Goal: Contribute content: Contribute content

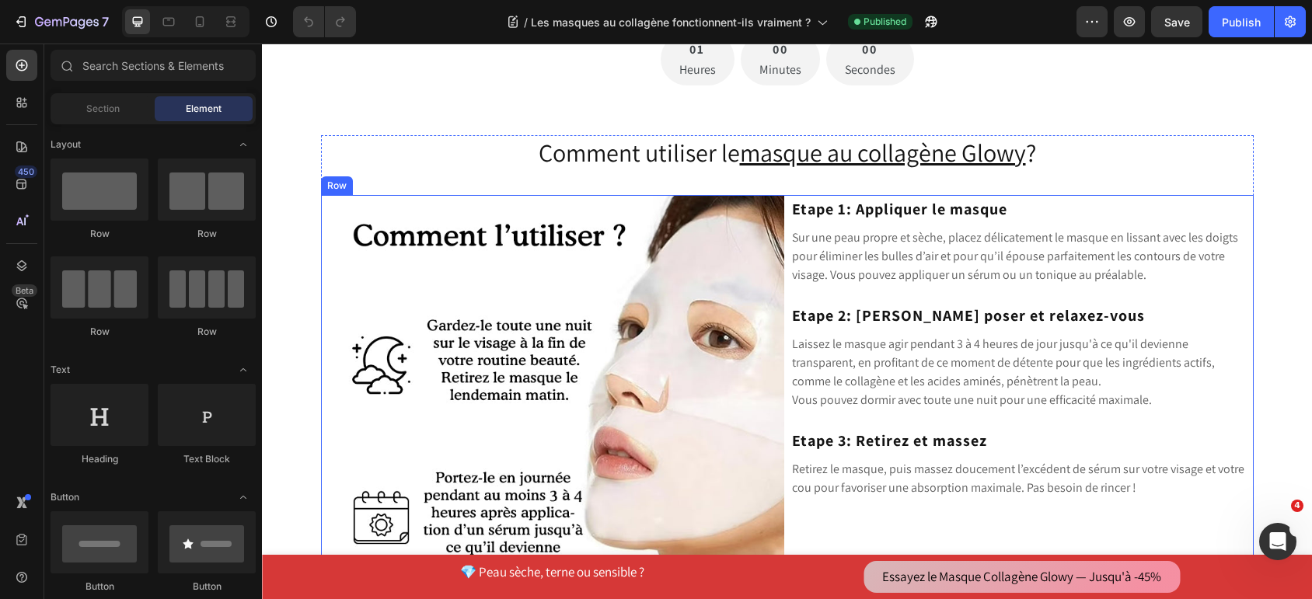
scroll to position [4868, 0]
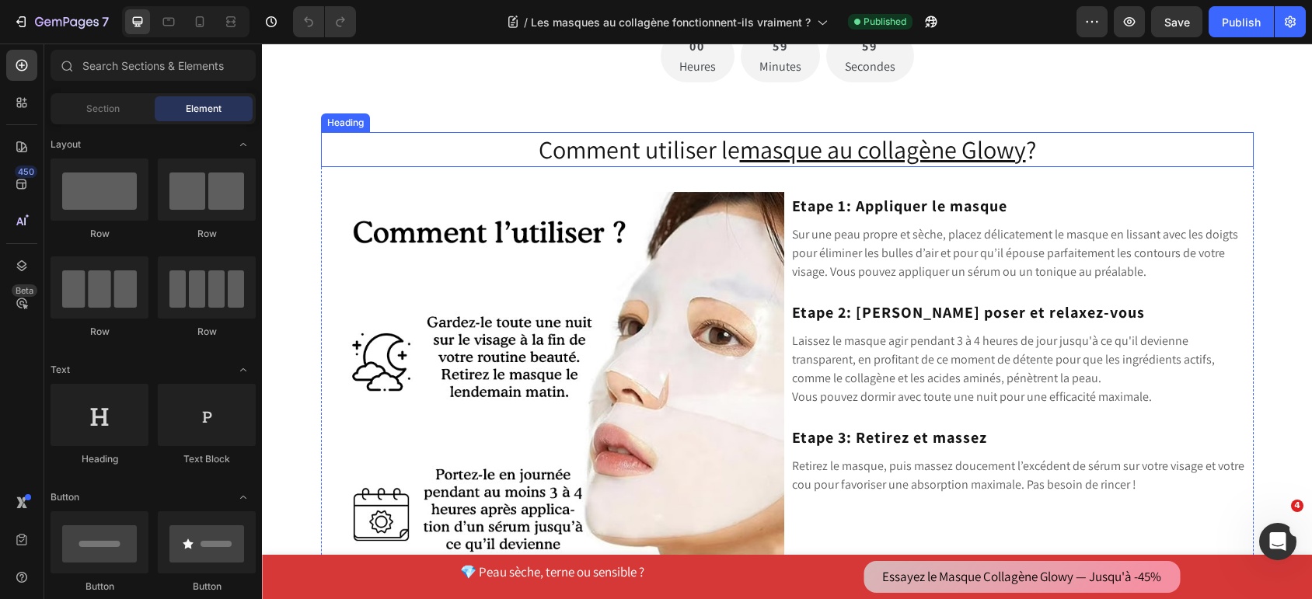
click at [644, 144] on h2 "Comment utiliser le masque au collagène Glowy ?" at bounding box center [787, 150] width 933 height 36
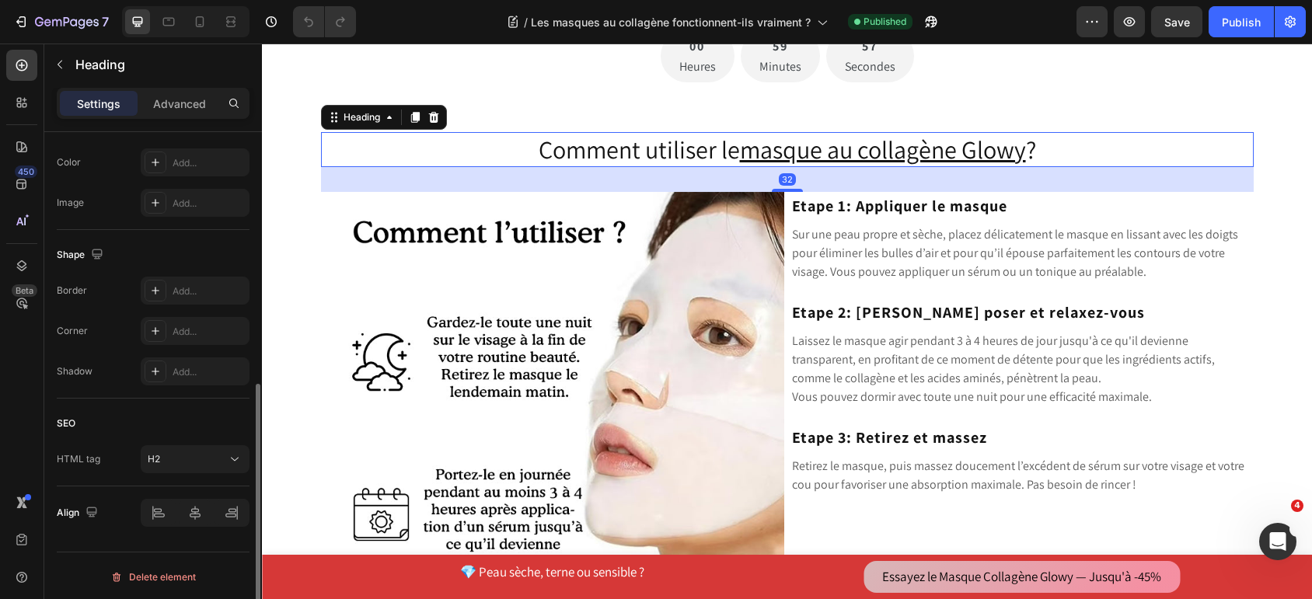
scroll to position [288, 0]
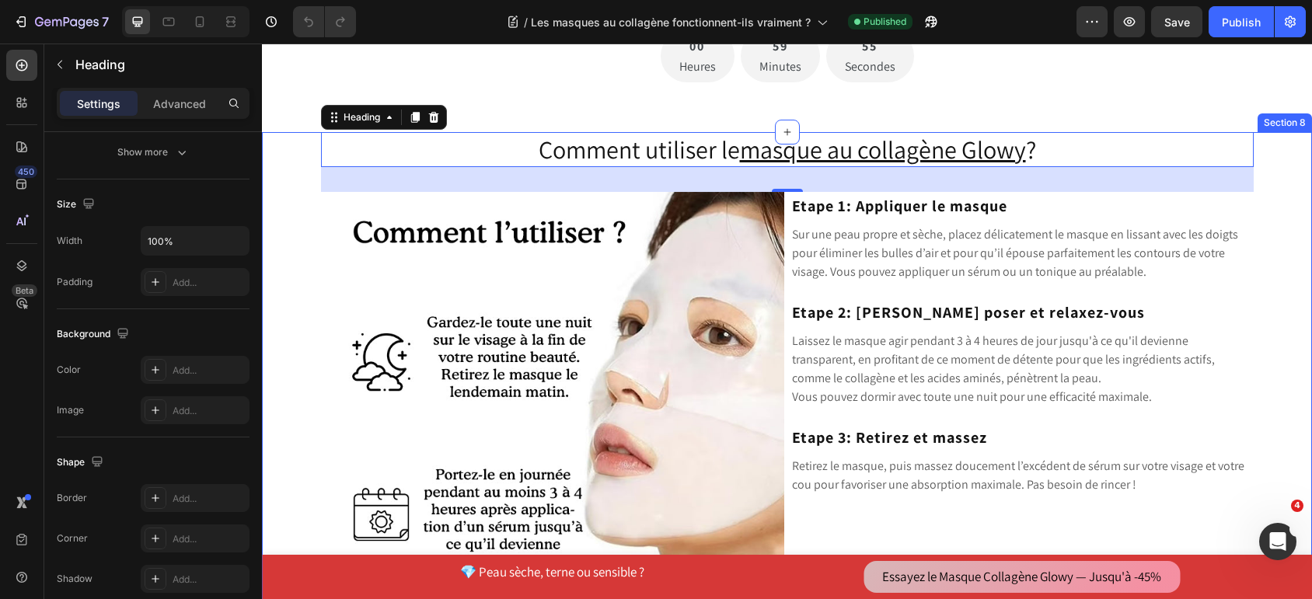
click at [302, 199] on div "Comment utiliser le masque au collagène Glowy ? Heading 32 Image Row Etape 1: A…" at bounding box center [787, 406] width 1027 height 549
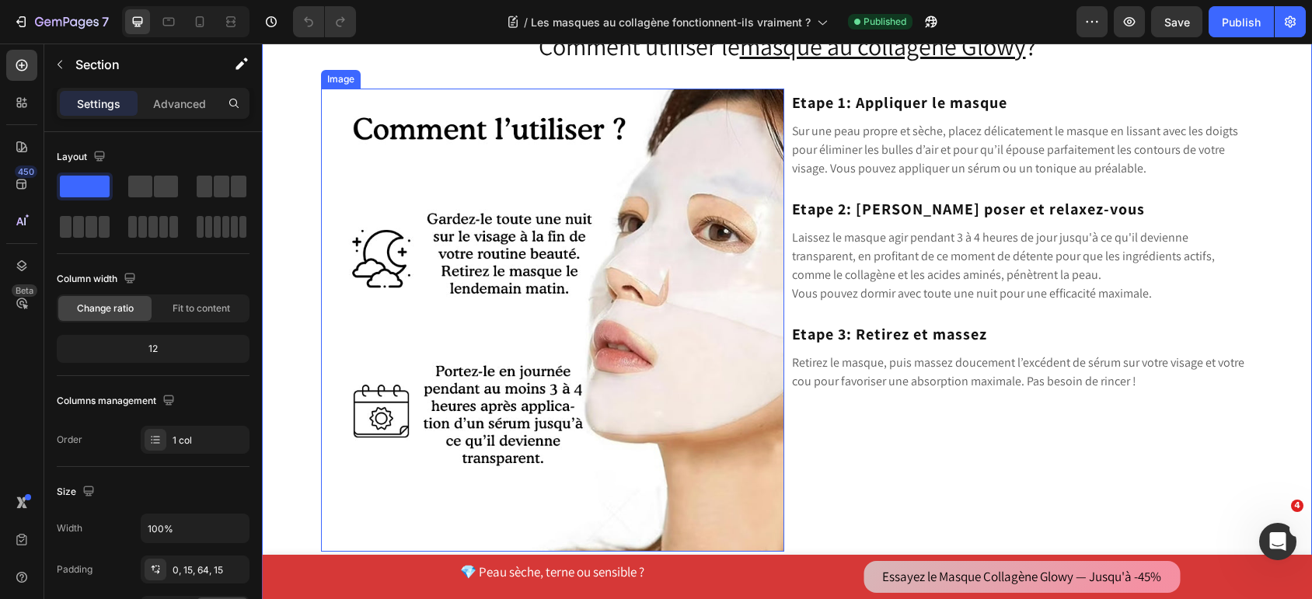
scroll to position [4764, 0]
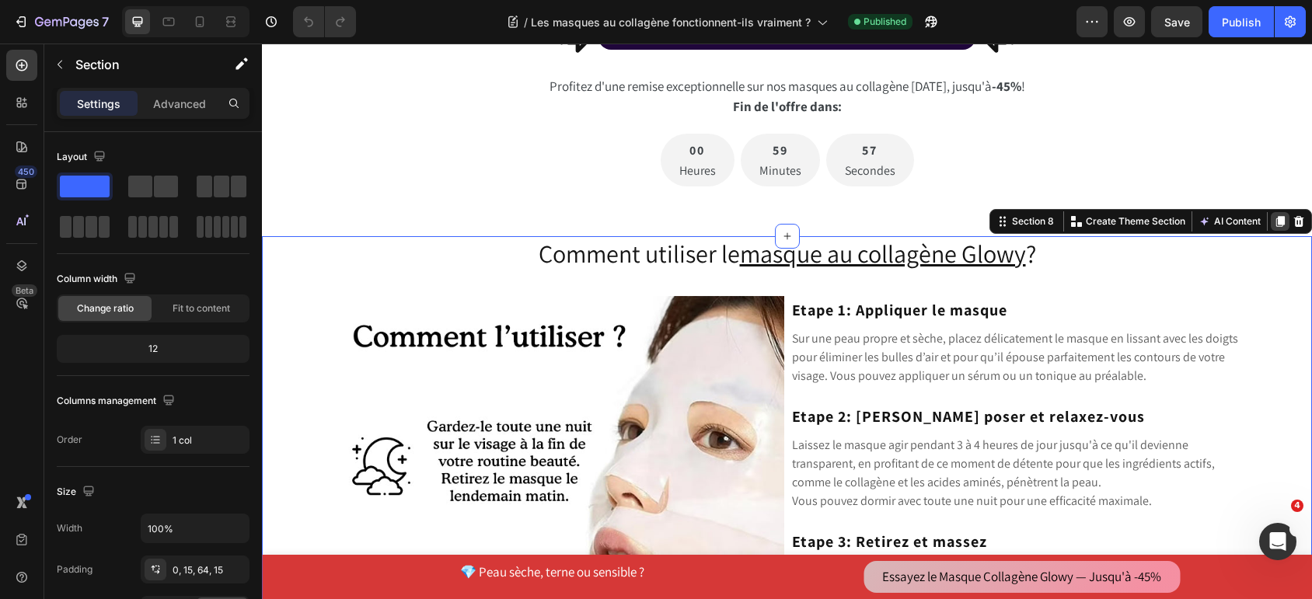
click at [1276, 223] on icon at bounding box center [1280, 221] width 9 height 11
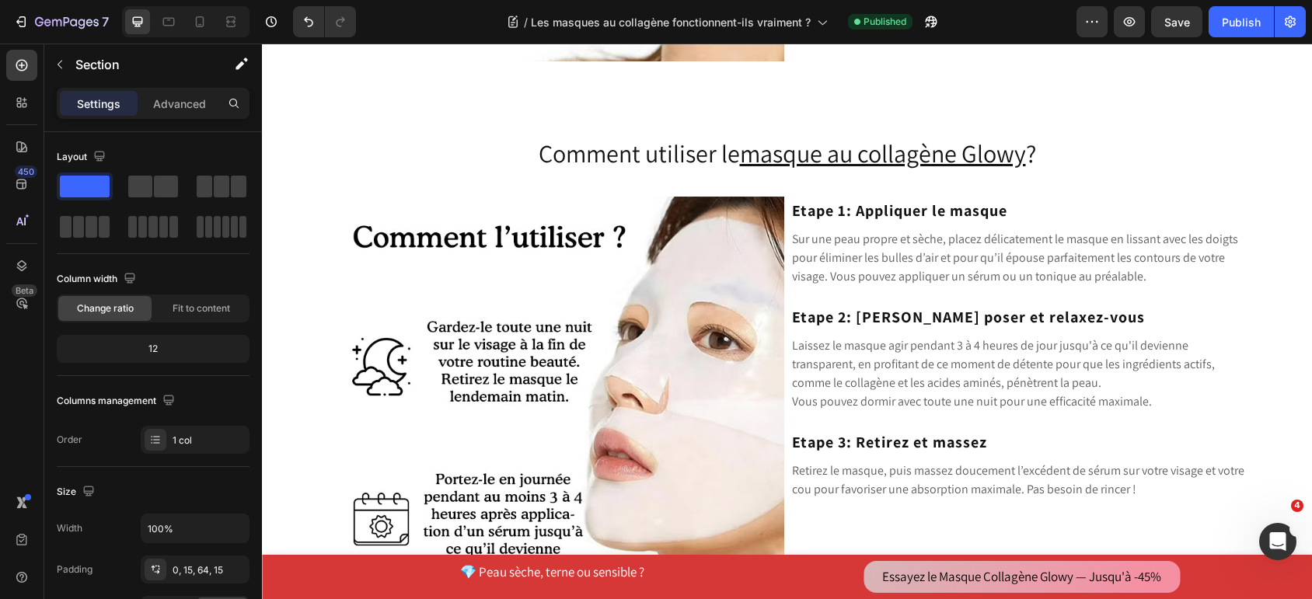
scroll to position [5500, 0]
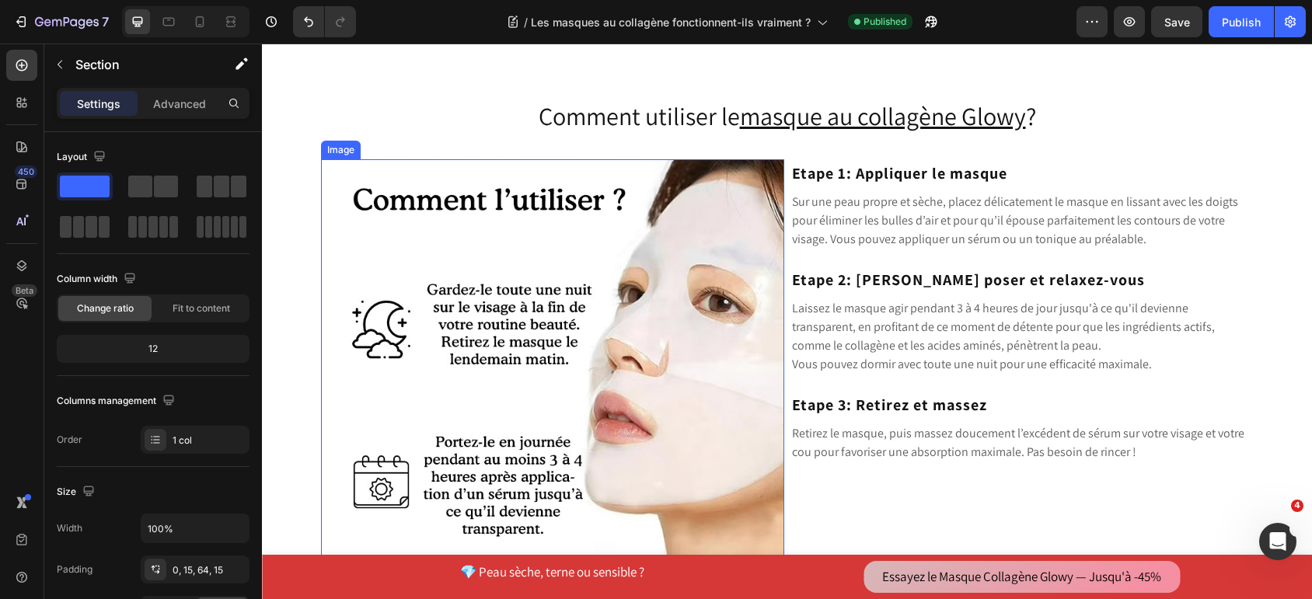
click at [599, 258] on img at bounding box center [552, 390] width 463 height 463
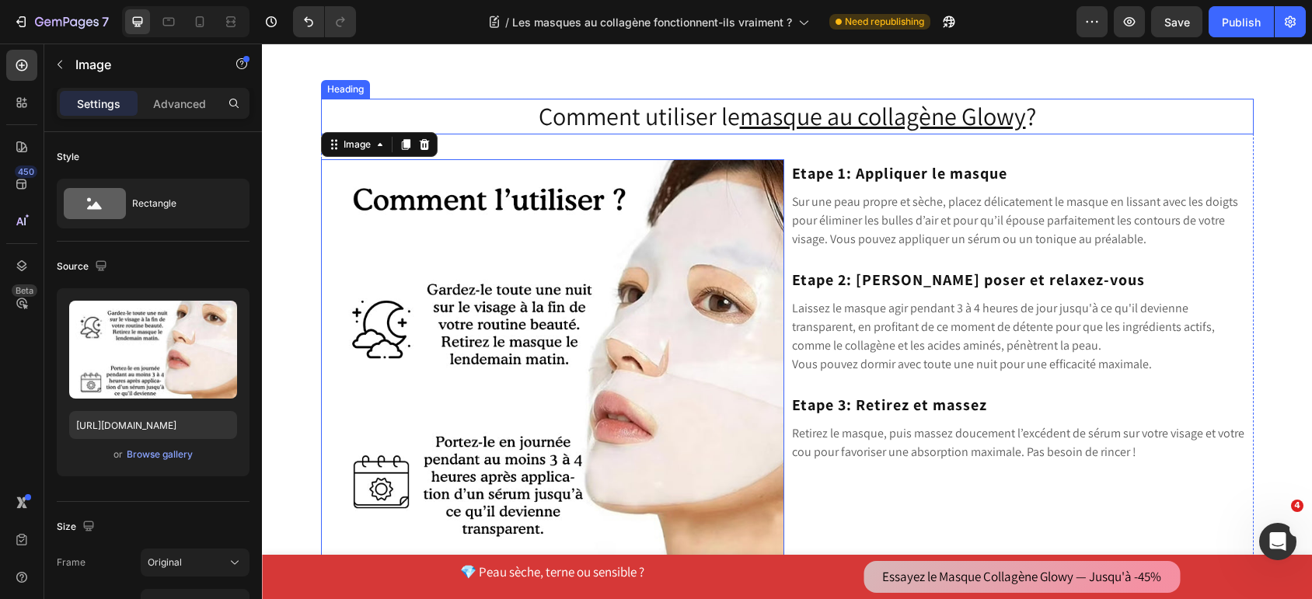
click at [679, 112] on h2 "Comment utiliser le masque au collagène Glowy ?" at bounding box center [787, 117] width 933 height 36
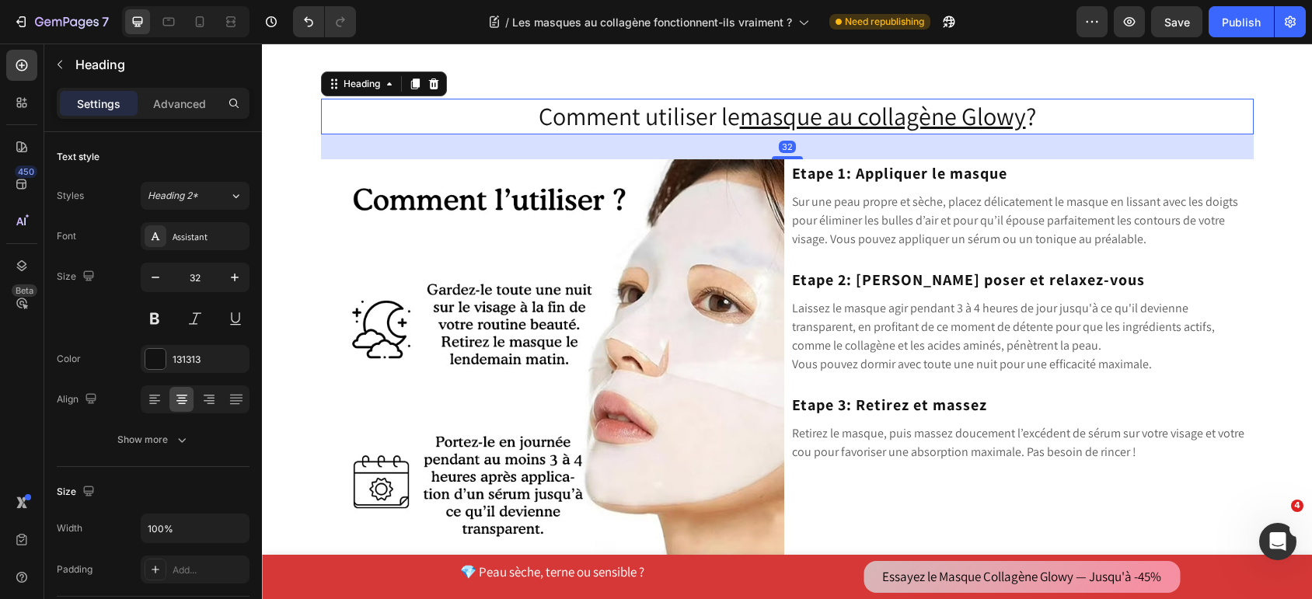
click at [652, 112] on h2 "Comment utiliser le masque au collagène Glowy ?" at bounding box center [787, 117] width 933 height 36
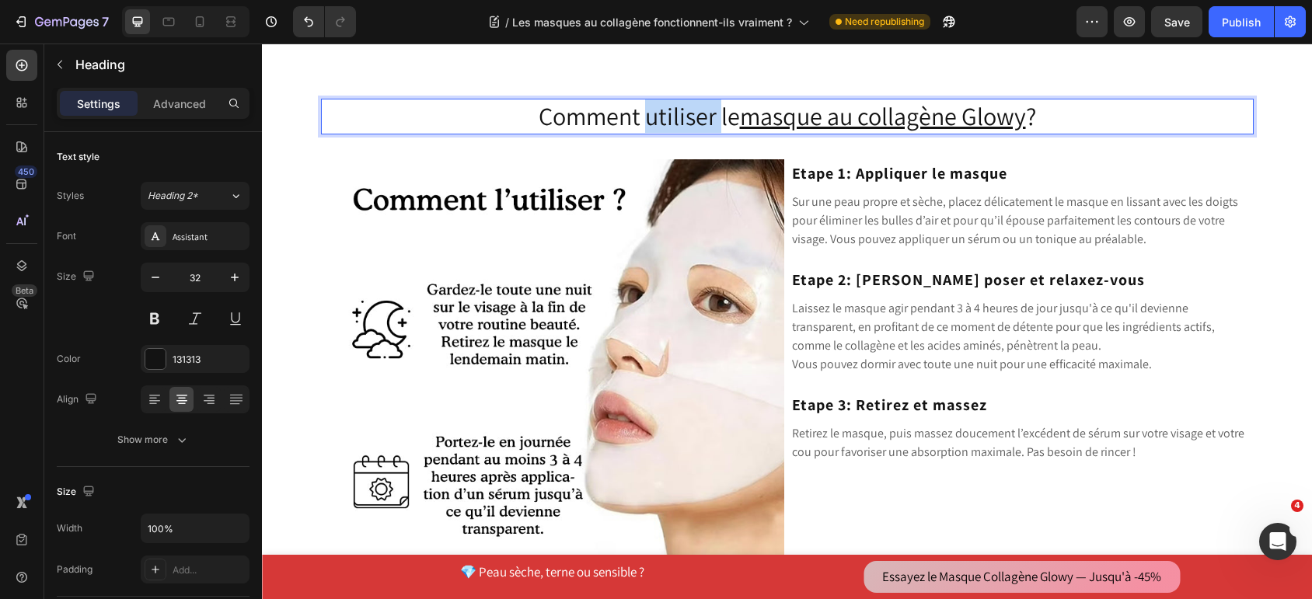
click at [652, 112] on p "Comment utiliser le masque au collagène Glowy ?" at bounding box center [788, 116] width 930 height 33
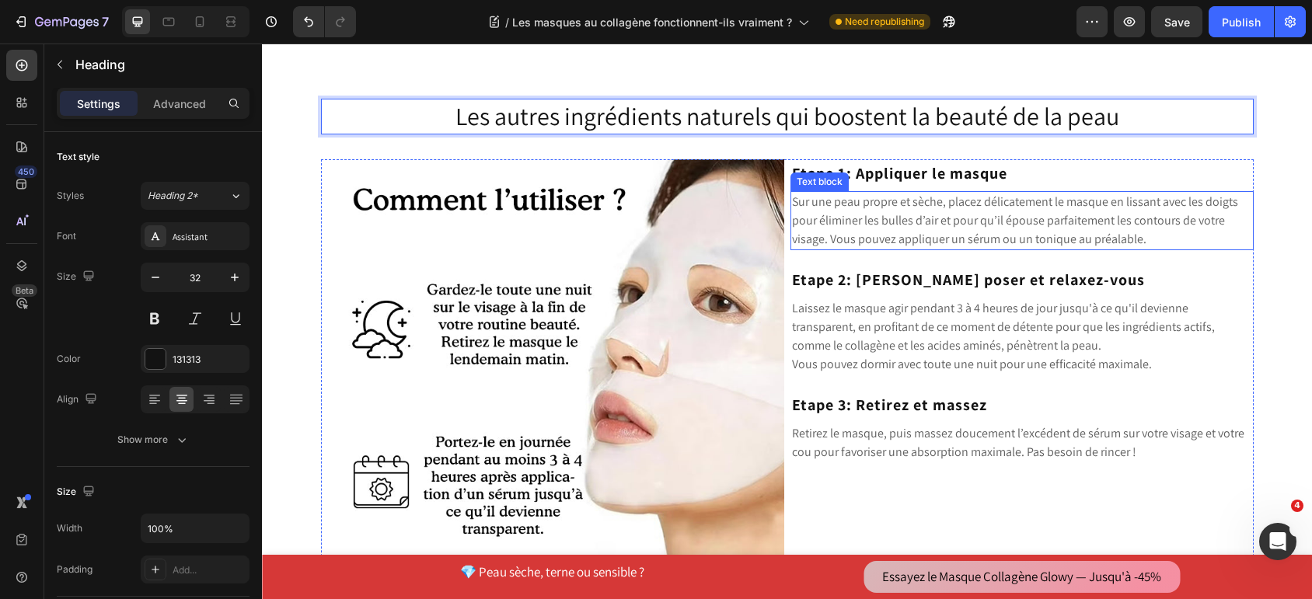
click at [878, 224] on p "Sur une peau propre et sèche, placez délicatement le masque en lissant avec les…" at bounding box center [1022, 221] width 460 height 56
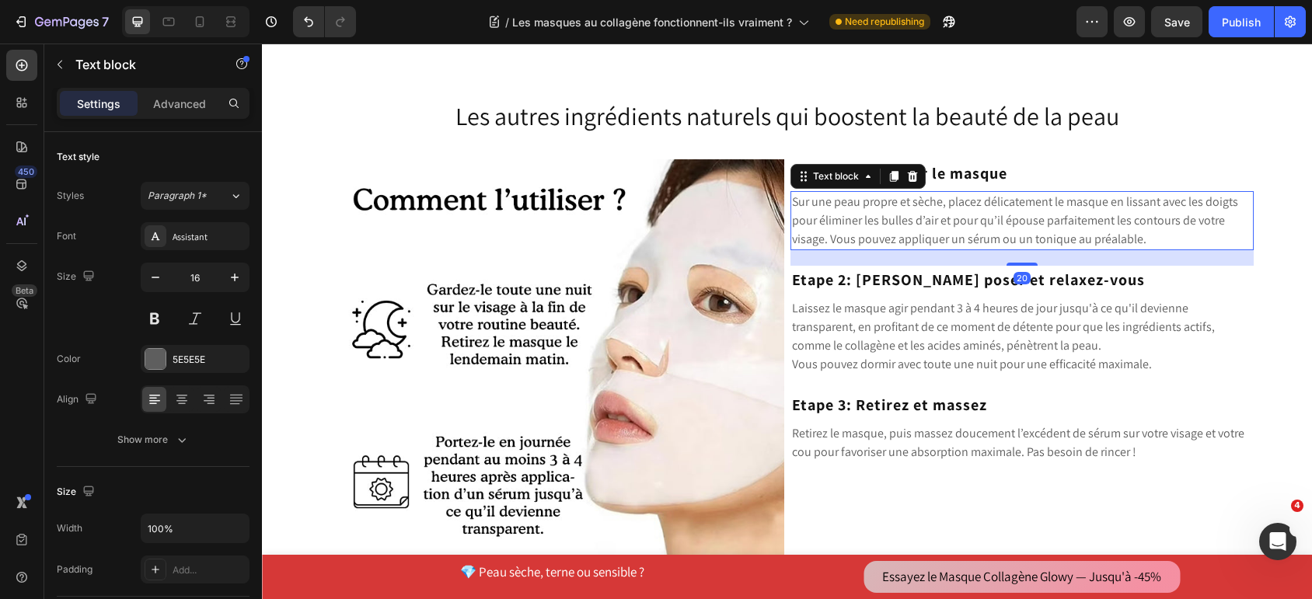
click at [861, 222] on p "Sur une peau propre et sèche, placez délicatement le masque en lissant avec les…" at bounding box center [1022, 221] width 460 height 56
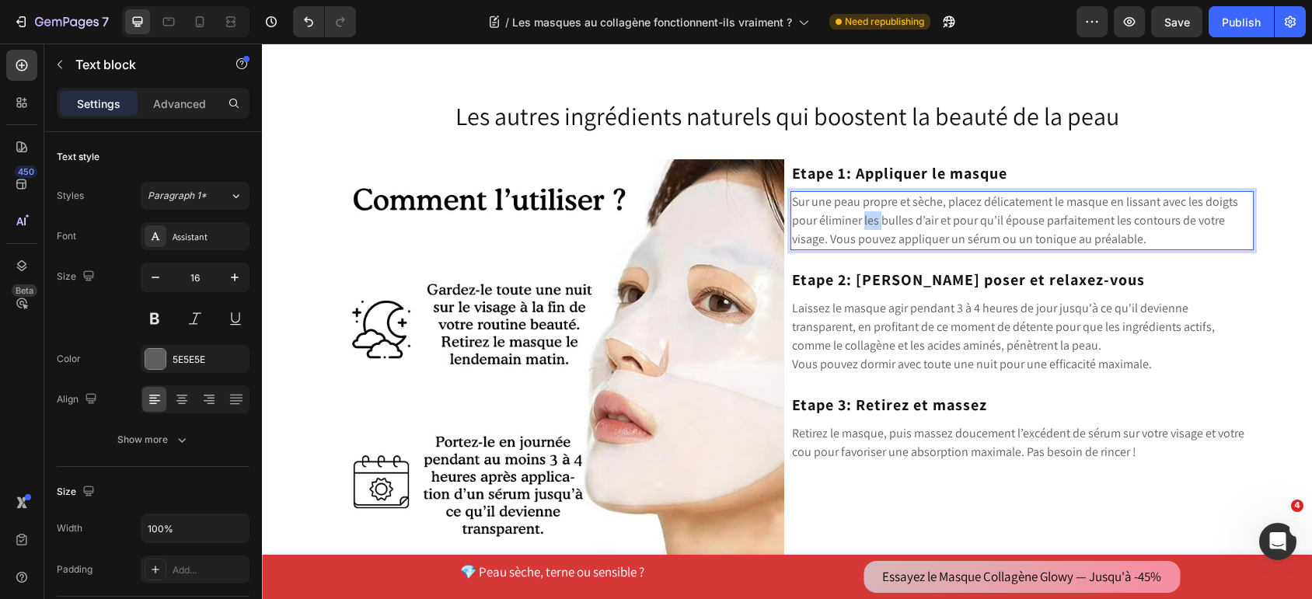
click at [861, 222] on p "Sur une peau propre et sèche, placez délicatement le masque en lissant avec les…" at bounding box center [1022, 221] width 460 height 56
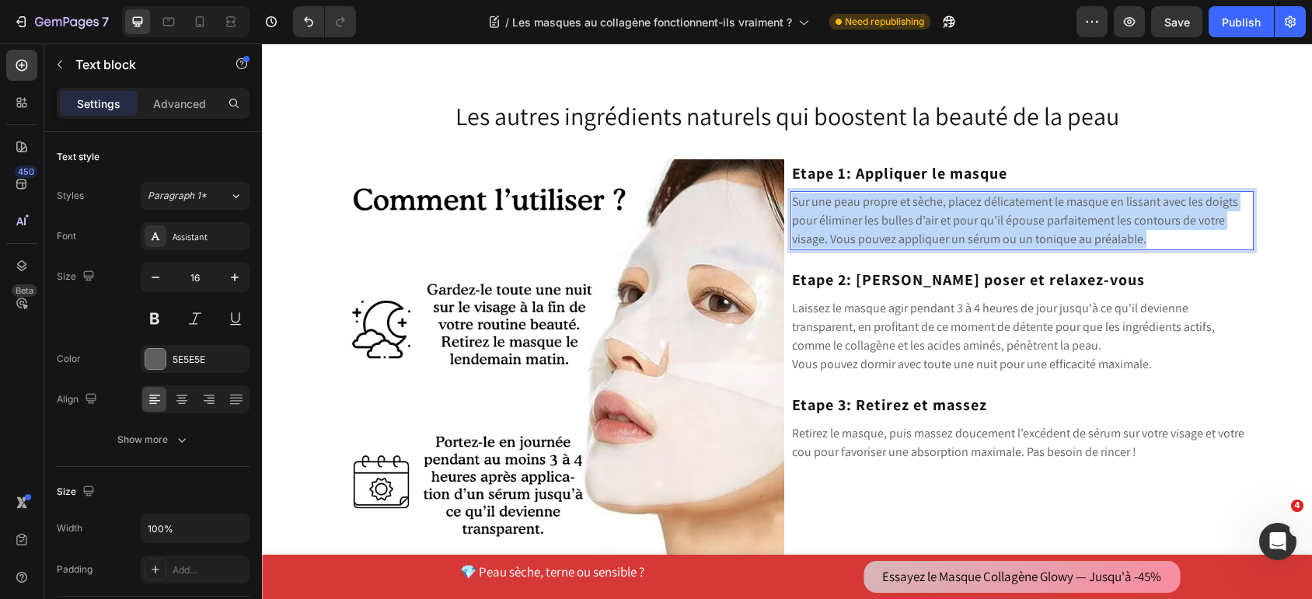
click at [861, 222] on p "Sur une peau propre et sèche, placez délicatement le masque en lissant avec les…" at bounding box center [1022, 221] width 460 height 56
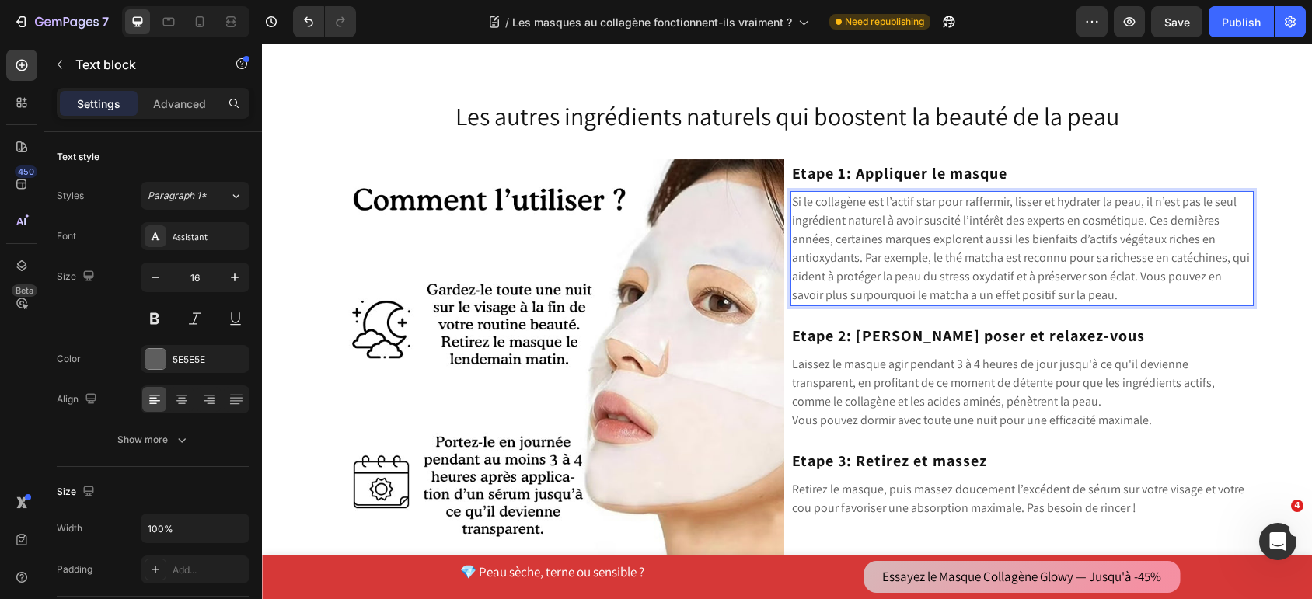
click at [1129, 274] on p "Si le collagène est l’actif star pour raffermir, lisser et hydrater la peau, il…" at bounding box center [1022, 249] width 460 height 112
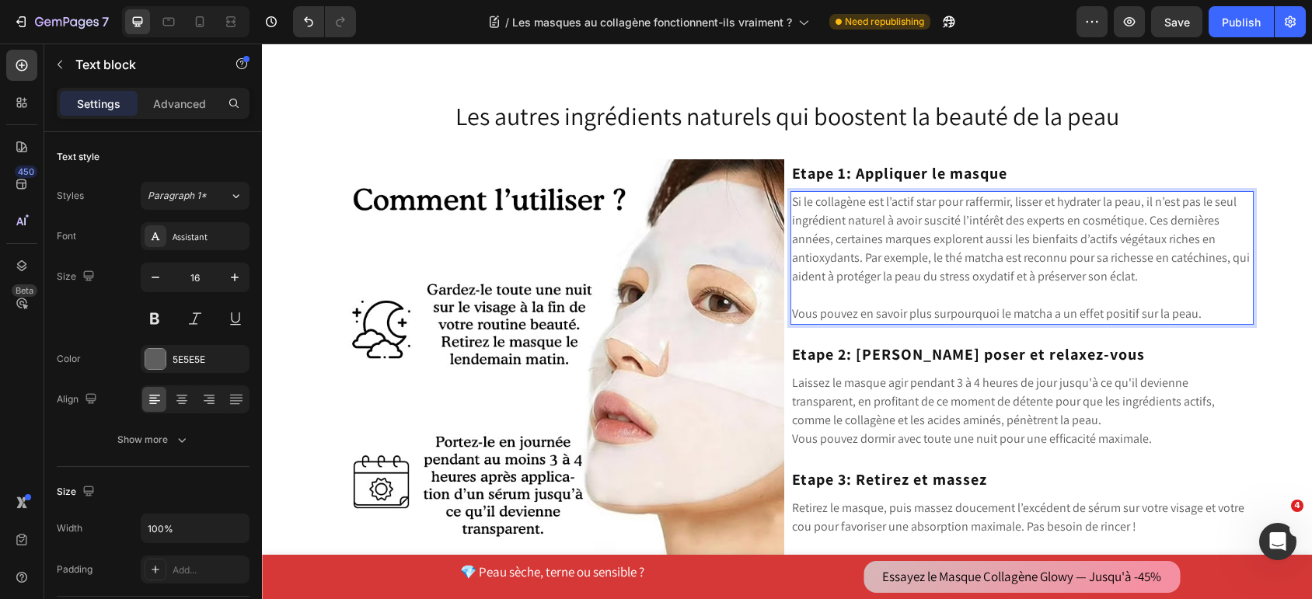
click at [1139, 215] on p "Si le collagène est l’actif star pour raffermir, lisser et hydrater la peau, il…" at bounding box center [1022, 239] width 460 height 93
click at [925, 168] on strong "Etape 1: Appliquer le masque" at bounding box center [899, 173] width 215 height 20
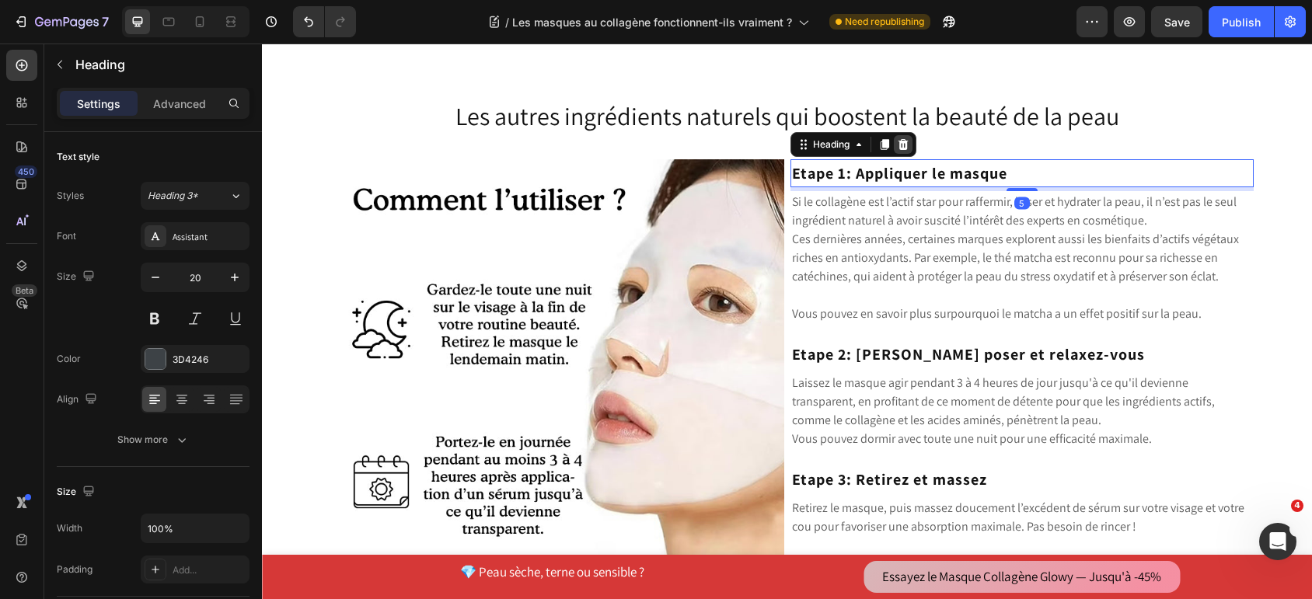
click at [897, 145] on icon at bounding box center [903, 144] width 12 height 12
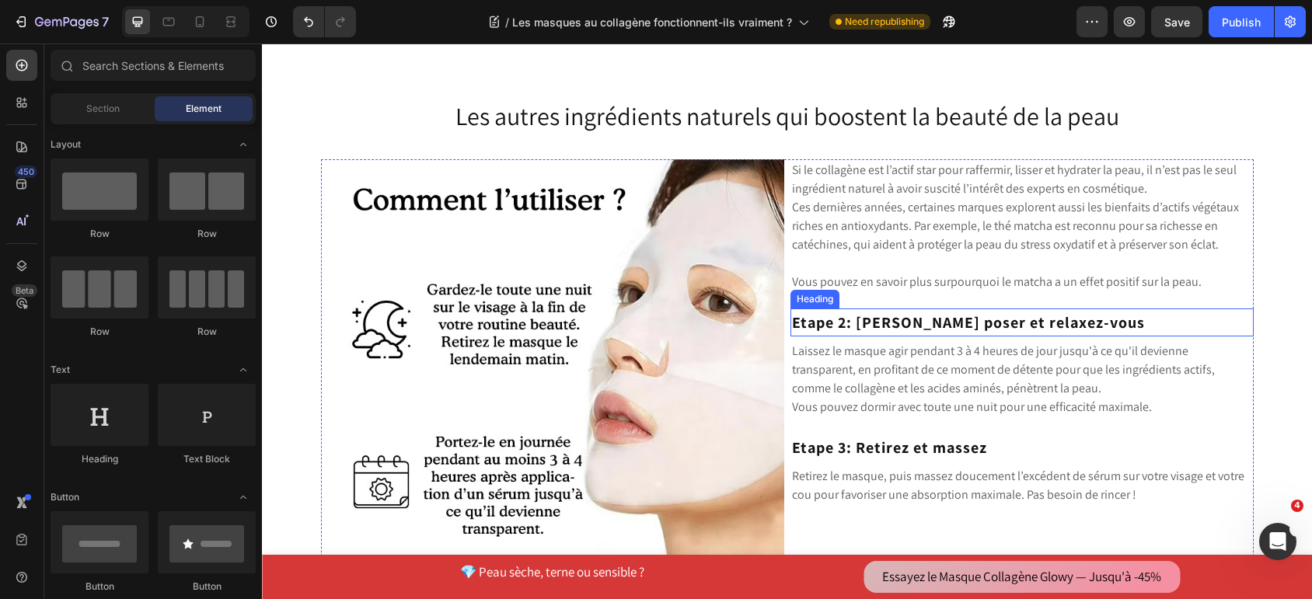
click at [933, 325] on strong "Etape 2: [PERSON_NAME] poser et relaxez-vous" at bounding box center [968, 322] width 353 height 20
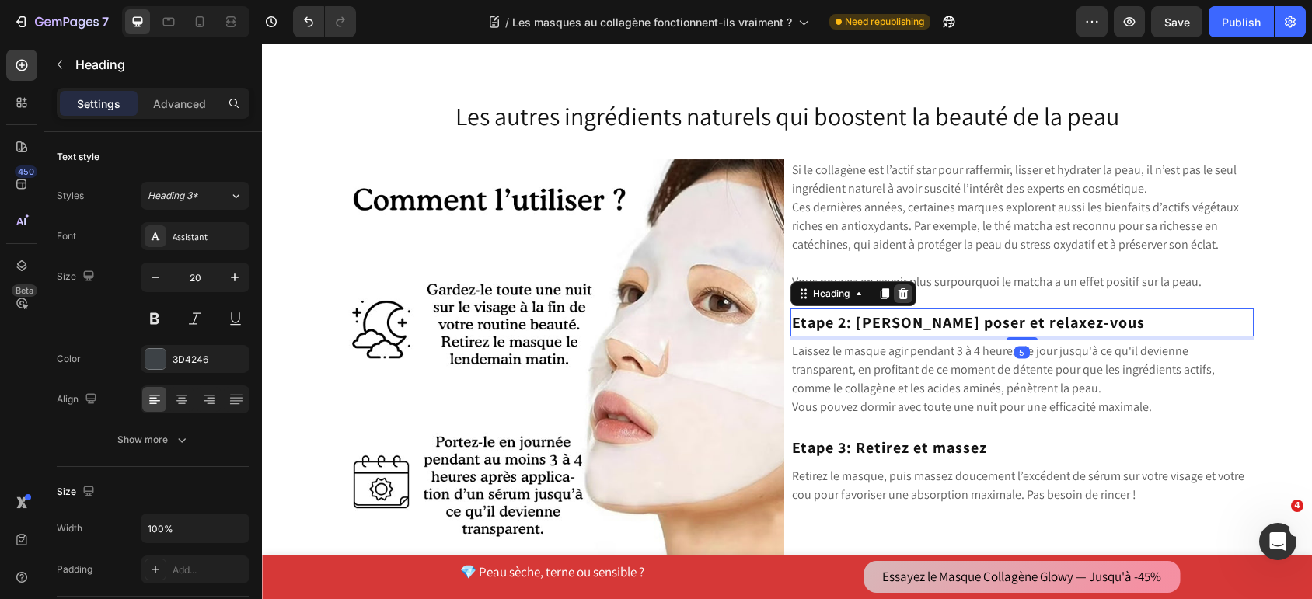
click at [897, 288] on icon at bounding box center [903, 294] width 12 height 12
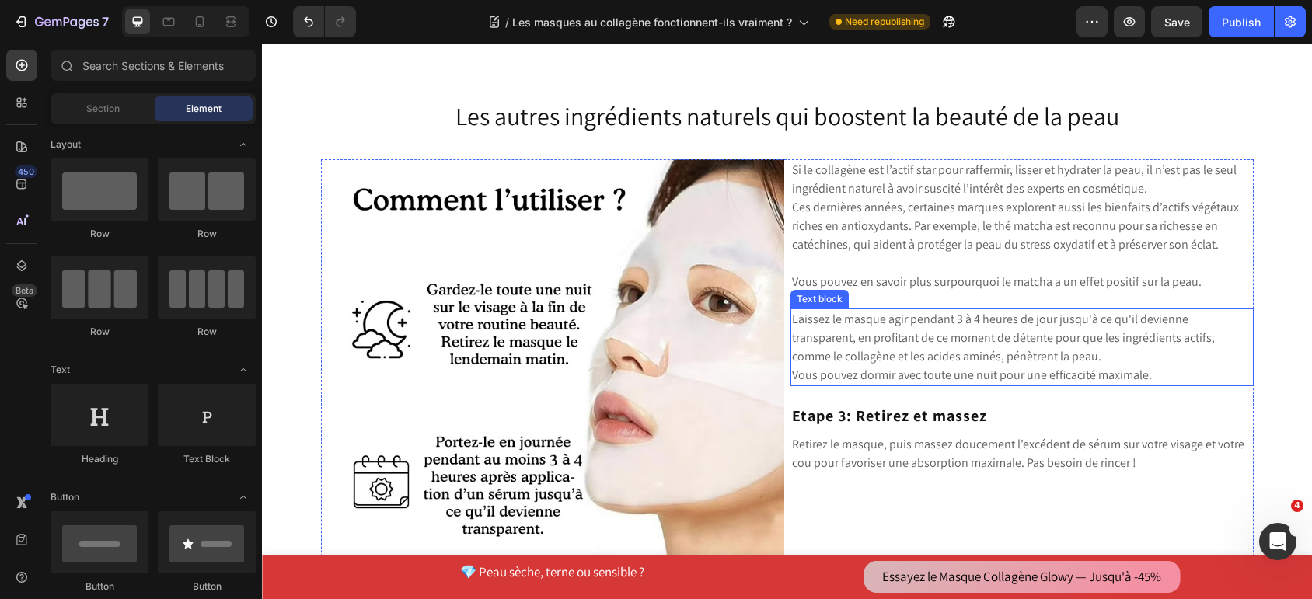
click at [899, 324] on p "Laissez le masque agir pendant 3 à 4 heures de jour jusqu'à ce qu'il devienne t…" at bounding box center [1022, 338] width 460 height 56
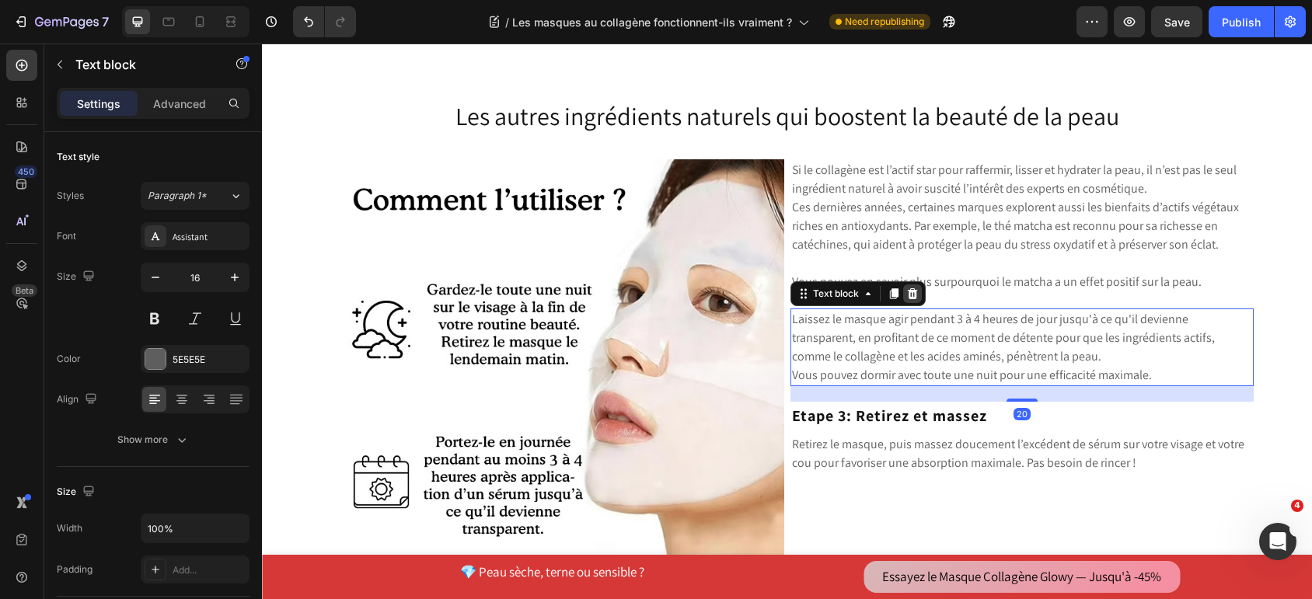
click at [909, 297] on icon at bounding box center [912, 294] width 12 height 12
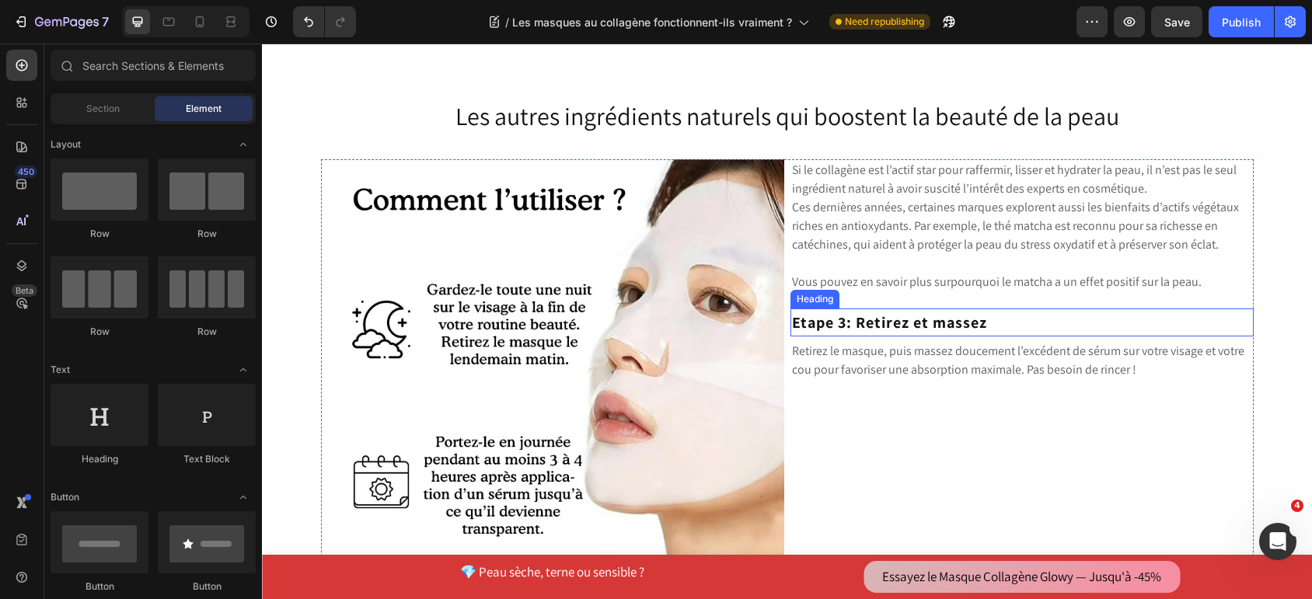
click at [907, 326] on strong "Etape 3: Retirez et massez" at bounding box center [889, 322] width 195 height 20
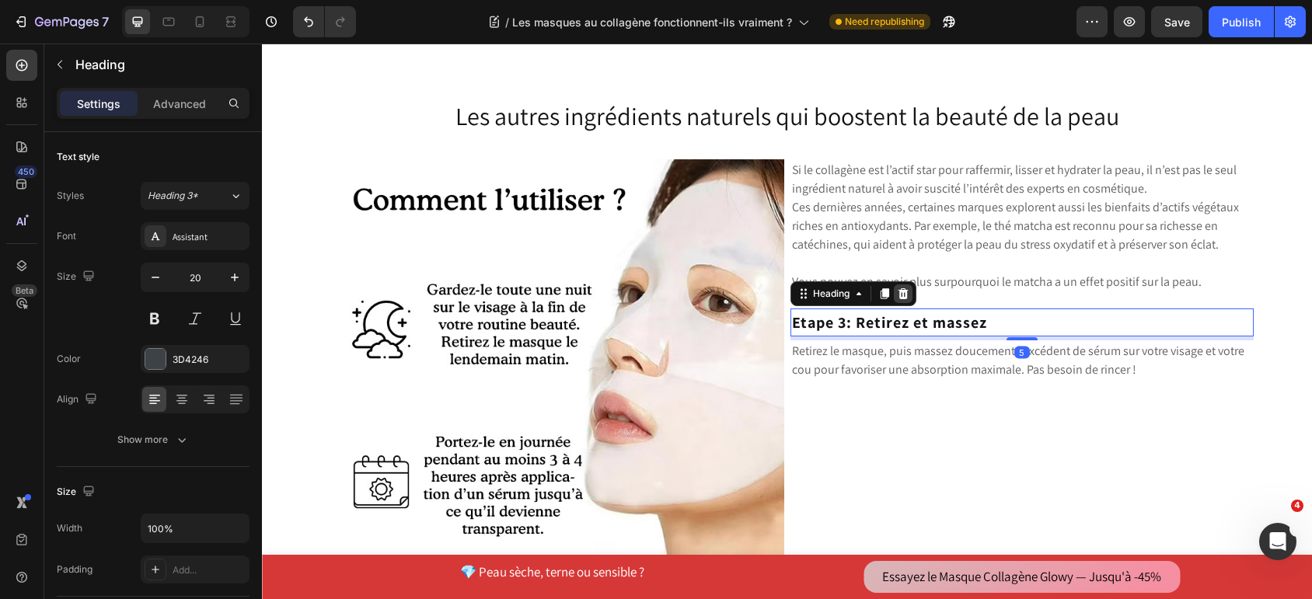
click at [900, 297] on icon at bounding box center [903, 294] width 12 height 12
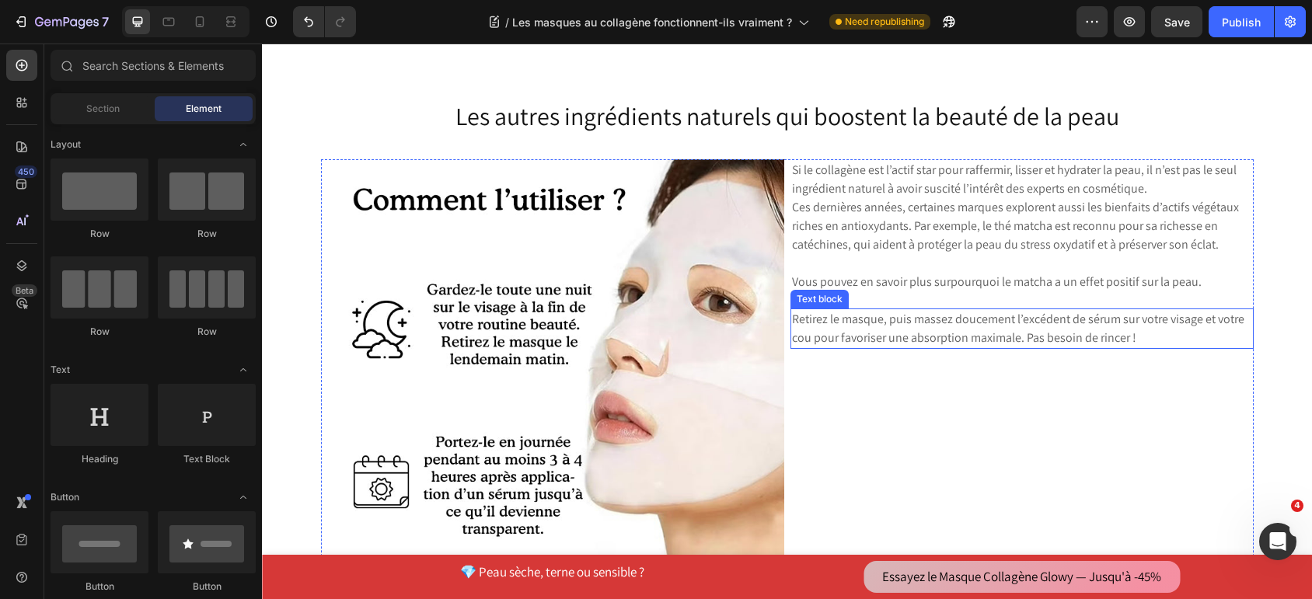
click at [902, 323] on p "Retirez le masque, puis massez doucement l’excédent de sérum sur votre visage e…" at bounding box center [1022, 328] width 460 height 37
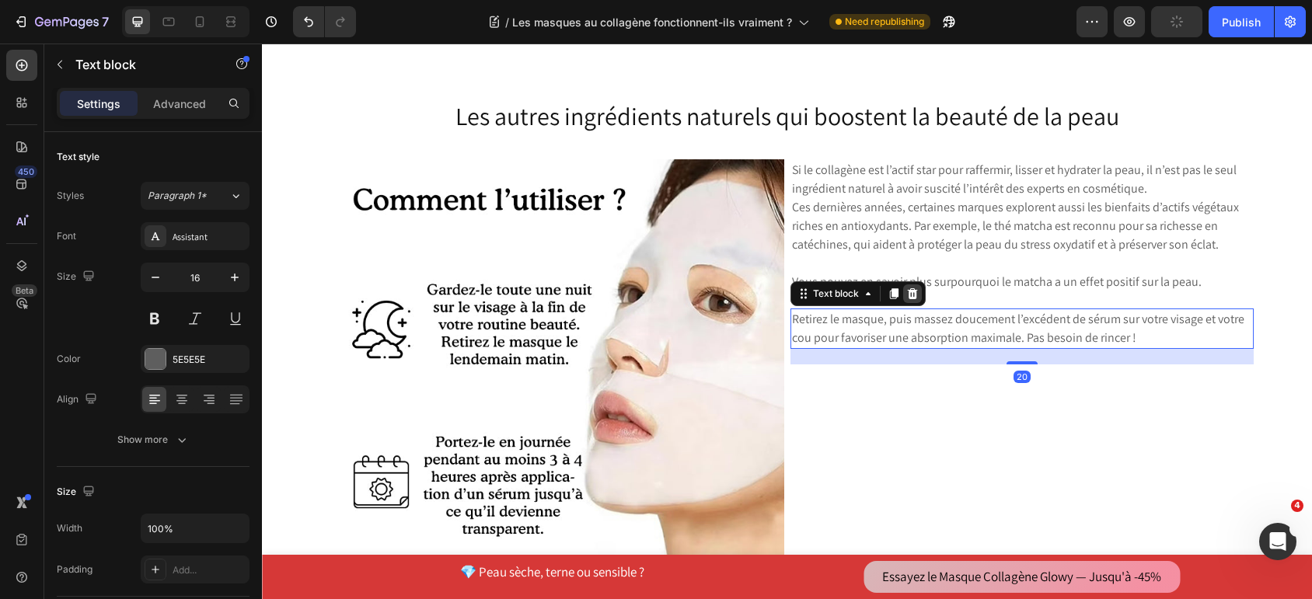
click at [906, 292] on icon at bounding box center [912, 294] width 12 height 12
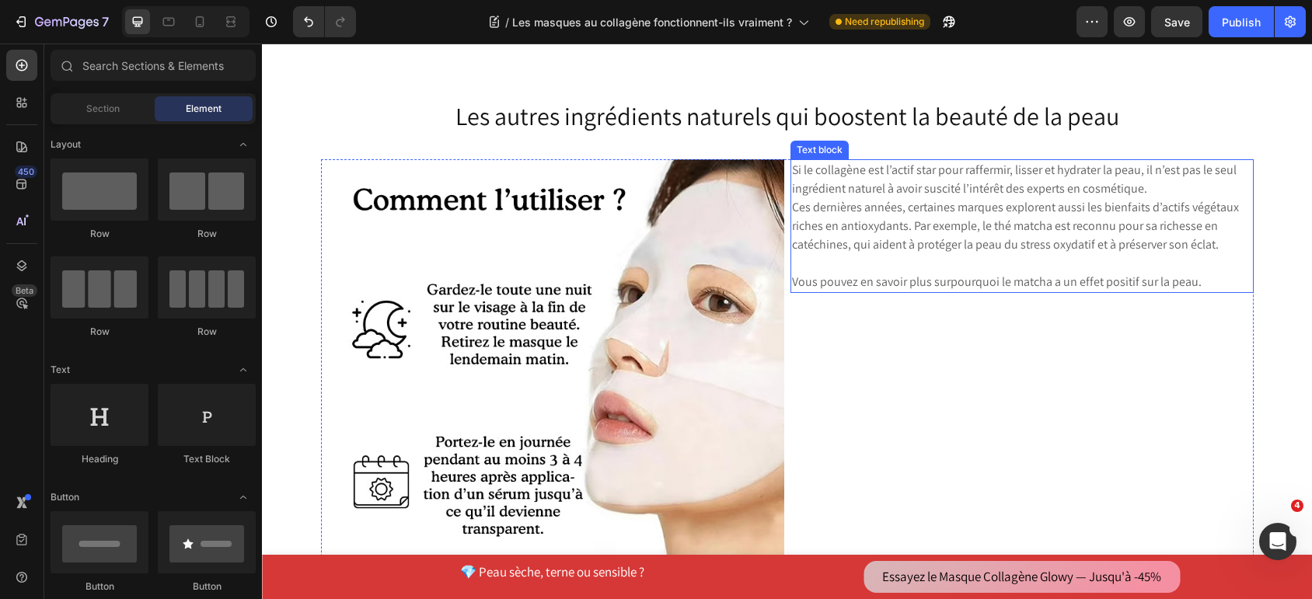
click at [929, 255] on p "Rich Text Editor. Editing area: main" at bounding box center [1022, 263] width 460 height 19
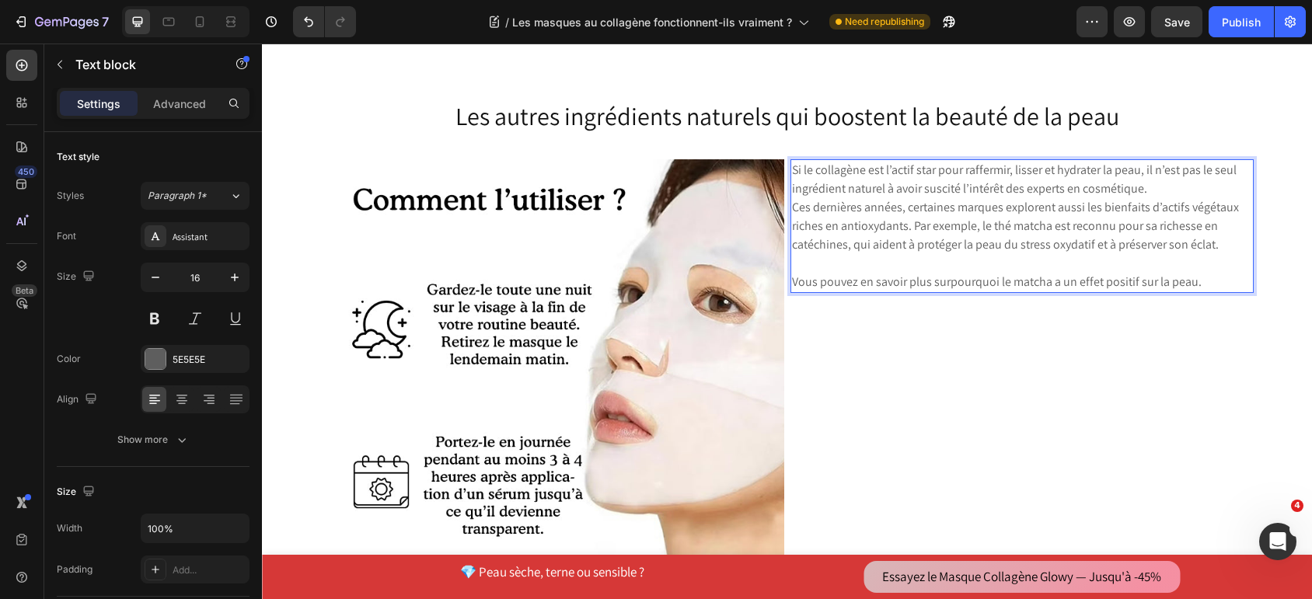
click at [984, 281] on link "pourquoi le matcha a un effet positif sur la peau" at bounding box center [1075, 282] width 248 height 16
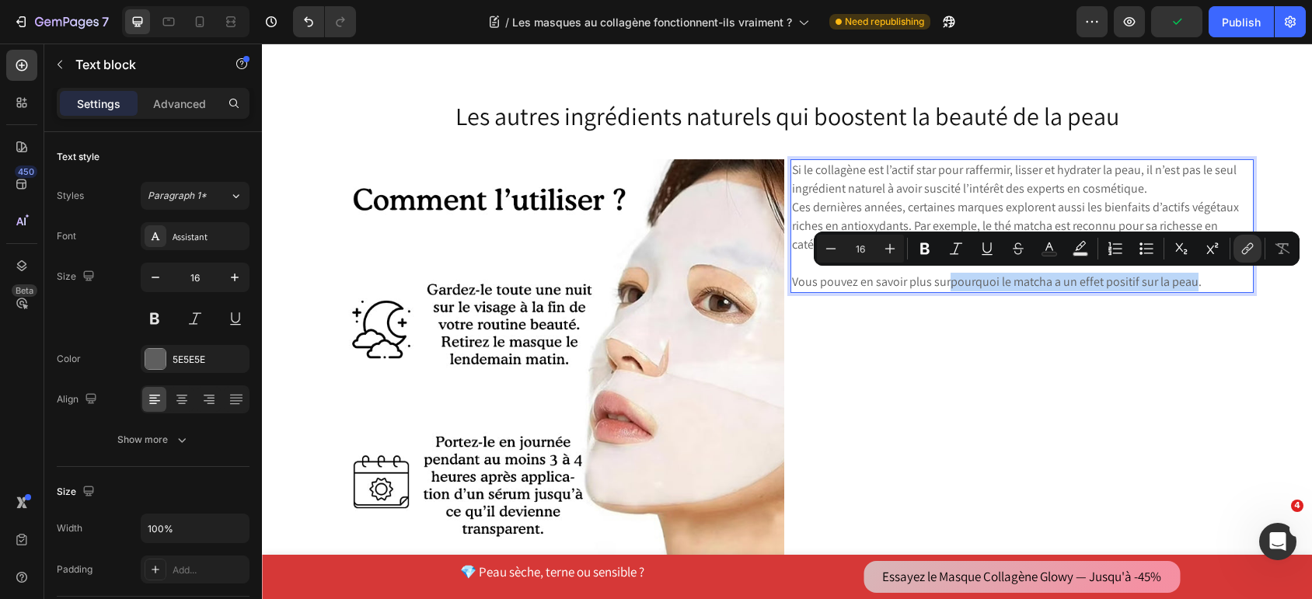
drag, startPoint x: 944, startPoint y: 283, endPoint x: 1188, endPoint y: 278, distance: 243.3
click at [1188, 278] on p "Vous pouvez en savoir plus sur pourquoi le matcha a un effet positif sur la pea…" at bounding box center [1022, 282] width 460 height 19
click at [923, 246] on icon "Editor contextual toolbar" at bounding box center [924, 249] width 9 height 12
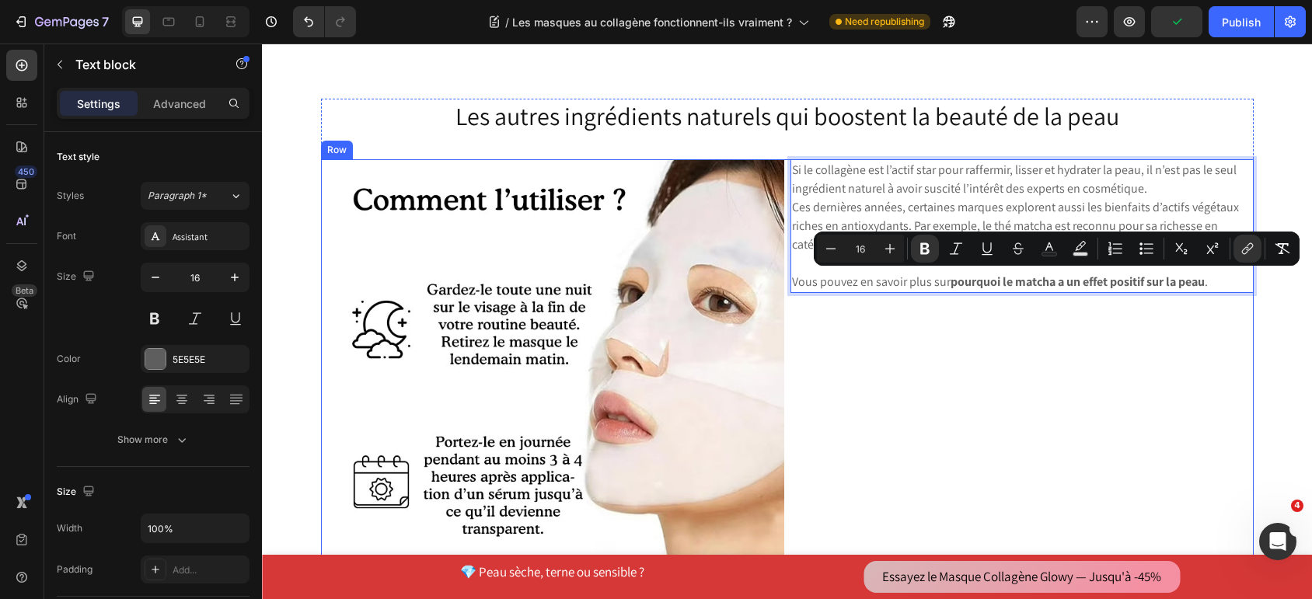
click at [916, 310] on div "Si le collagène est l’actif star pour raffermir, lisser et hydrater la peau, il…" at bounding box center [1021, 390] width 463 height 463
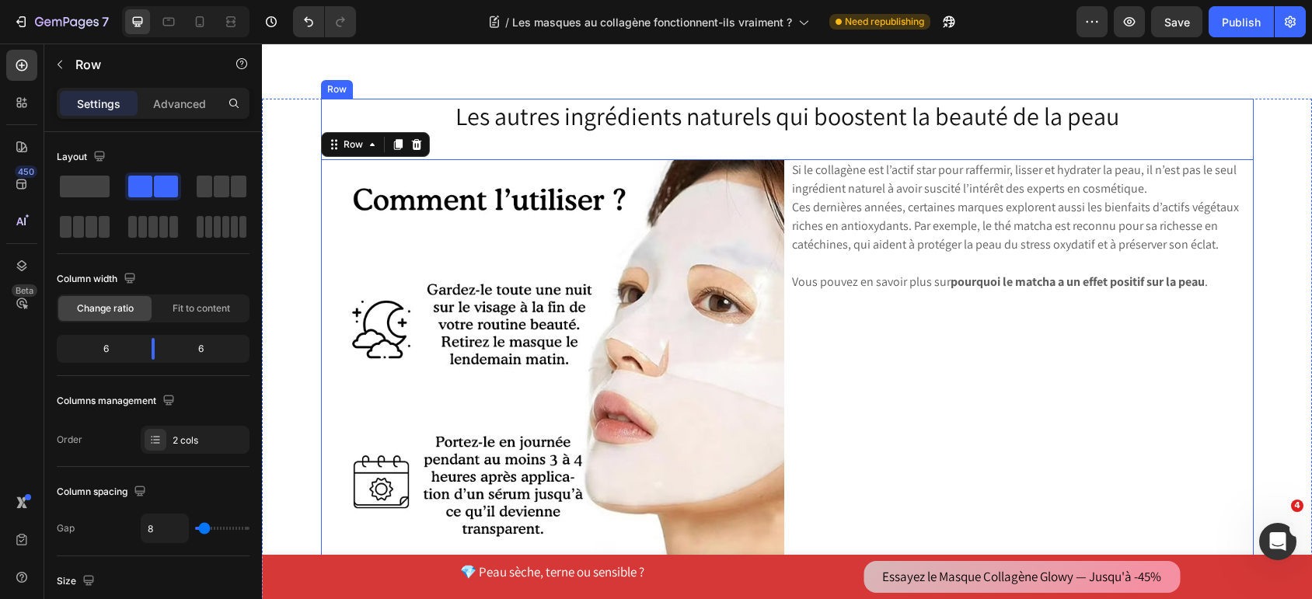
click at [710, 133] on h2 "Les autres ingrédients naturels qui boostent la beauté de la peau" at bounding box center [787, 117] width 933 height 36
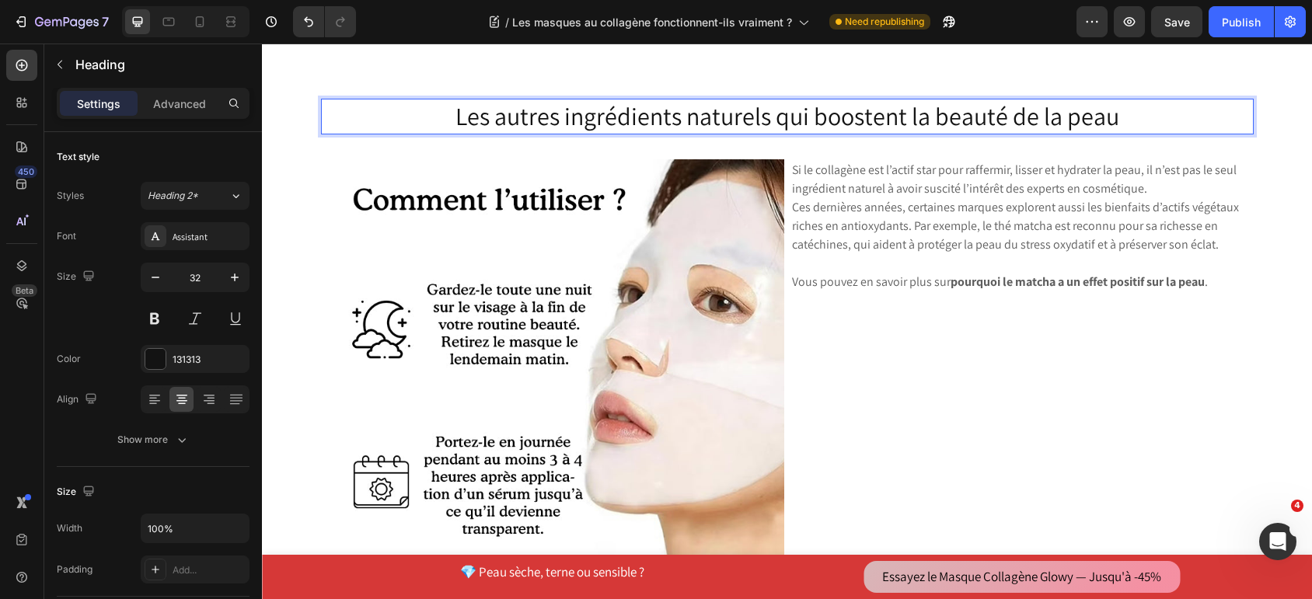
click at [685, 115] on p "Les autres ingrédients naturels qui boostent la beauté de la peau" at bounding box center [788, 116] width 930 height 33
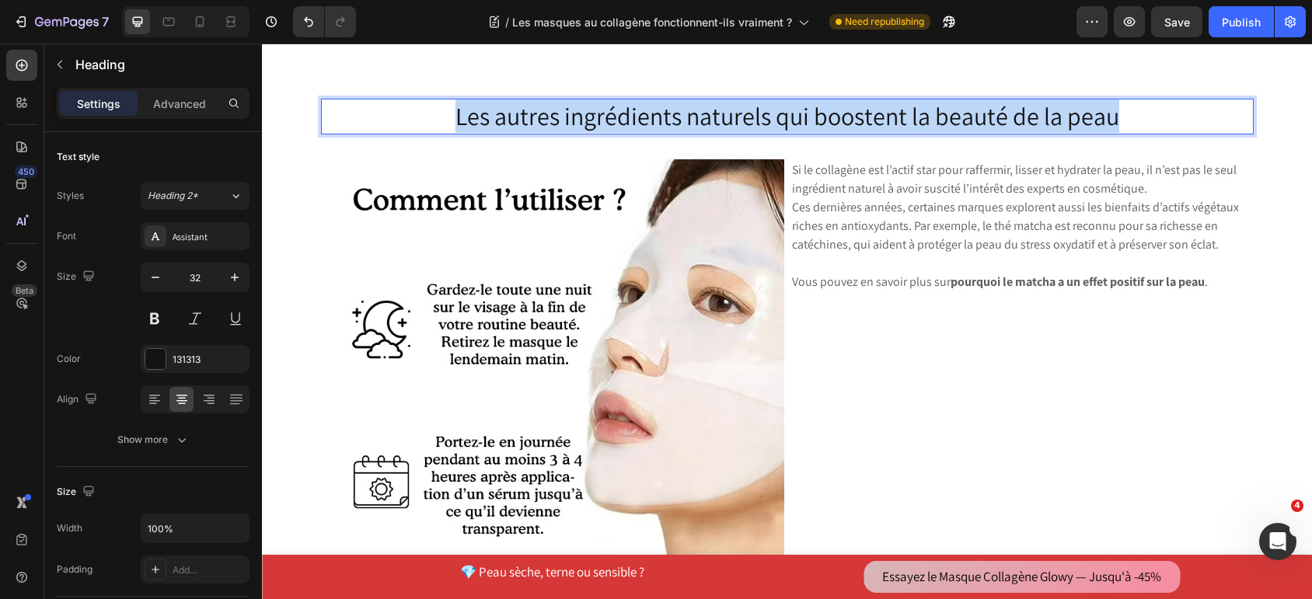
click at [685, 115] on p "Les autres ingrédients naturels qui boostent la beauté de la peau" at bounding box center [788, 116] width 930 height 33
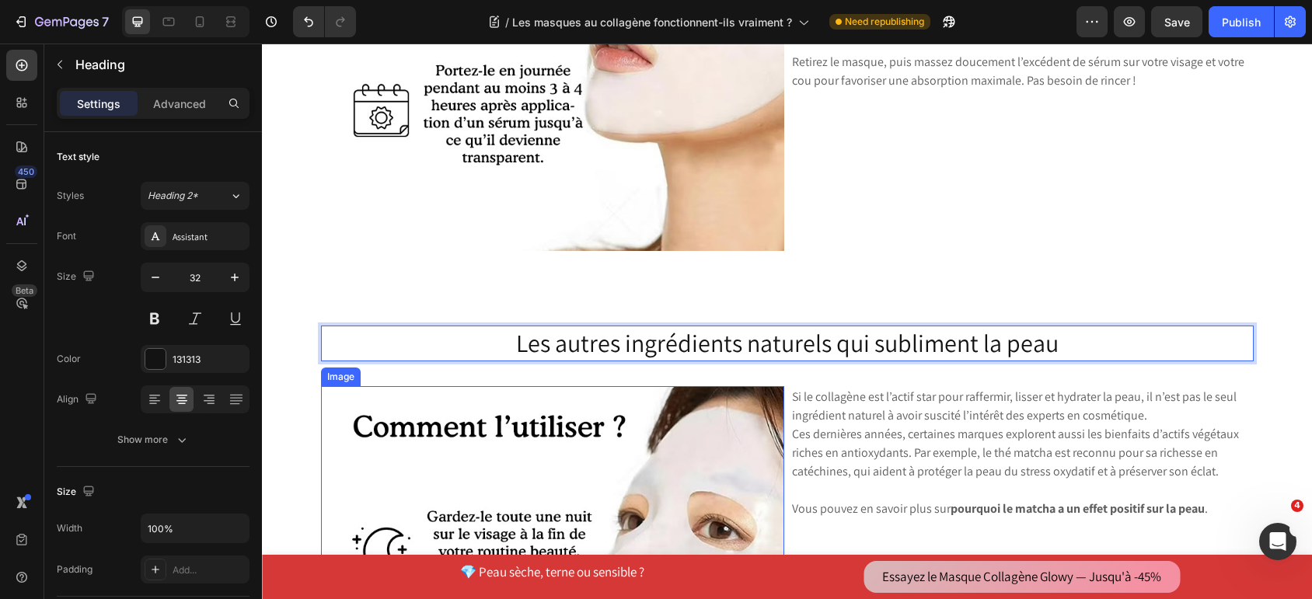
scroll to position [5085, 0]
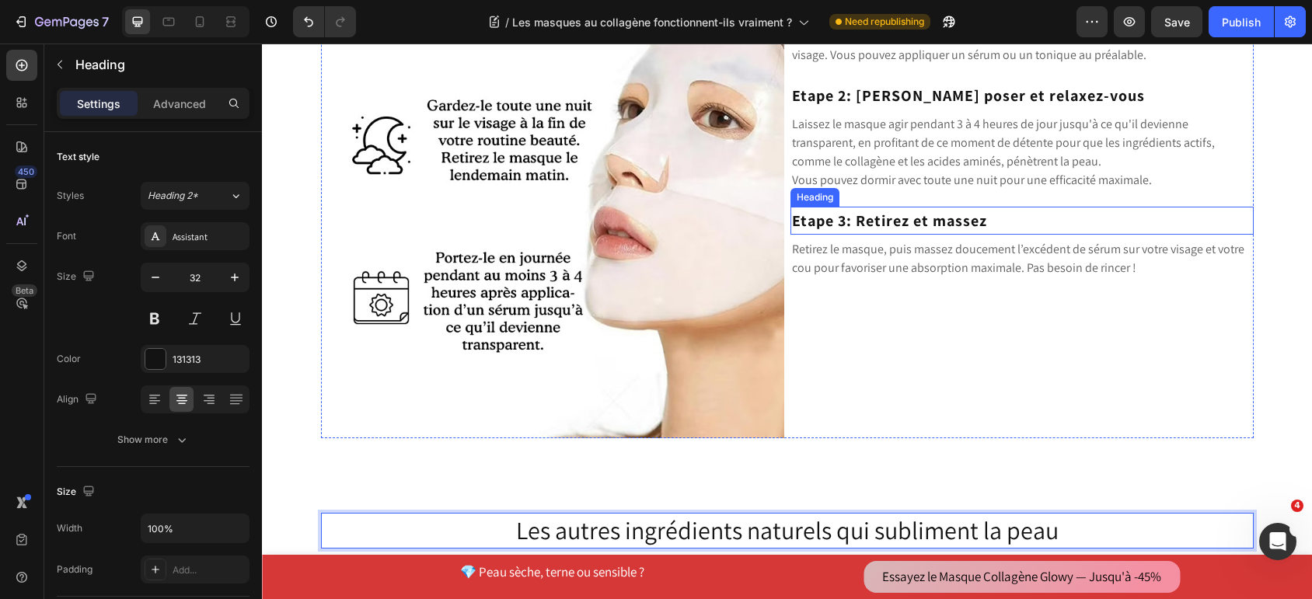
click at [866, 213] on strong "Etape 3: Retirez et massez" at bounding box center [889, 221] width 195 height 20
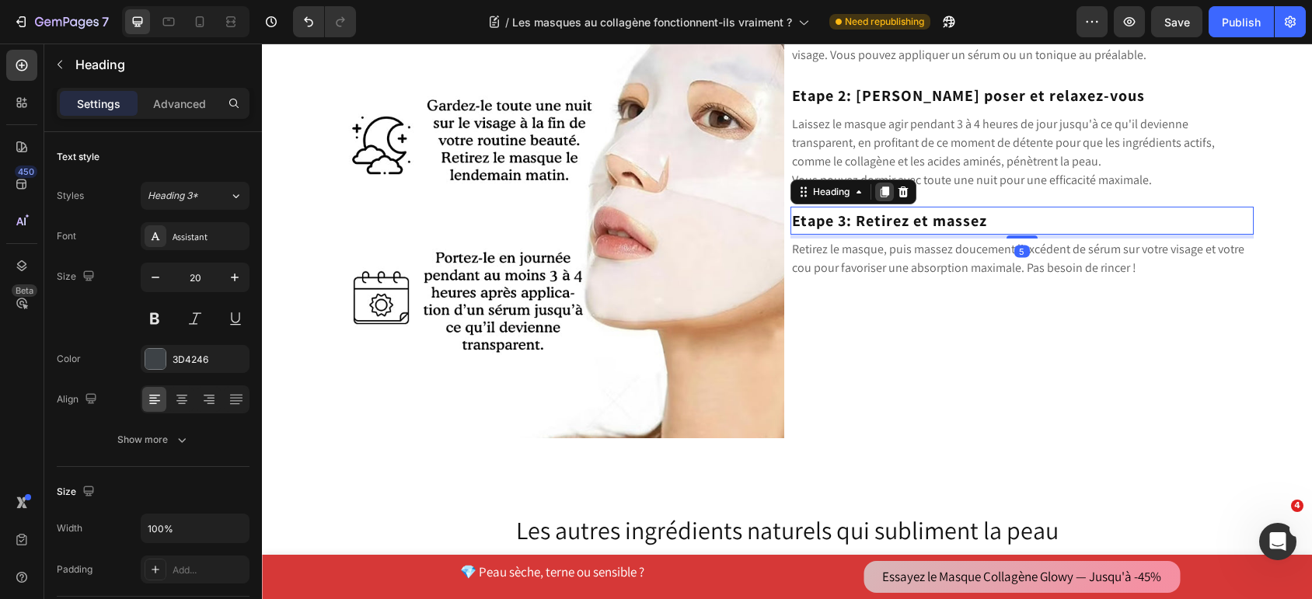
click at [880, 190] on icon at bounding box center [884, 192] width 9 height 11
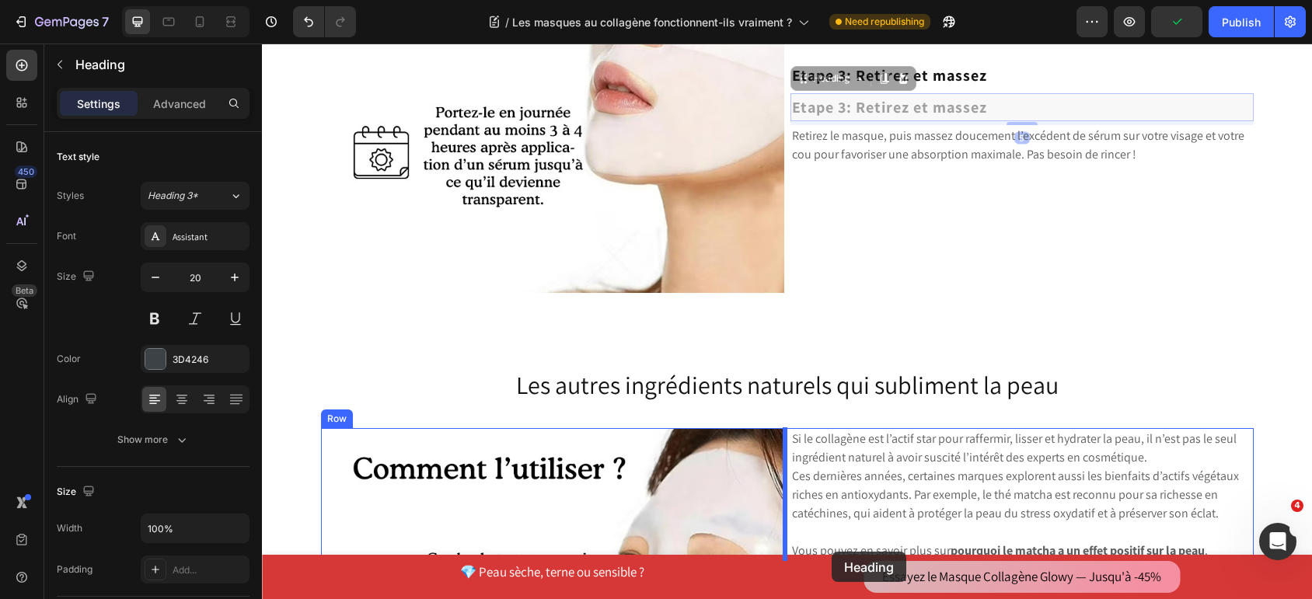
scroll to position [5254, 0]
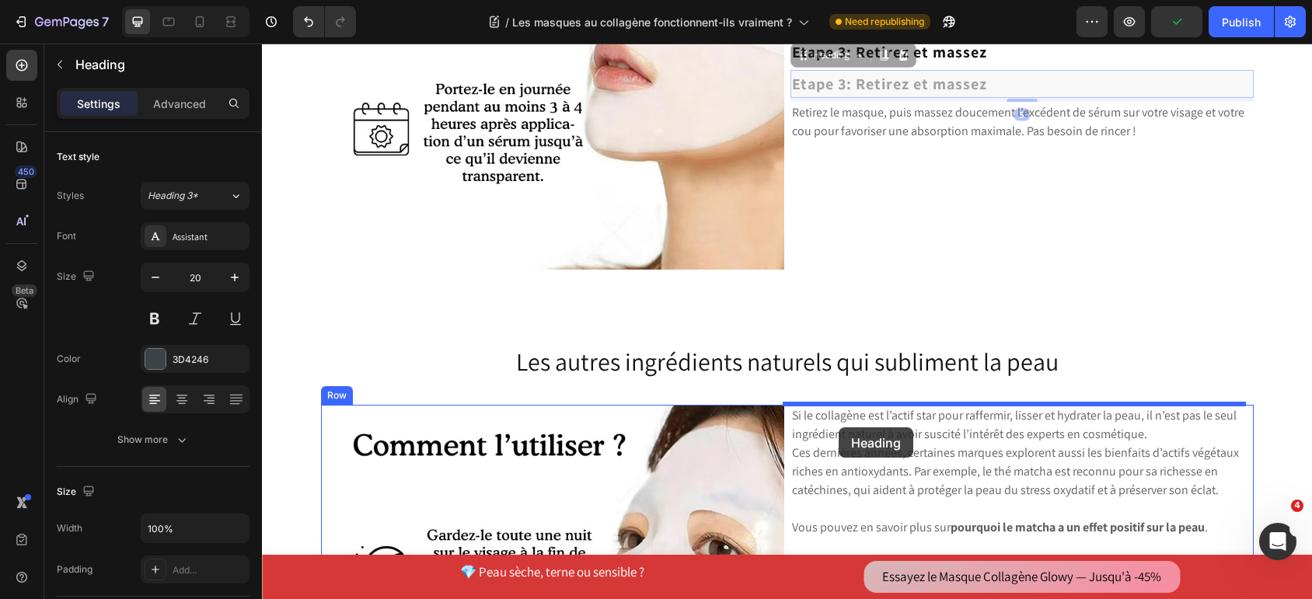
drag, startPoint x: 804, startPoint y: 224, endPoint x: 839, endPoint y: 427, distance: 206.6
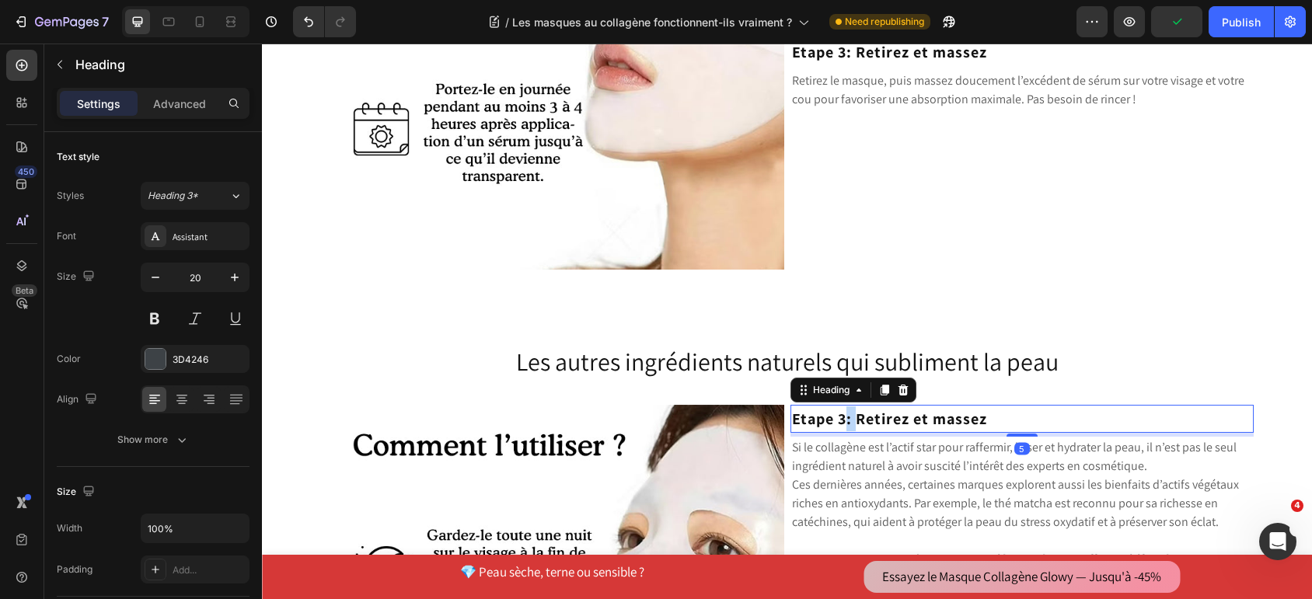
click at [841, 418] on strong "Etape 3: Retirez et massez" at bounding box center [889, 419] width 195 height 20
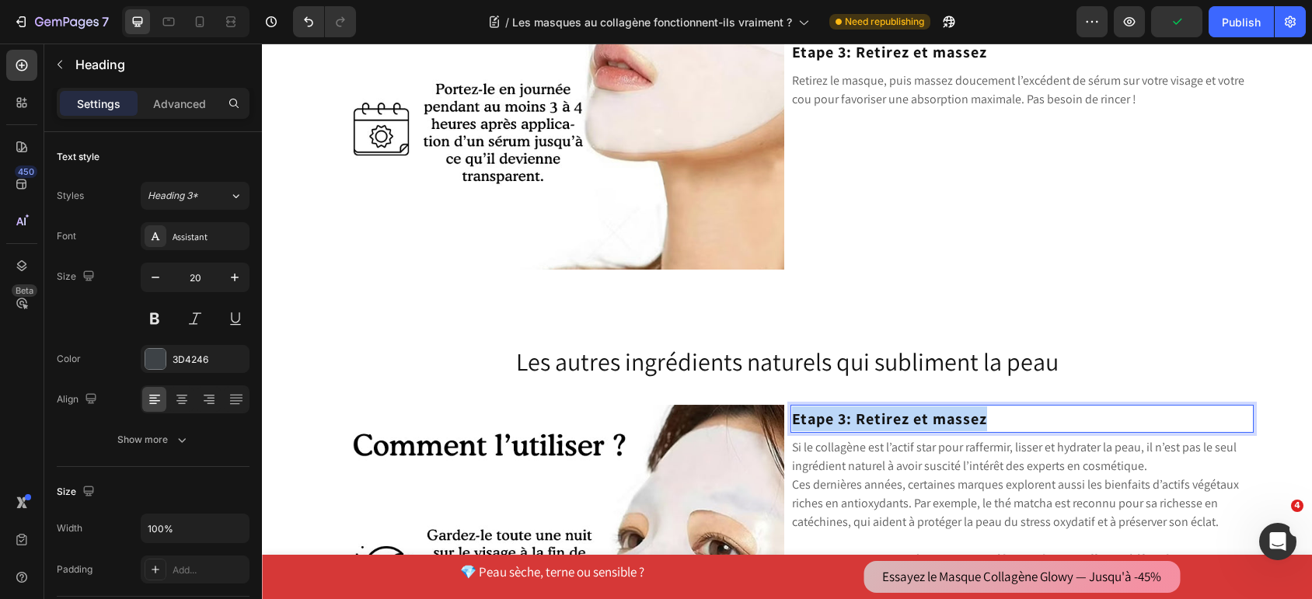
click at [841, 418] on strong "Etape 3: Retirez et massez" at bounding box center [889, 419] width 195 height 20
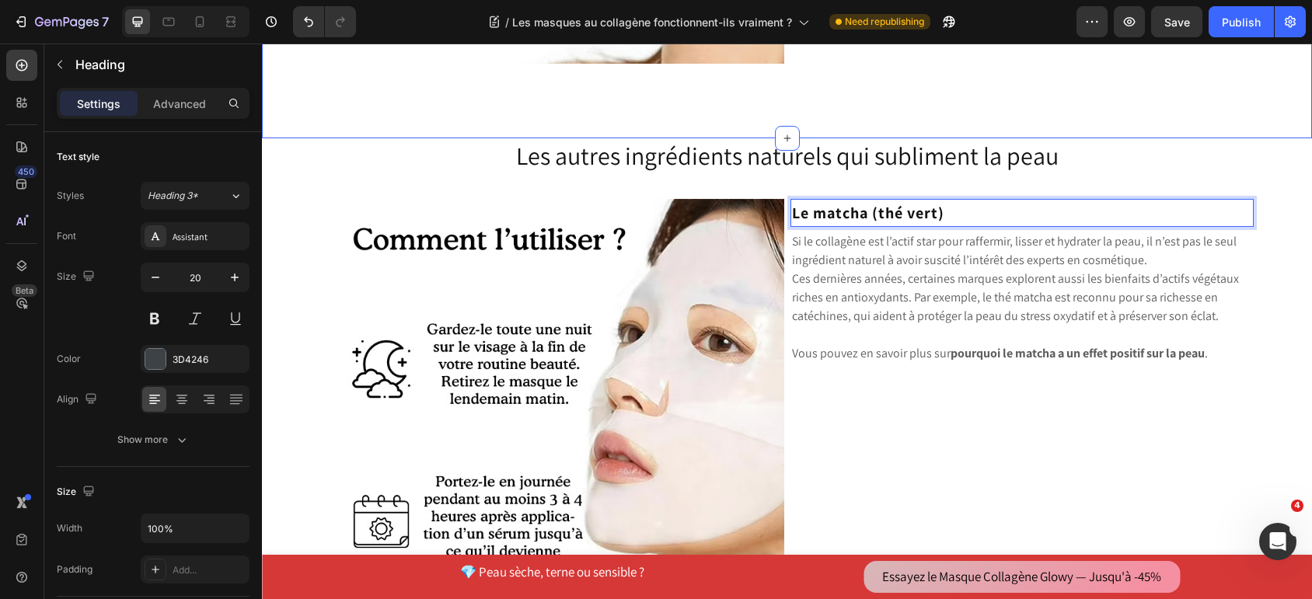
scroll to position [5461, 0]
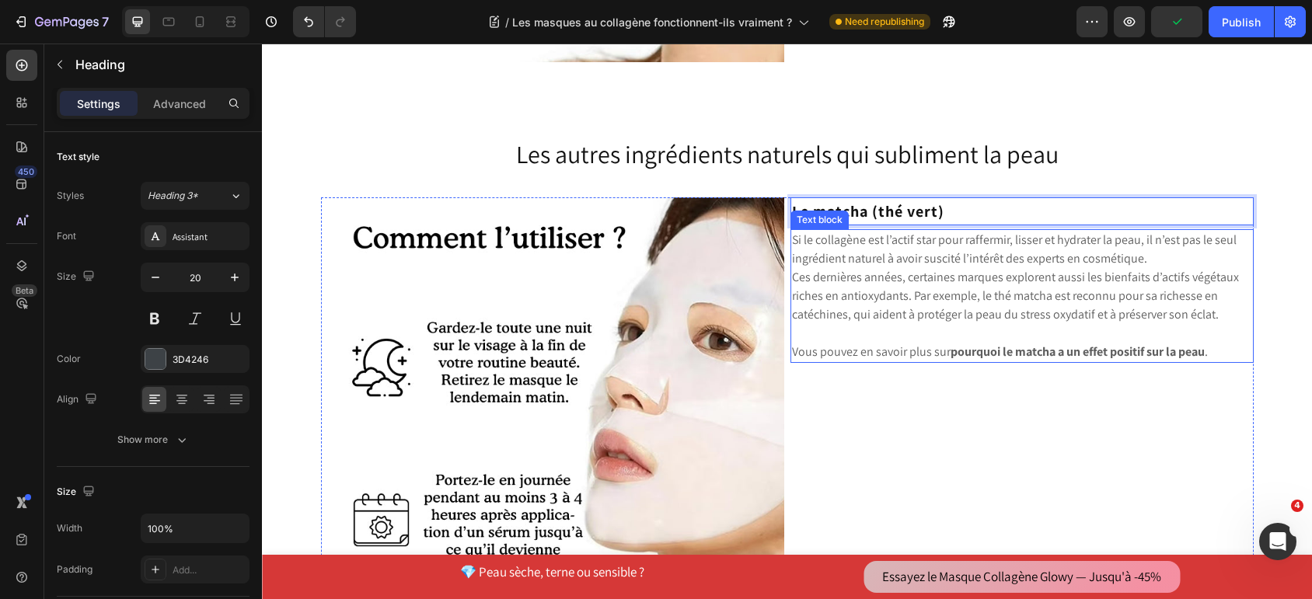
click at [964, 302] on p "Ces dernières années, certaines marques explorent aussi les bienfaits d’actifs …" at bounding box center [1022, 296] width 460 height 56
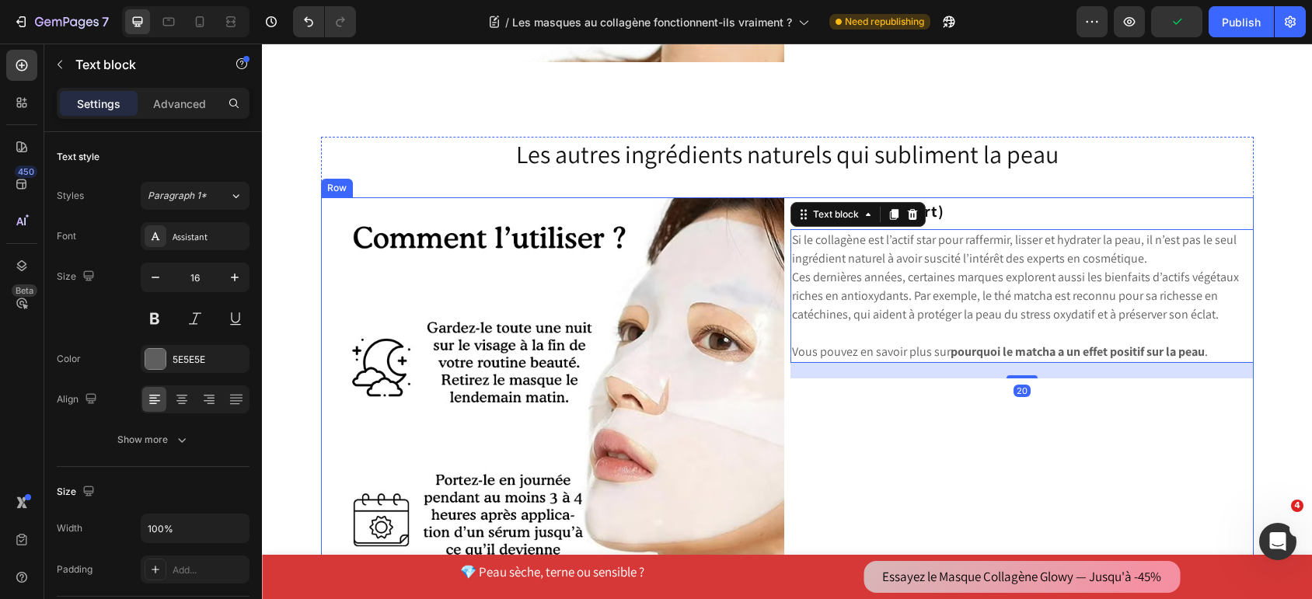
click at [1101, 381] on div "⁠⁠⁠⁠⁠⁠⁠ Le matcha (thé vert) Heading Si le collagène est l’actif star pour raff…" at bounding box center [1021, 428] width 463 height 463
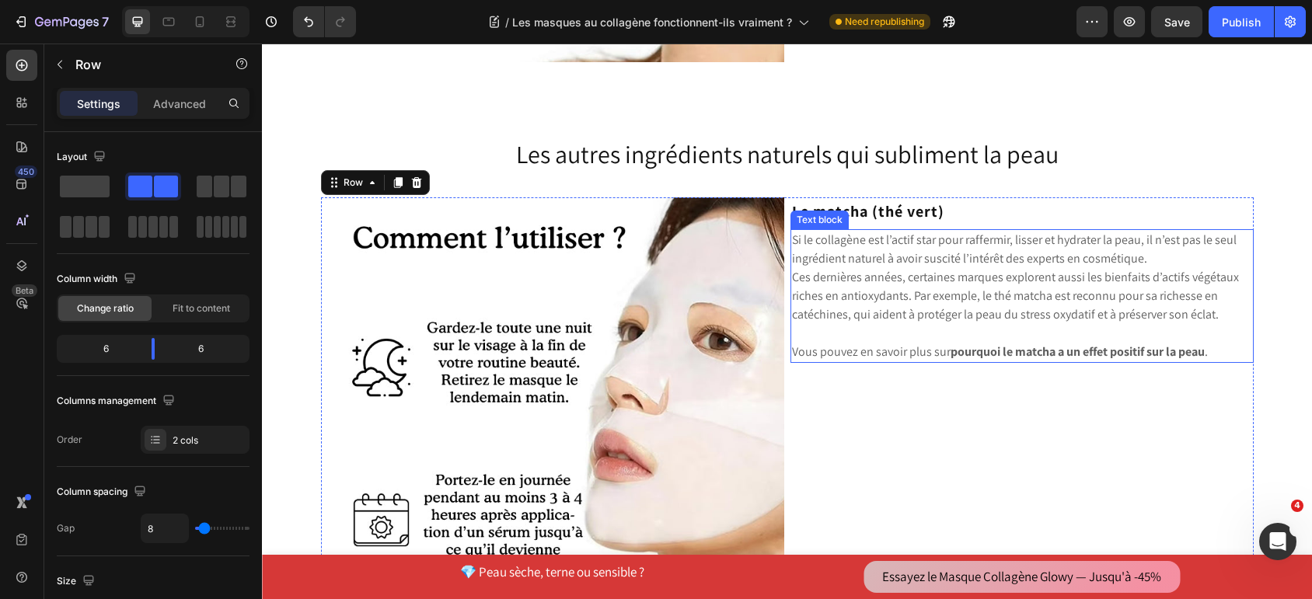
click at [903, 316] on p "Ces dernières années, certaines marques explorent aussi les bienfaits d’actifs …" at bounding box center [1022, 296] width 460 height 56
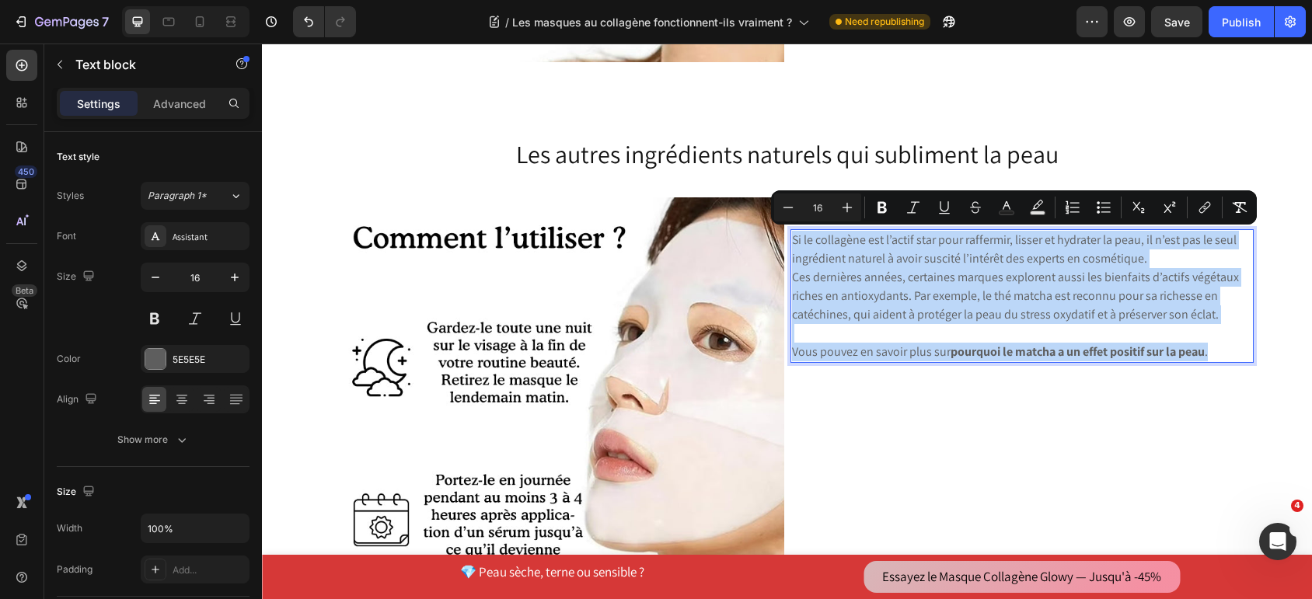
drag, startPoint x: 1216, startPoint y: 350, endPoint x: 787, endPoint y: 246, distance: 442.1
click at [790, 246] on div "Si le collagène est l’actif star pour raffermir, lisser et hydrater la peau, il…" at bounding box center [1021, 296] width 463 height 134
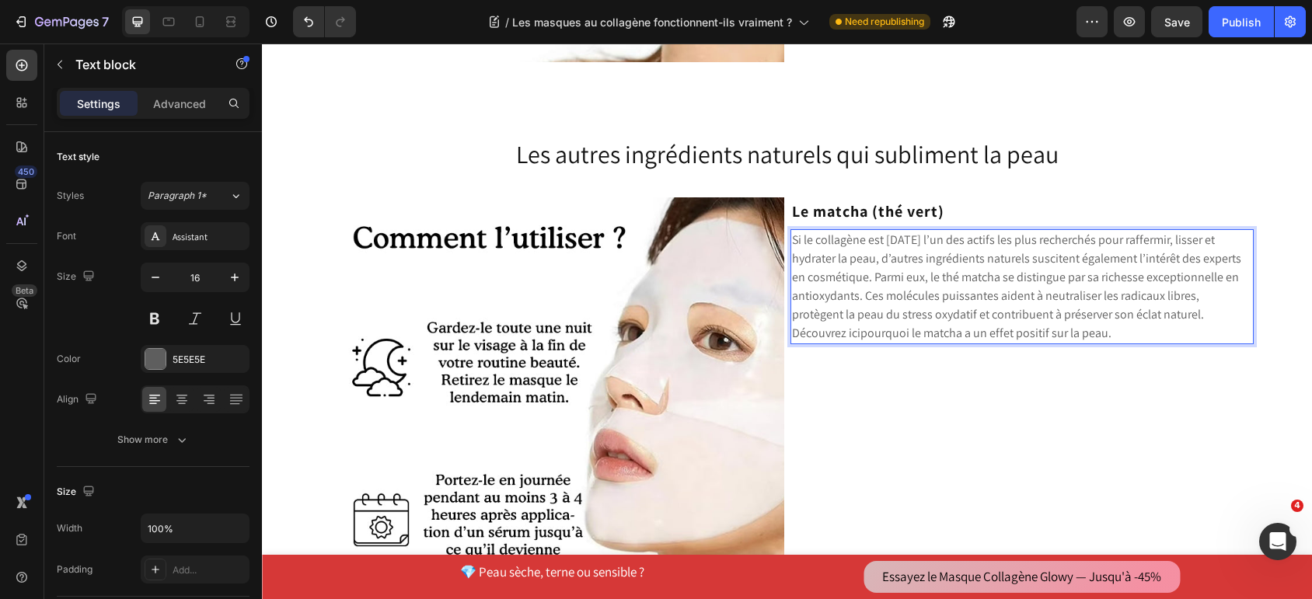
click at [1146, 319] on p "Si le collagène est [DATE] l’un des actifs les plus recherchés pour raffermir, …" at bounding box center [1022, 287] width 460 height 112
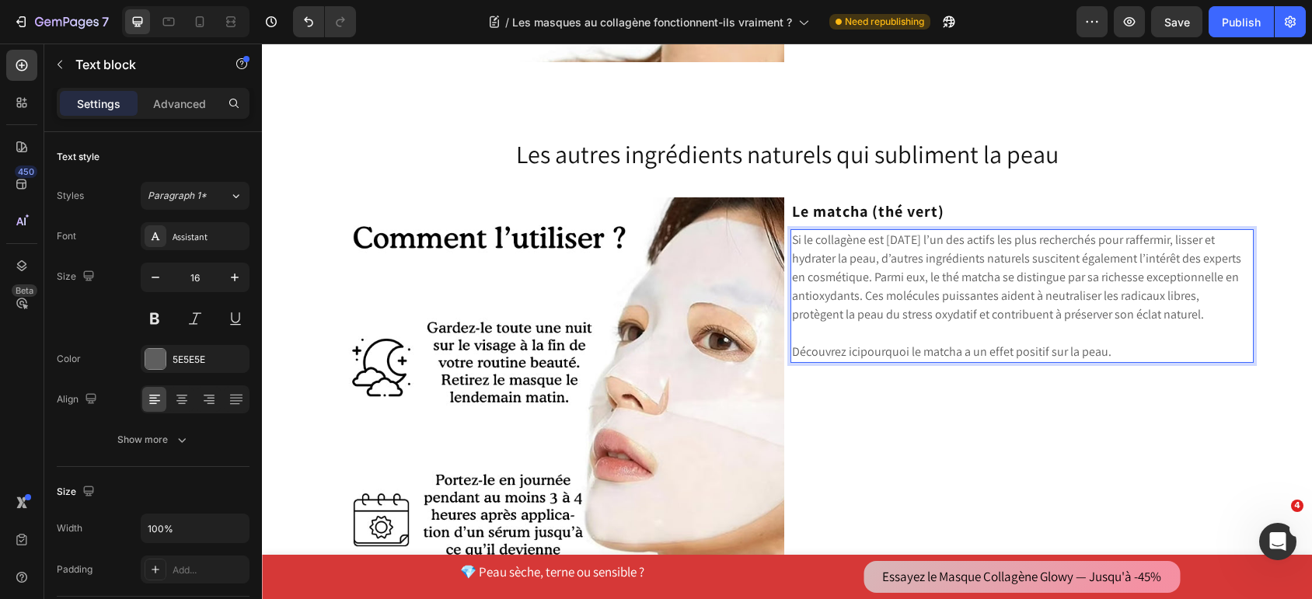
click at [867, 281] on p "Si le collagène est [DATE] l’un des actifs les plus recherchés pour raffermir, …" at bounding box center [1022, 277] width 460 height 93
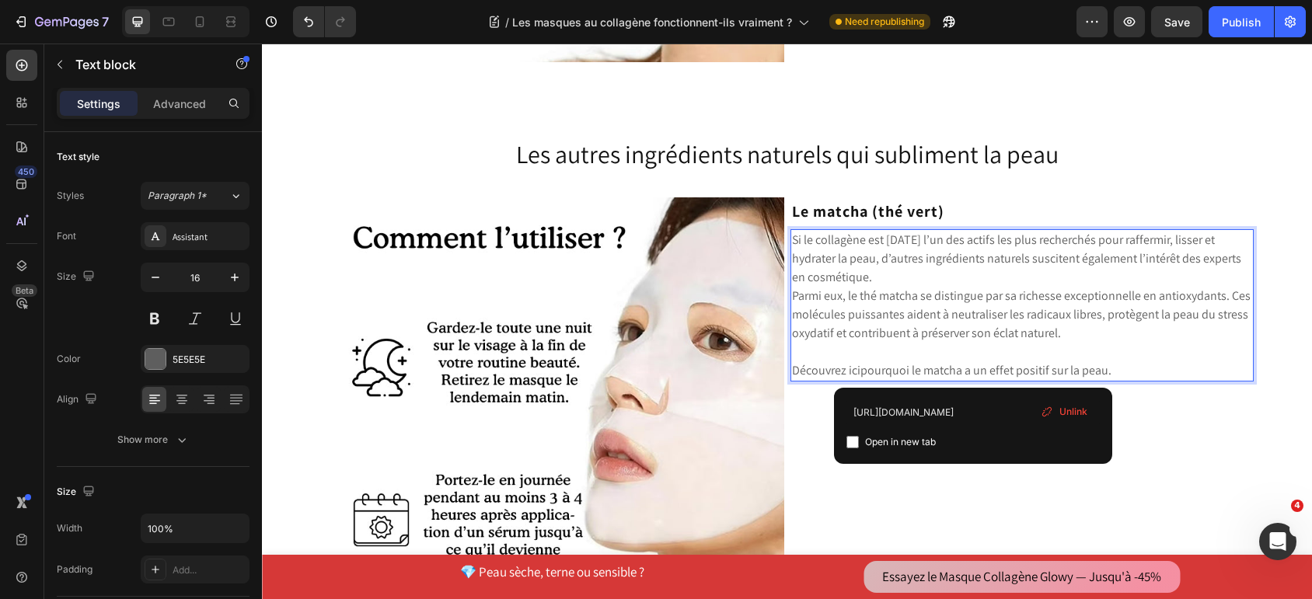
click at [971, 373] on link "pourquoi le matcha a un effet positif sur la peau" at bounding box center [984, 370] width 248 height 16
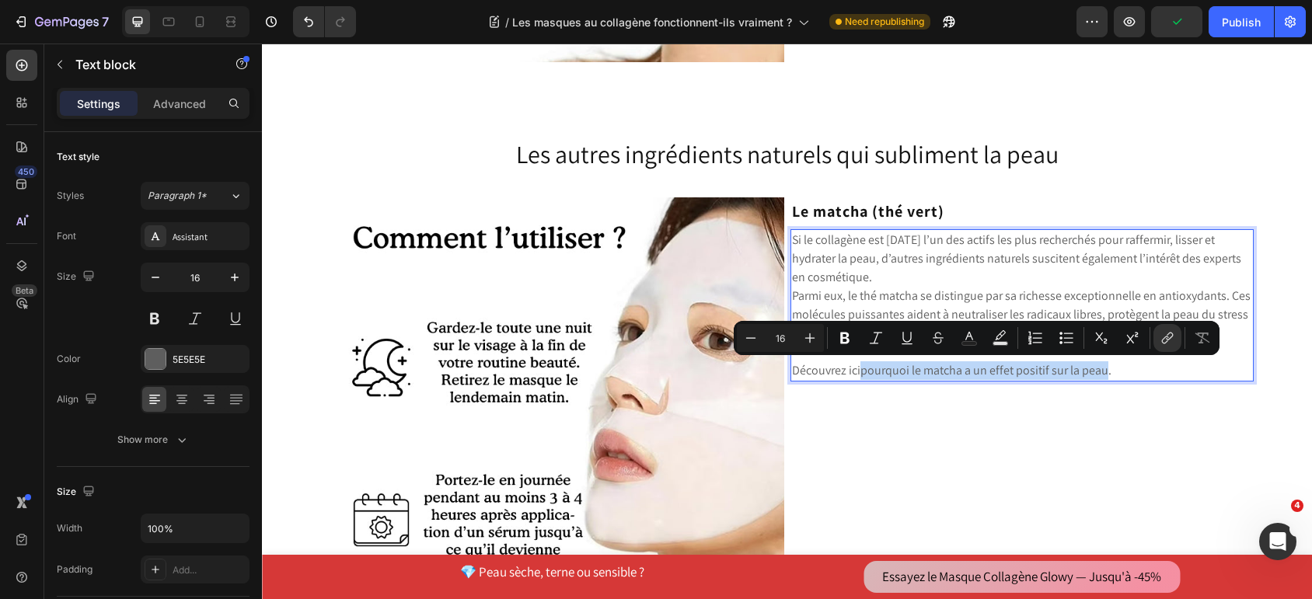
drag, startPoint x: 856, startPoint y: 368, endPoint x: 1096, endPoint y: 374, distance: 239.4
click at [1096, 374] on link "pourquoi le matcha a un effet positif sur la peau" at bounding box center [984, 370] width 248 height 16
click at [840, 336] on icon "Editor contextual toolbar" at bounding box center [845, 338] width 16 height 16
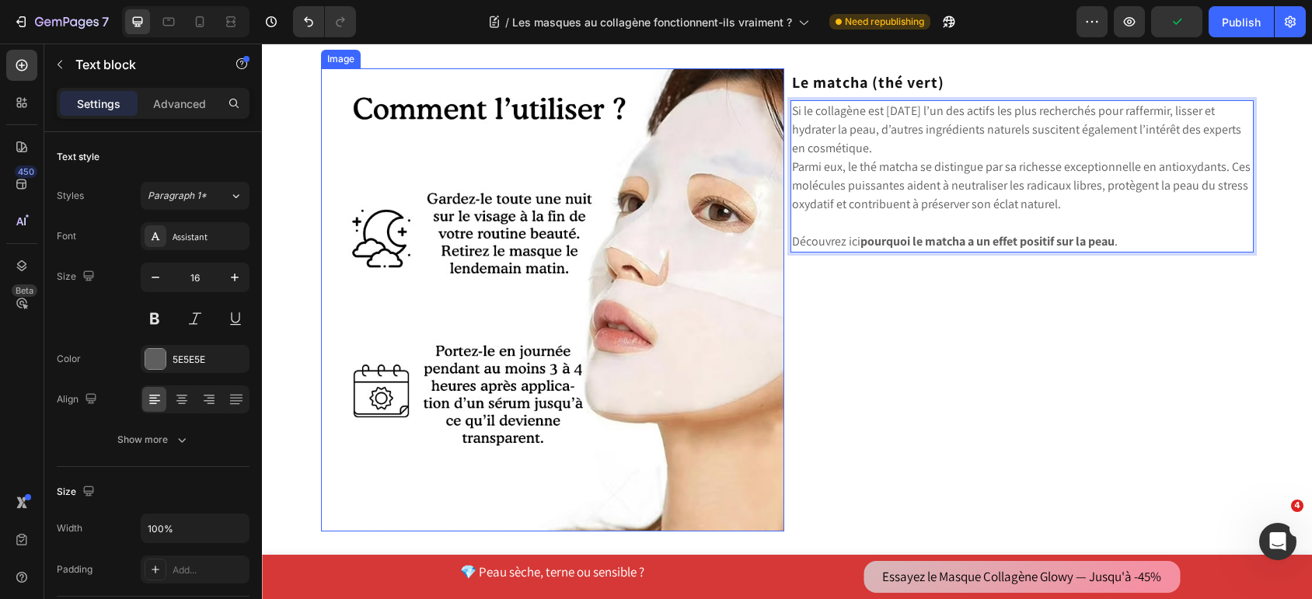
scroll to position [5565, 0]
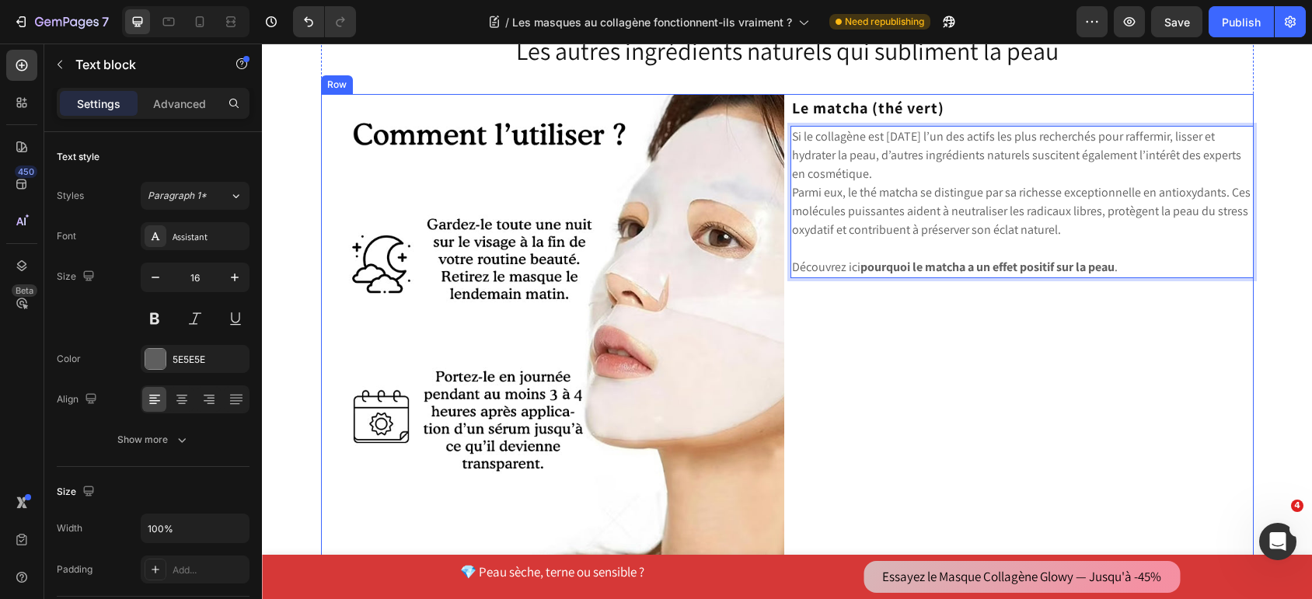
click at [790, 295] on div "⁠⁠⁠⁠⁠⁠⁠ Le matcha (thé vert) Heading Si le collagène est [DATE] l’un des actifs…" at bounding box center [1021, 325] width 463 height 463
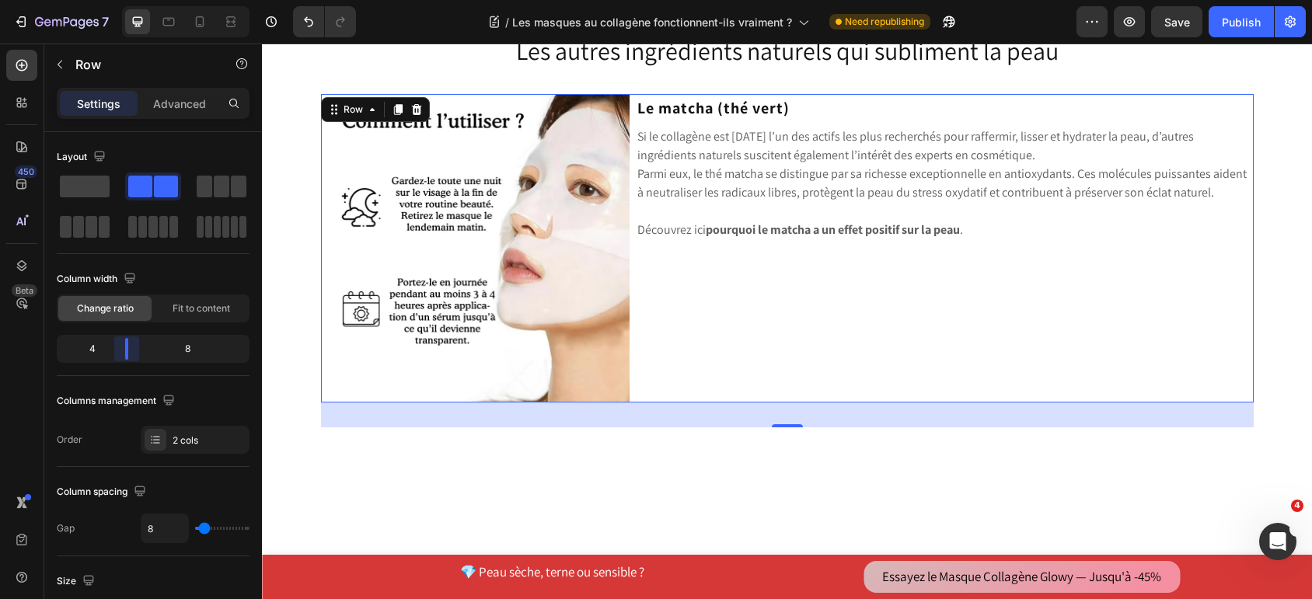
drag, startPoint x: 152, startPoint y: 342, endPoint x: 201, endPoint y: 250, distance: 103.6
click at [127, 0] on body "7 Version history / Les masques au collagène fonctionnent-ils vraiment ? Need r…" at bounding box center [656, 0] width 1312 height 0
click at [734, 261] on div "⁠⁠⁠⁠⁠⁠⁠ Le matcha (thé vert) Heading Si le collagène est [DATE] l’un des actifs…" at bounding box center [945, 248] width 618 height 309
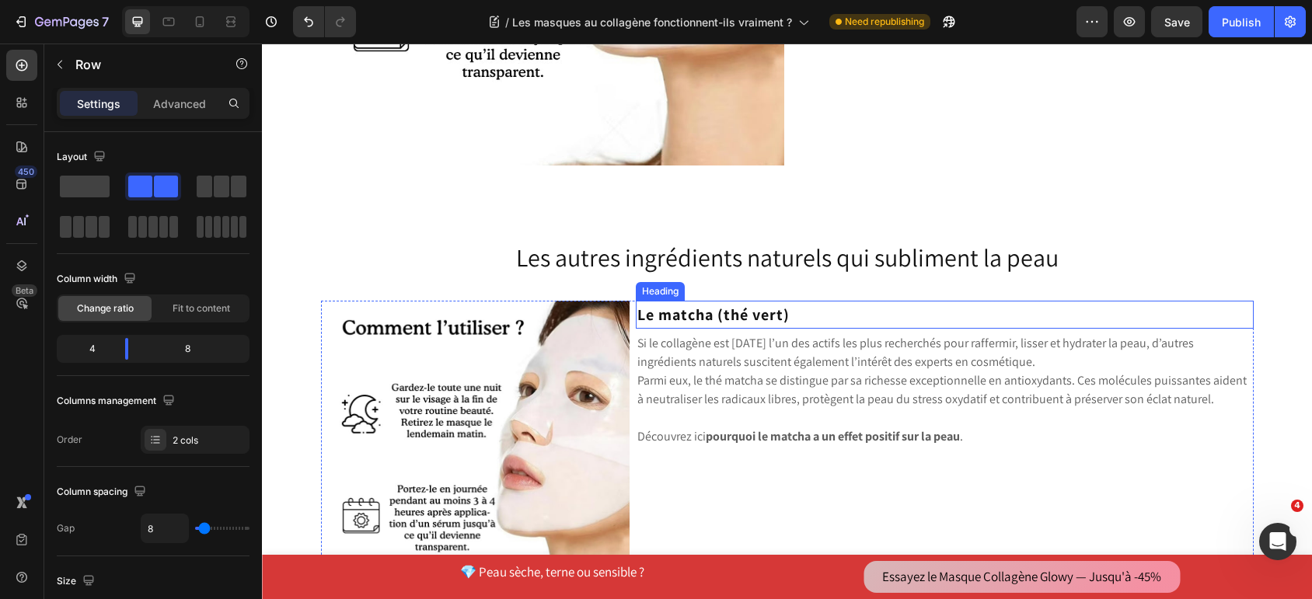
scroll to position [5461, 0]
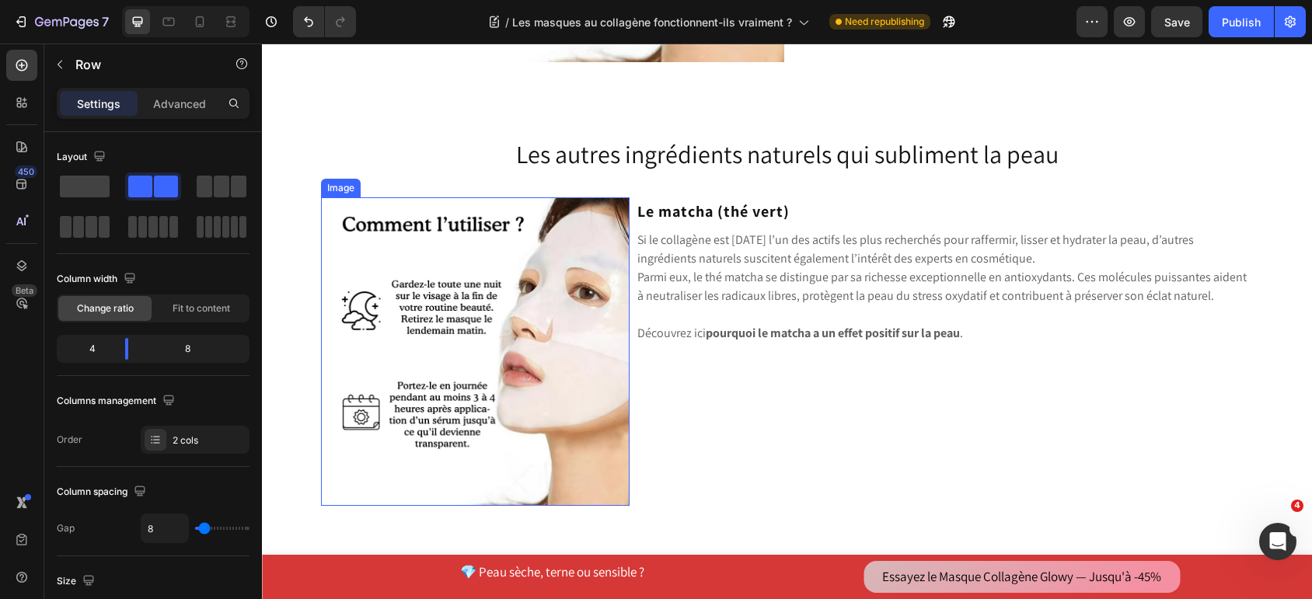
click at [473, 279] on img at bounding box center [475, 351] width 309 height 309
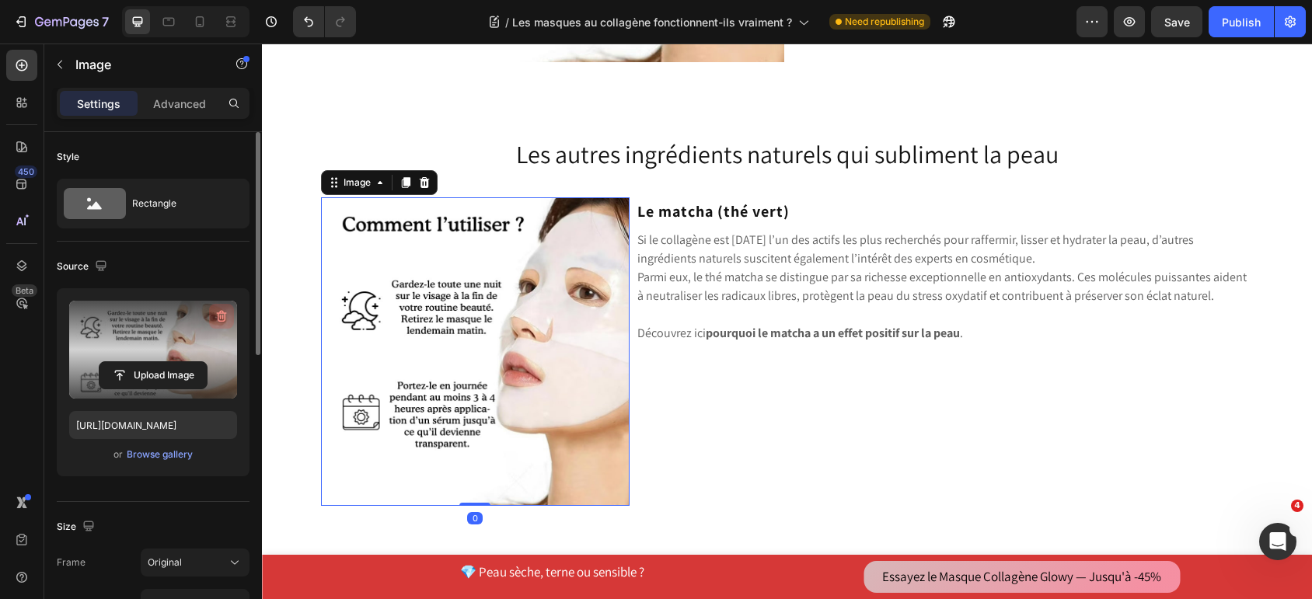
click at [220, 319] on icon "button" at bounding box center [222, 317] width 16 height 16
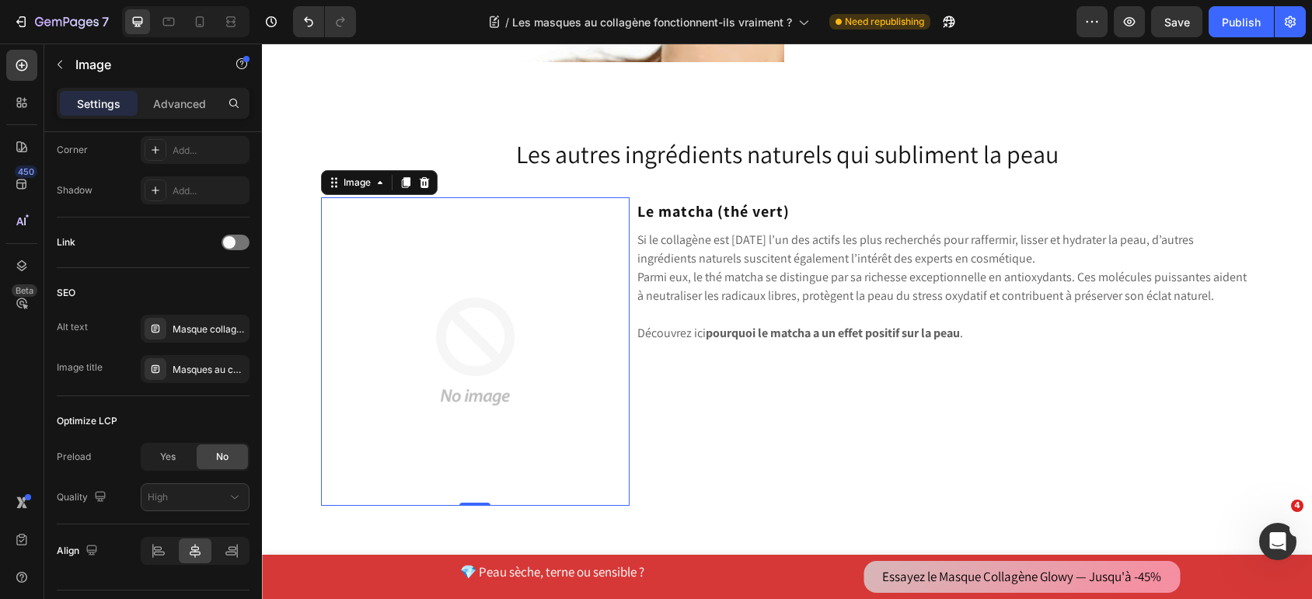
scroll to position [661, 0]
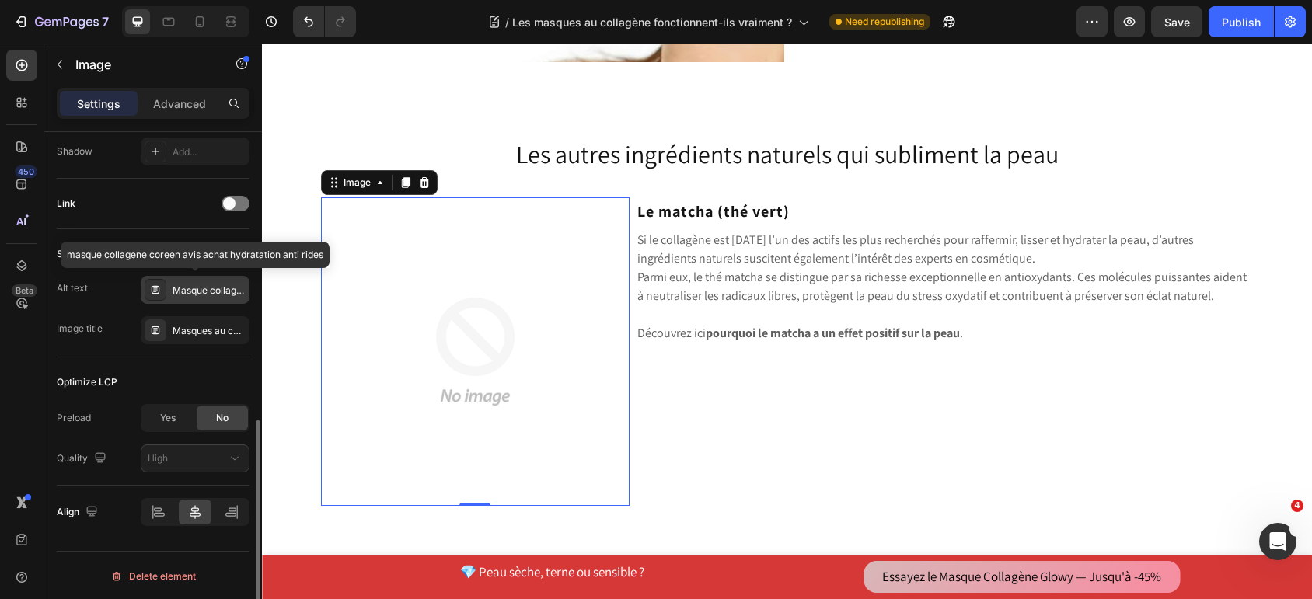
click at [179, 292] on div "Masque collagene coreen avis achat hydratation anti rides" at bounding box center [209, 291] width 73 height 14
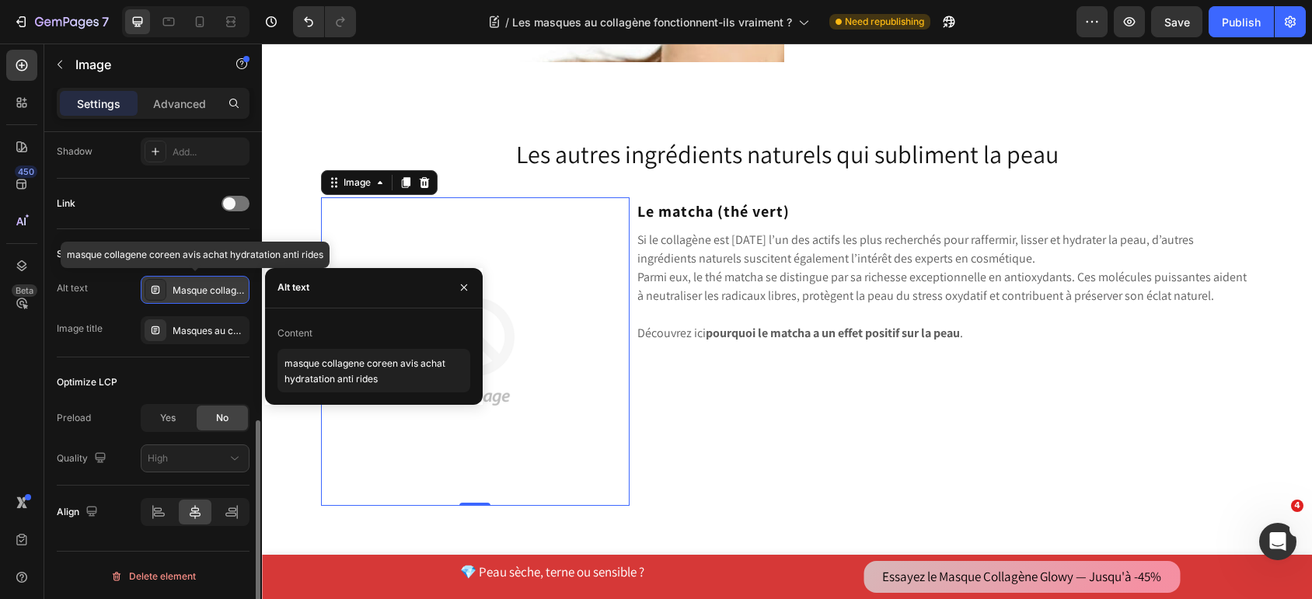
click at [179, 292] on div "Masque collagene coreen avis achat hydratation anti rides" at bounding box center [209, 291] width 73 height 14
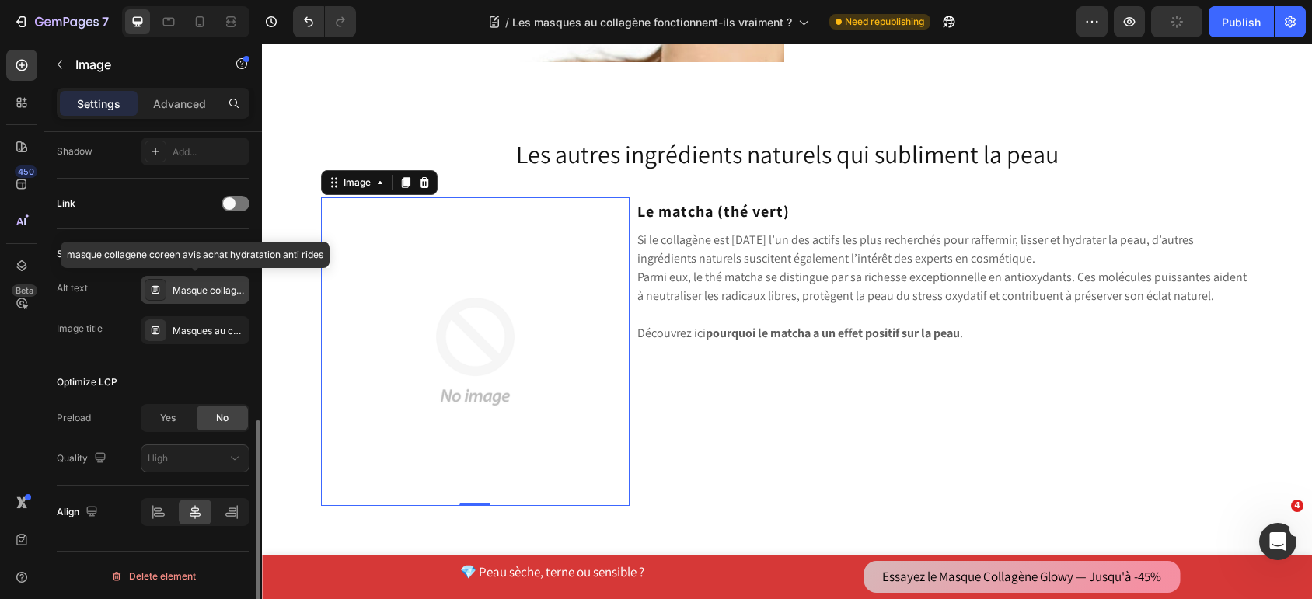
click at [203, 291] on div "Masque collagene coreen avis achat hydratation anti rides" at bounding box center [209, 291] width 73 height 14
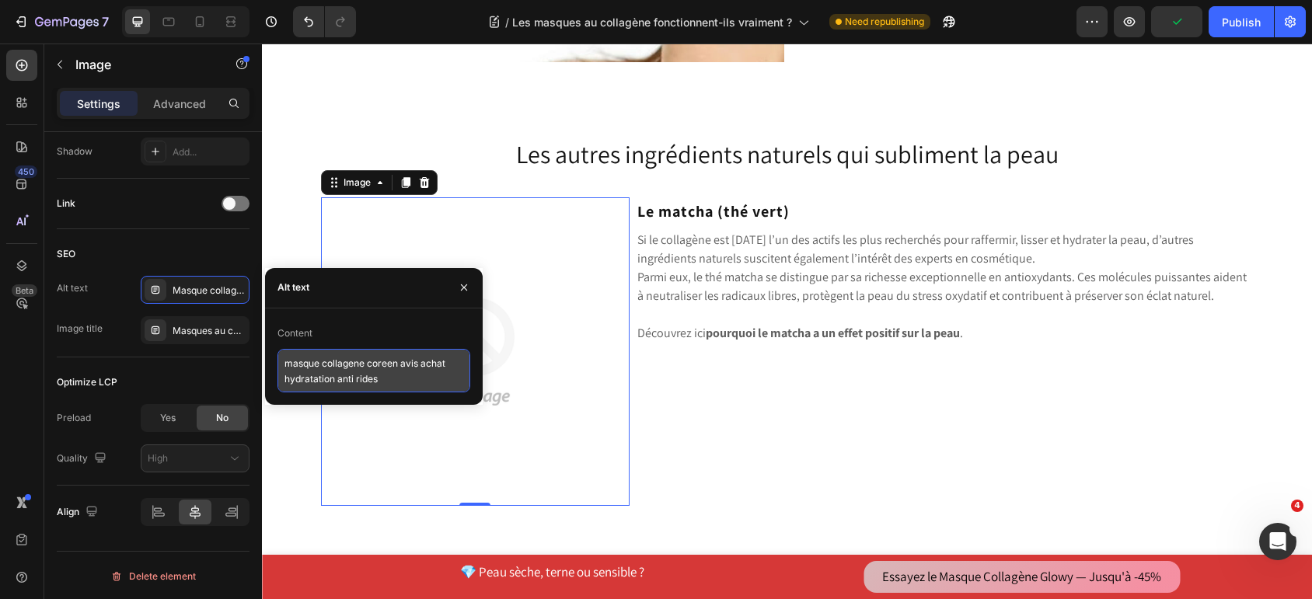
click at [323, 372] on textarea "masque collagene coreen avis achat hydratation anti rides" at bounding box center [373, 371] width 193 height 44
click at [385, 368] on textarea "masque collagene coreen avis achat hydratation anti rides" at bounding box center [373, 371] width 193 height 44
click at [375, 367] on textarea "masque collagene coreen avis achat hydratation anti rides" at bounding box center [373, 371] width 193 height 44
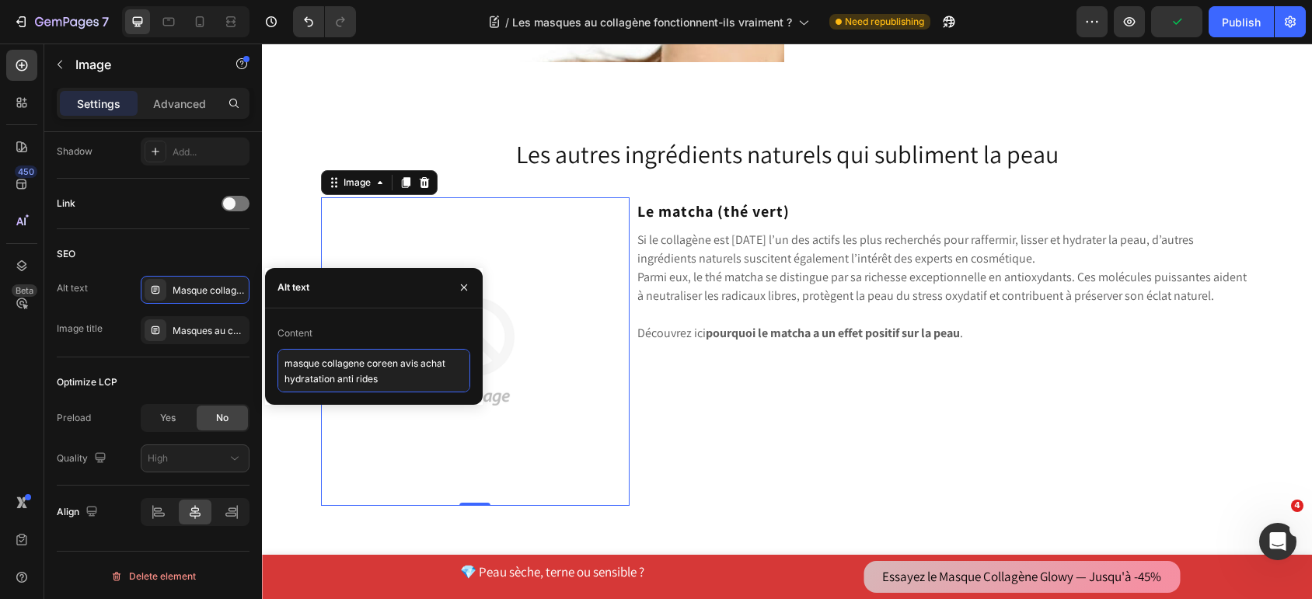
click at [375, 367] on textarea "masque collagene coreen avis achat hydratation anti rides" at bounding box center [373, 371] width 193 height 44
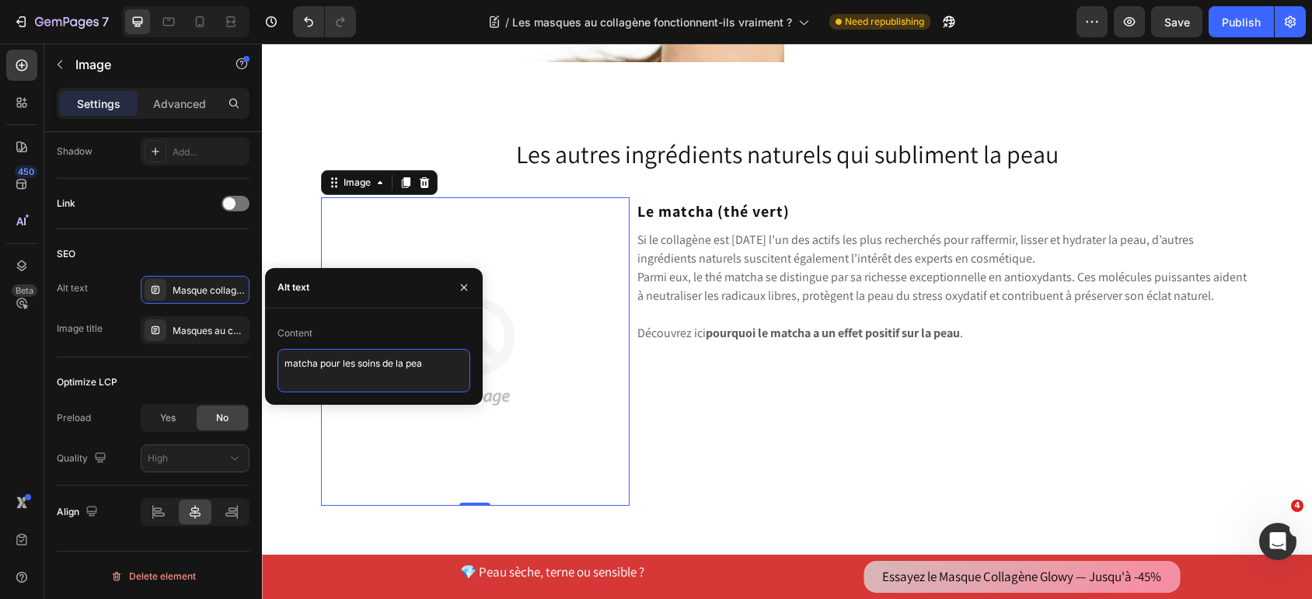
type textarea "matcha pour les soins de la peau"
click at [202, 324] on div "Masques au collagène coréen" at bounding box center [209, 331] width 73 height 14
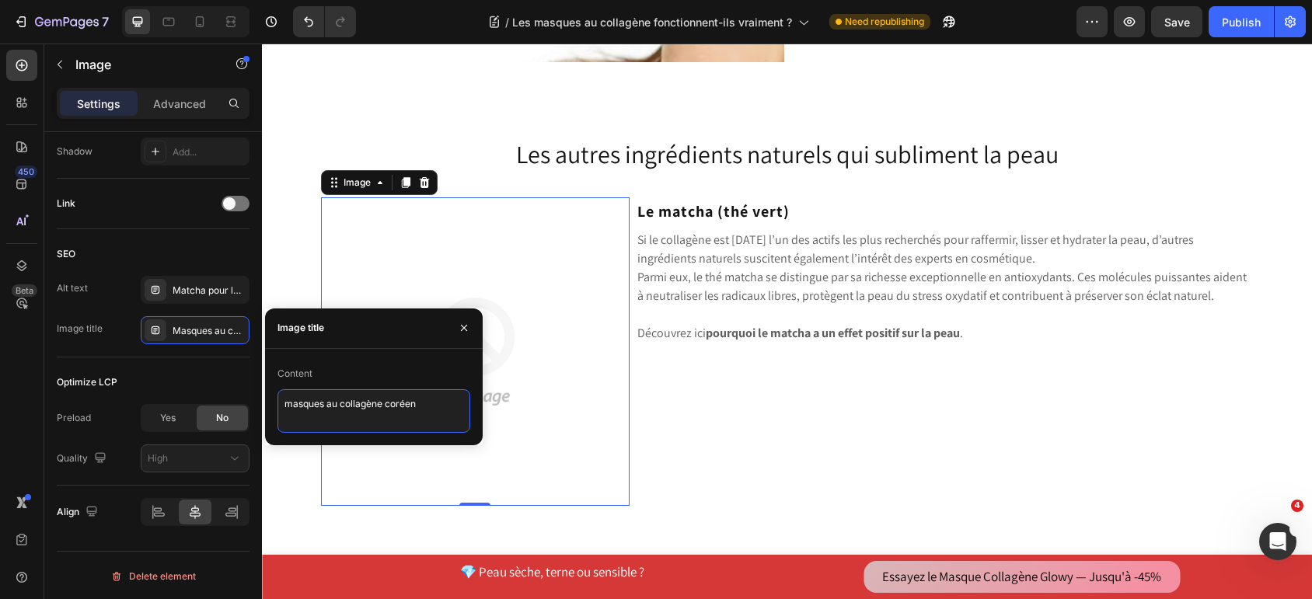
click at [308, 396] on textarea "masques au collagène coréen" at bounding box center [373, 411] width 193 height 44
type textarea "matcha peau"
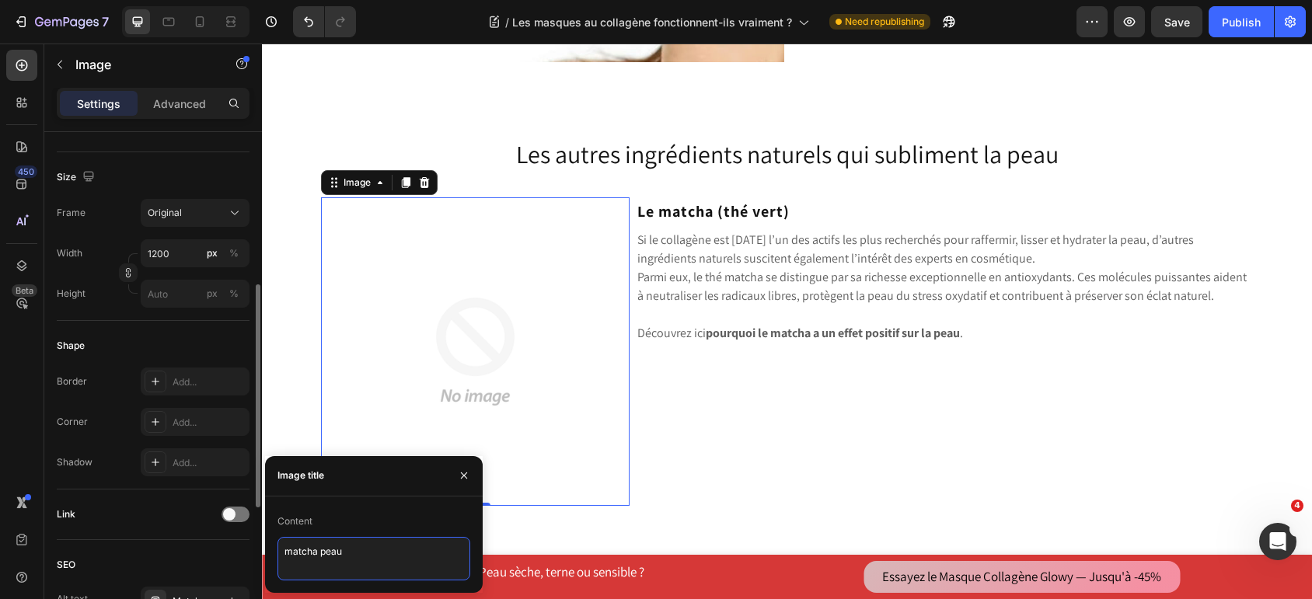
scroll to position [142, 0]
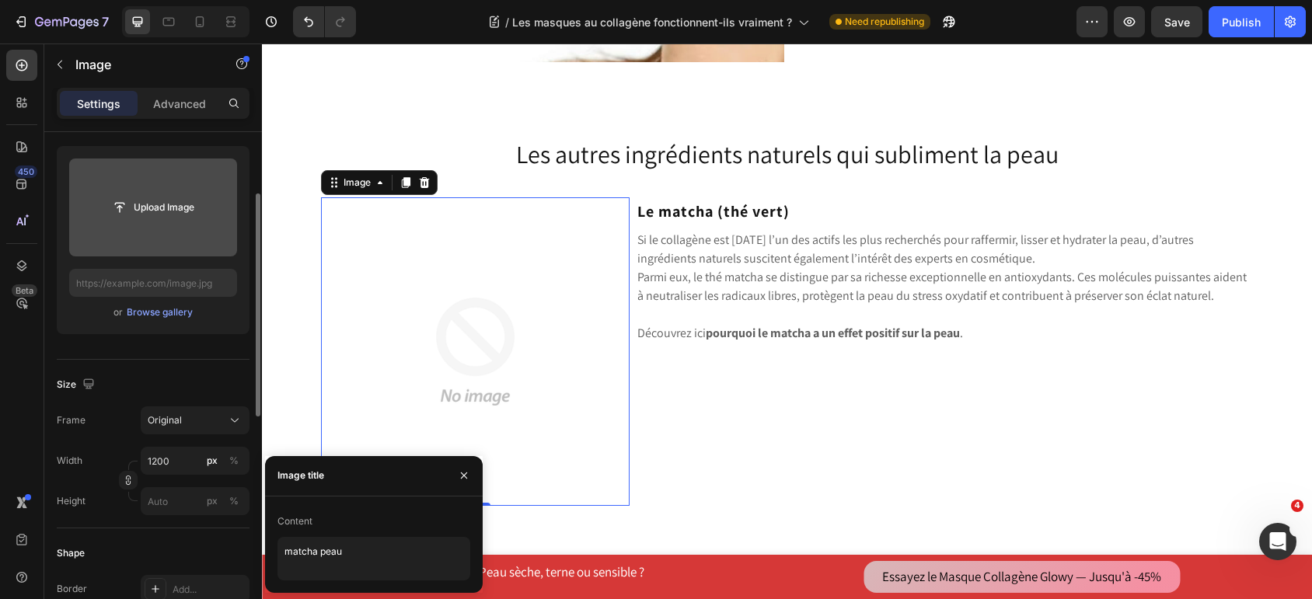
click at [162, 225] on input "file" at bounding box center [153, 208] width 168 height 98
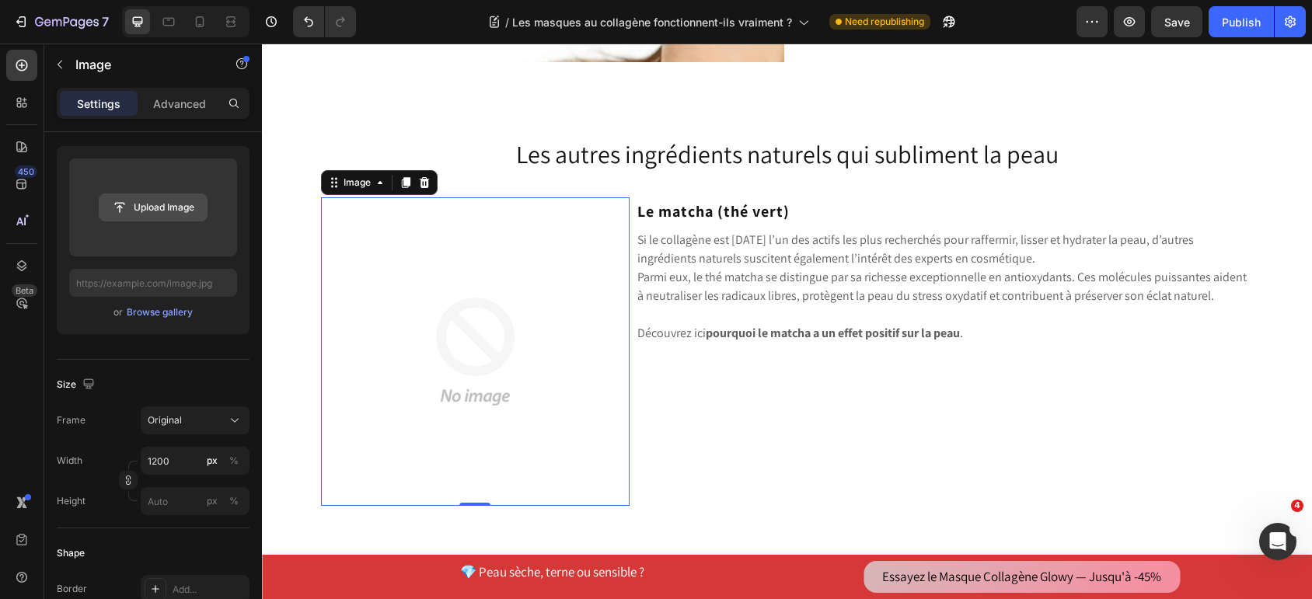
click at [165, 213] on input "file" at bounding box center [152, 207] width 107 height 26
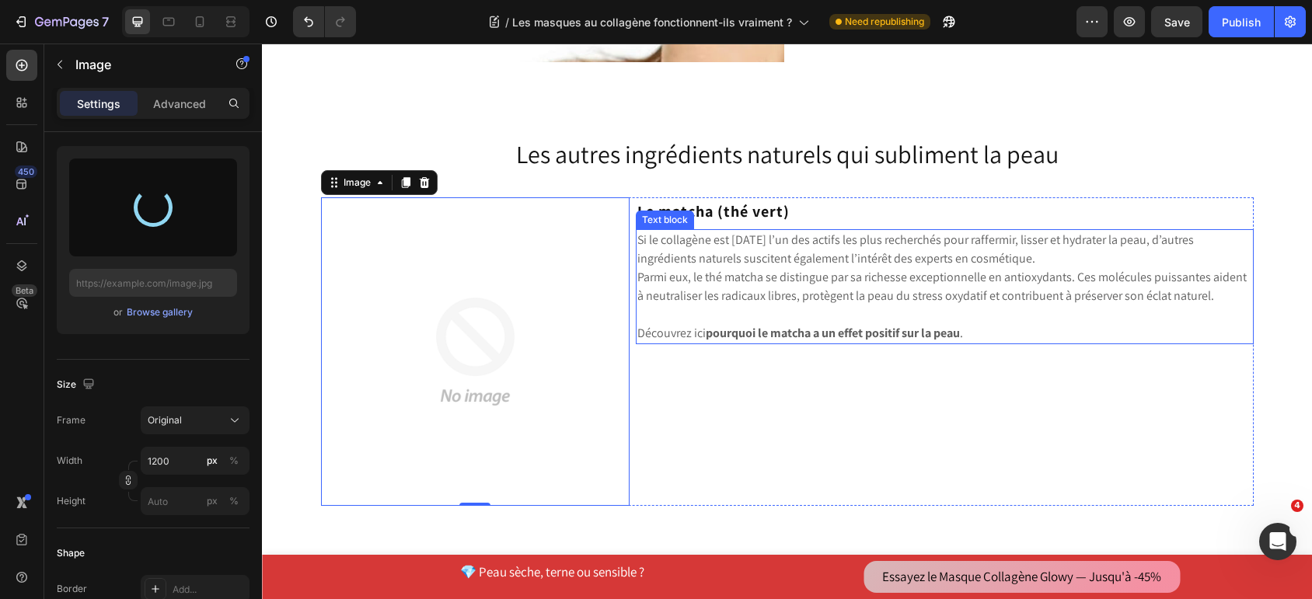
type input "[URL][DOMAIN_NAME]"
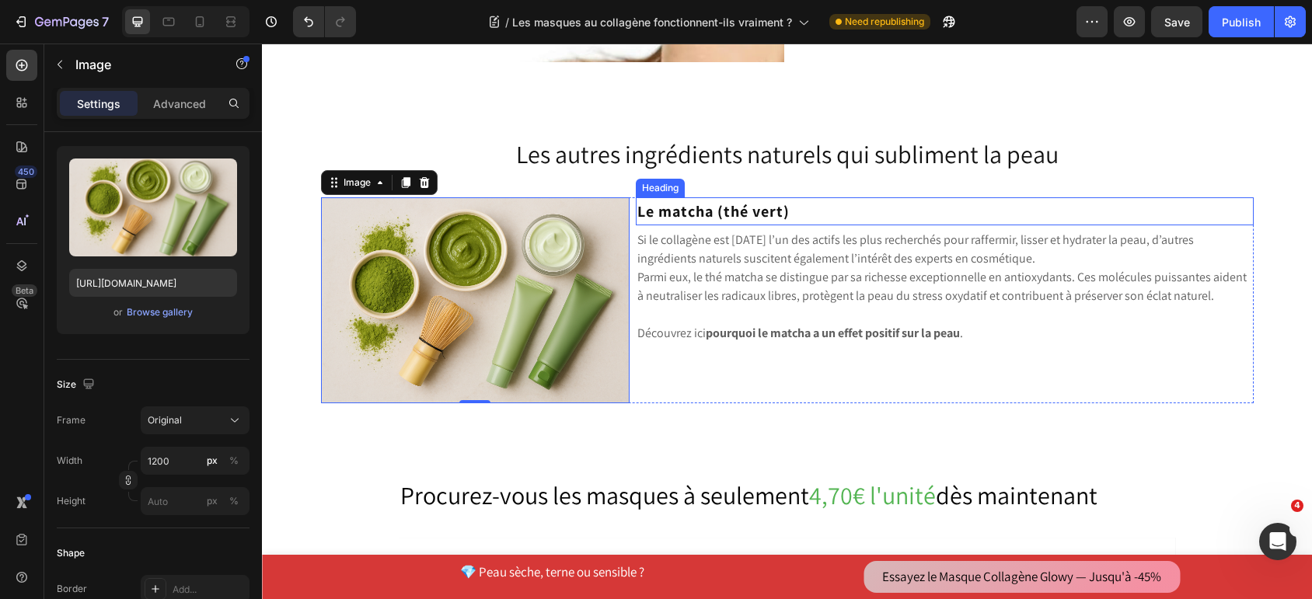
click at [819, 210] on h3 "Le matcha (thé vert)" at bounding box center [945, 211] width 618 height 28
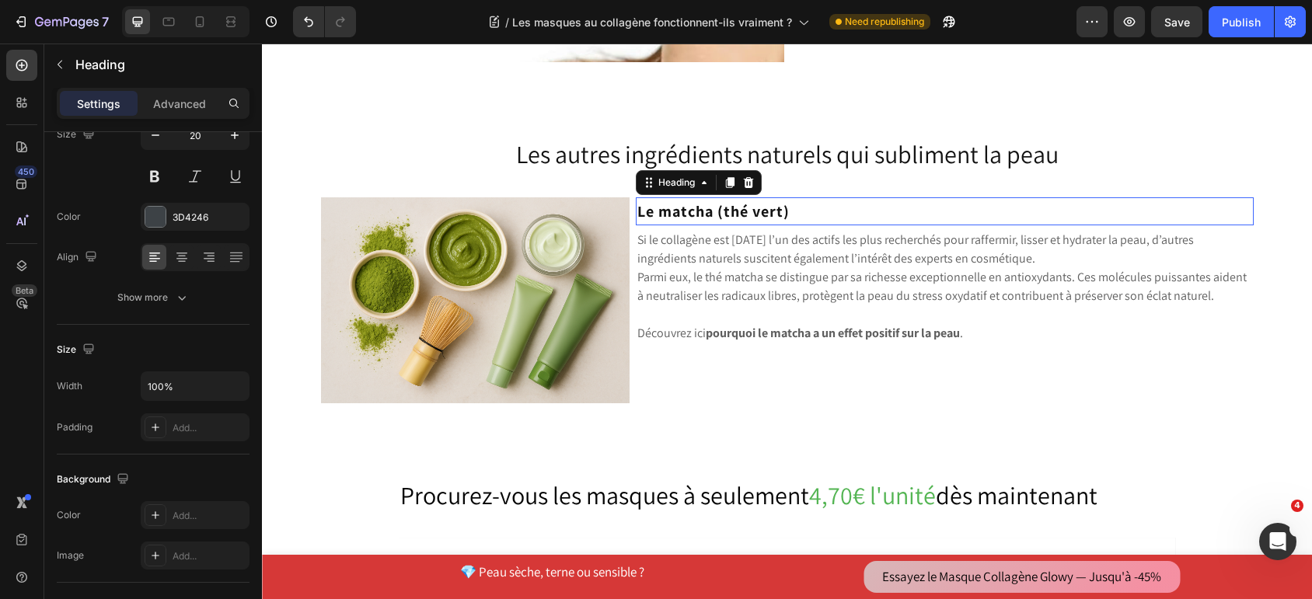
scroll to position [0, 0]
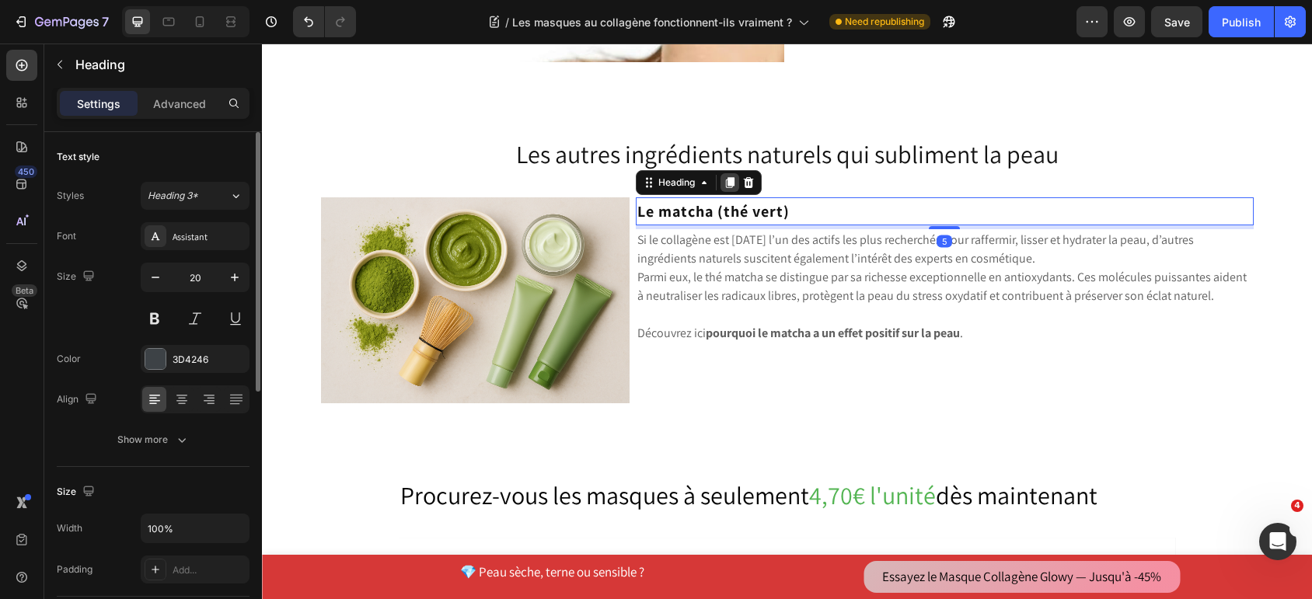
click at [727, 182] on icon at bounding box center [730, 182] width 12 height 12
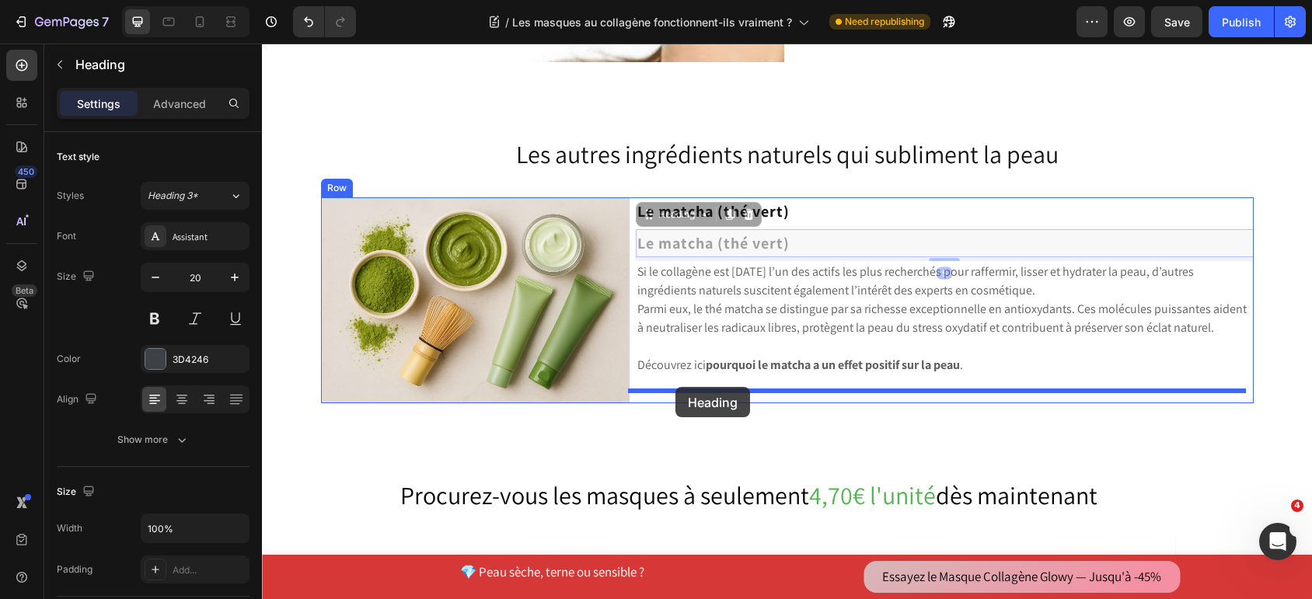
drag, startPoint x: 650, startPoint y: 222, endPoint x: 675, endPoint y: 387, distance: 166.8
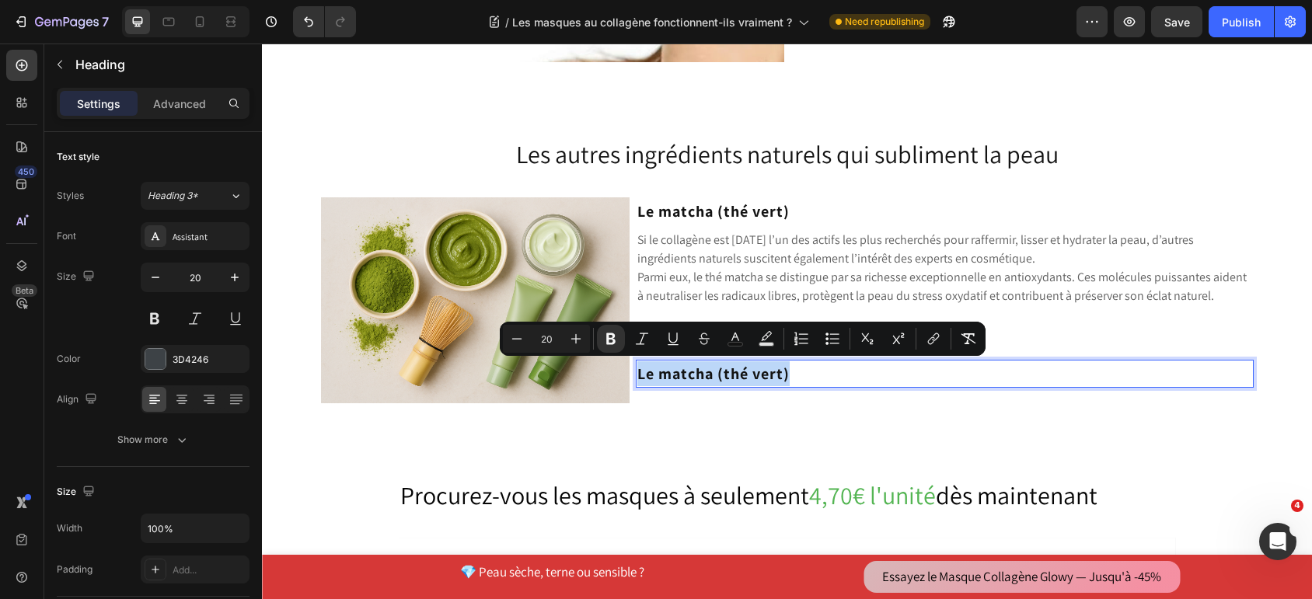
click at [738, 378] on strong "Le matcha (thé vert)" at bounding box center [713, 374] width 152 height 20
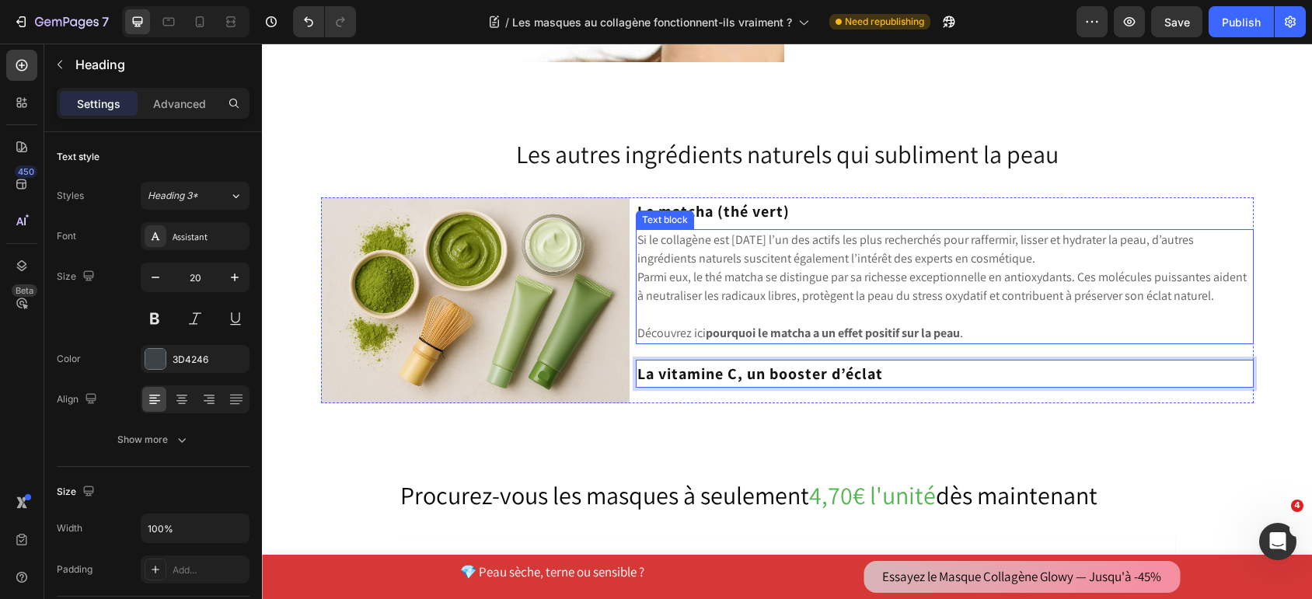
drag, startPoint x: 811, startPoint y: 274, endPoint x: 784, endPoint y: 261, distance: 29.9
click at [811, 274] on p "Parmi eux, le thé matcha se distingue par sa richesse exceptionnelle en antioxy…" at bounding box center [944, 286] width 615 height 37
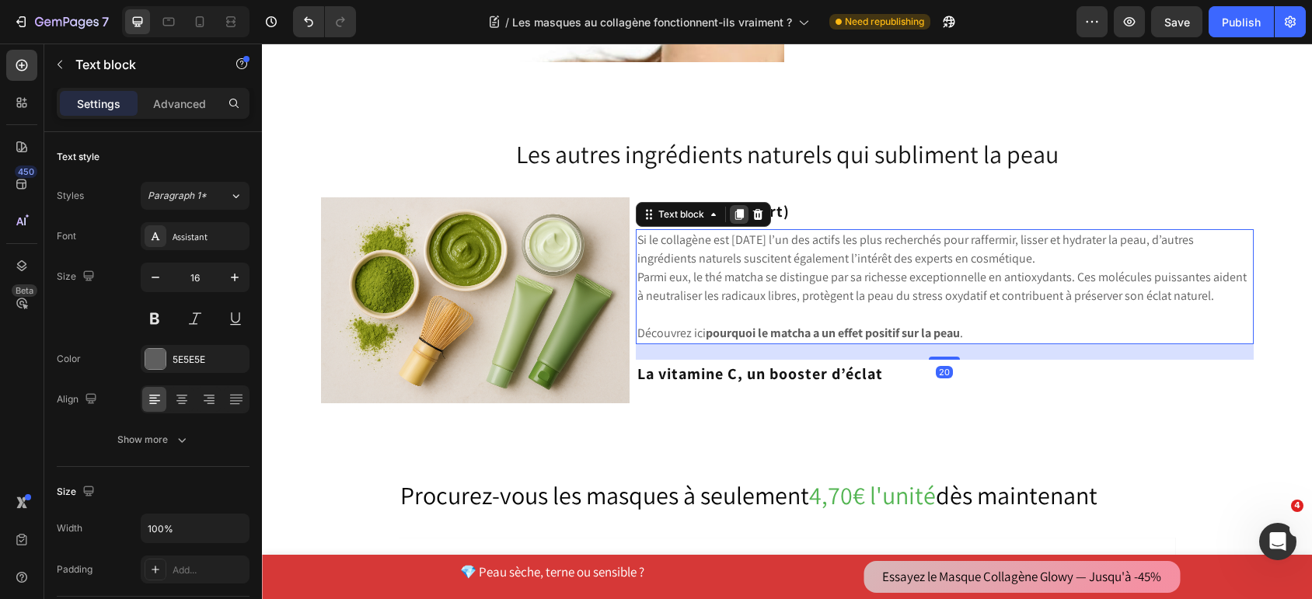
click at [733, 219] on icon at bounding box center [739, 214] width 12 height 12
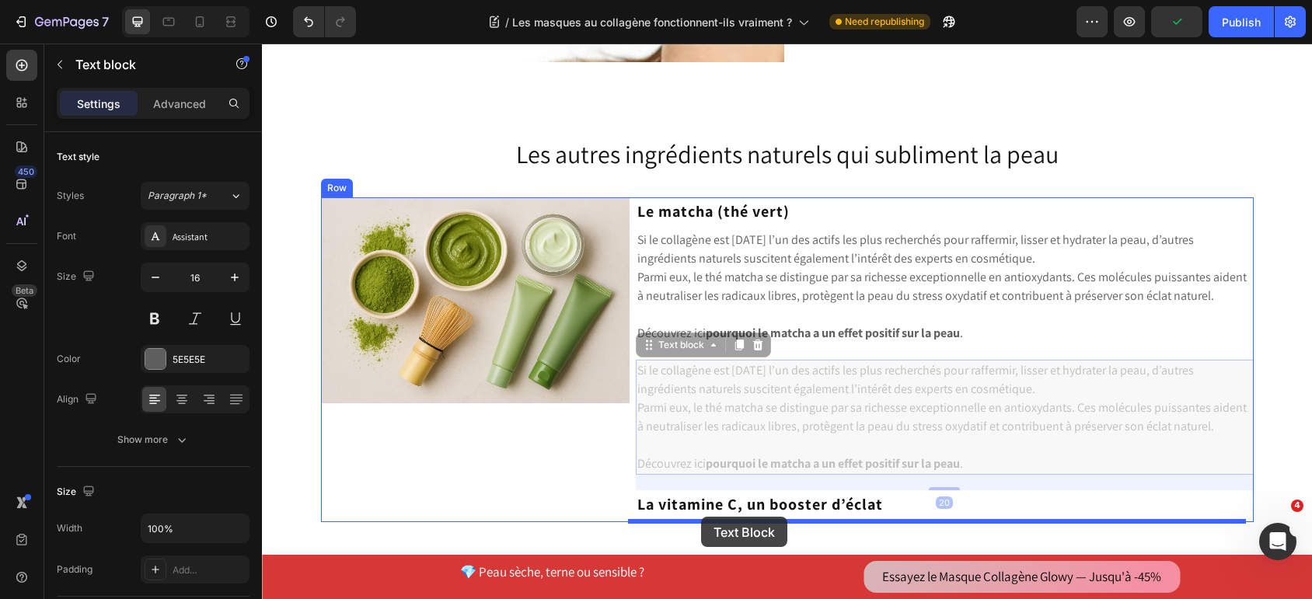
drag, startPoint x: 648, startPoint y: 343, endPoint x: 701, endPoint y: 517, distance: 181.9
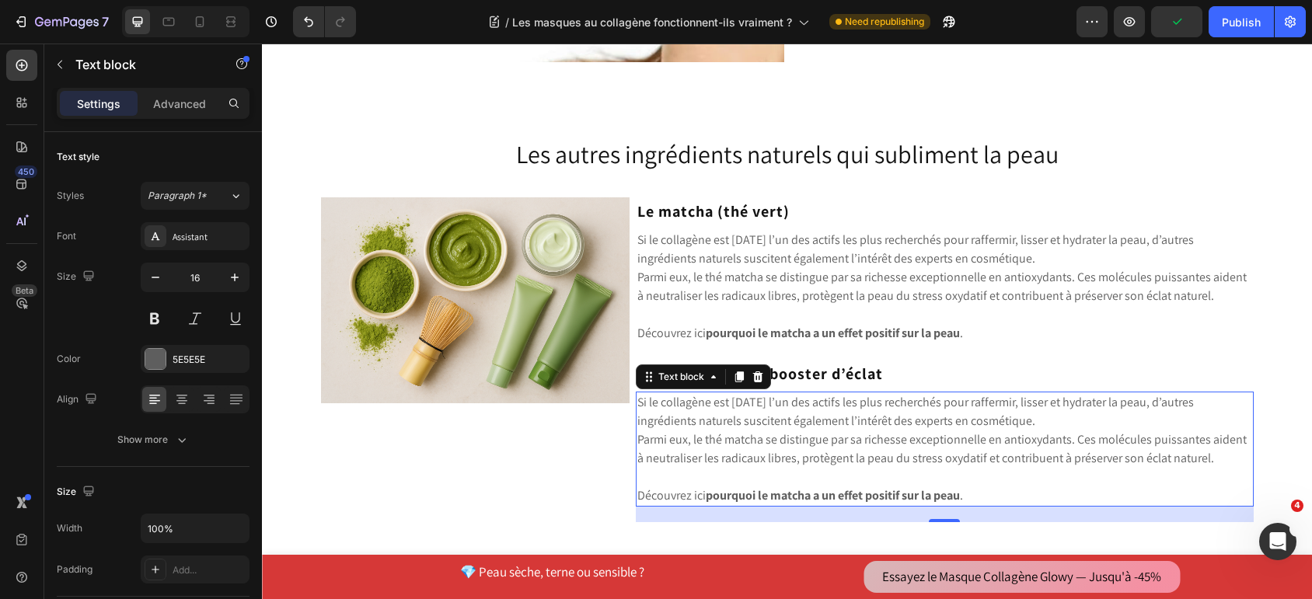
click at [703, 438] on p "Parmi eux, le thé matcha se distingue par sa richesse exceptionnelle en antioxy…" at bounding box center [944, 449] width 615 height 37
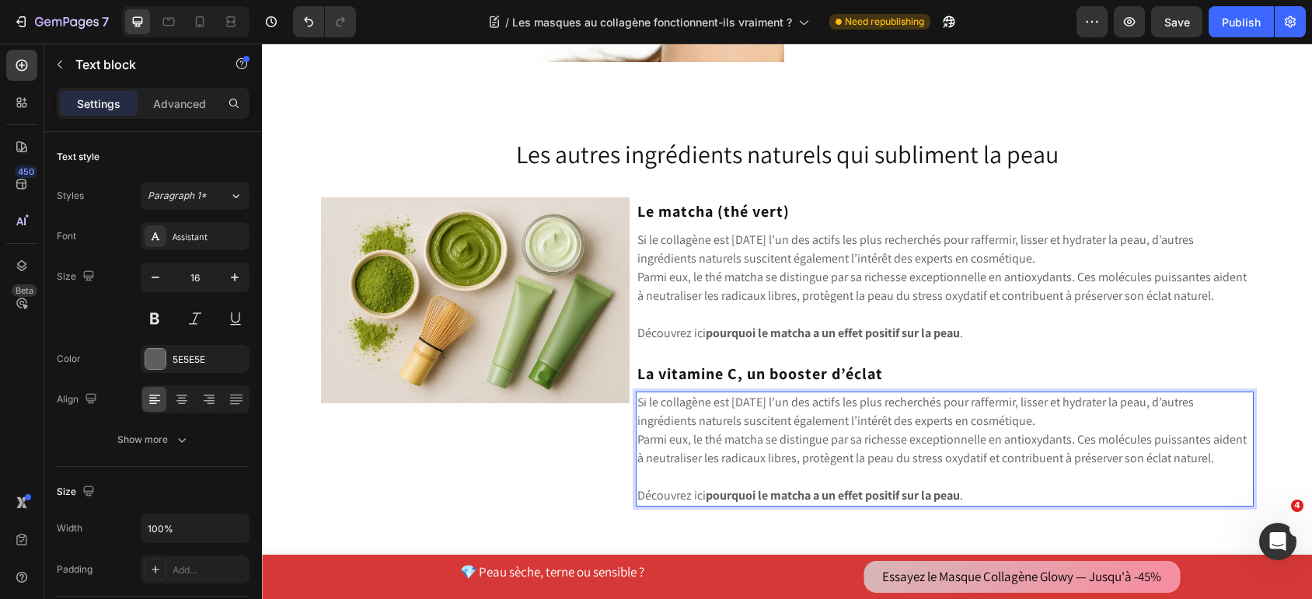
click at [975, 490] on p "Découvrez ici pourquoi le matcha a un effet positif sur la peau ." at bounding box center [944, 496] width 615 height 19
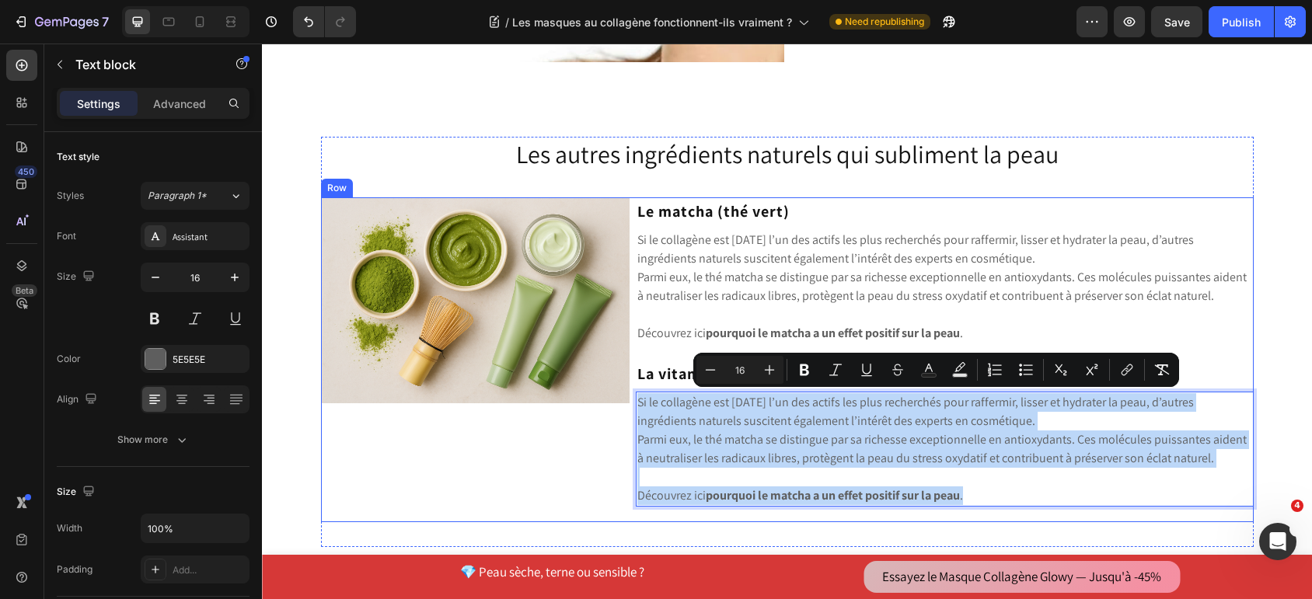
drag, startPoint x: 979, startPoint y: 493, endPoint x: 626, endPoint y: 408, distance: 362.9
click at [626, 408] on div "Image Row Le matcha (thé vert) Heading Si le collagène est [DATE] l’un des acti…" at bounding box center [787, 359] width 933 height 325
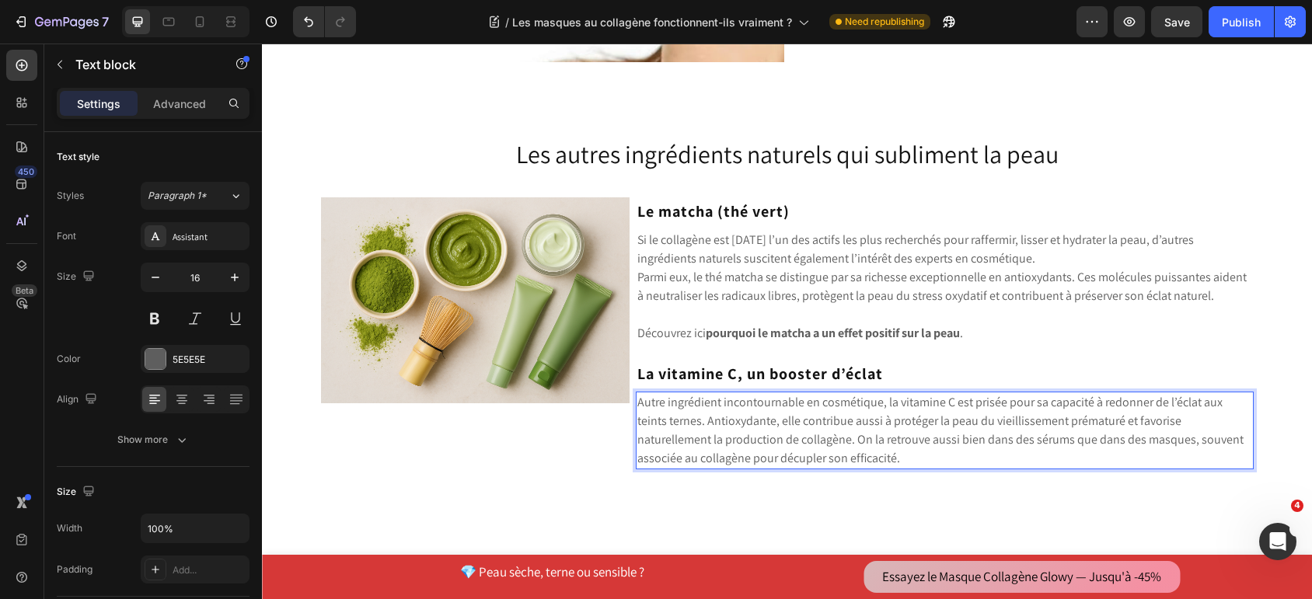
click at [756, 444] on p "Autre ingrédient incontournable en cosmétique, la vitamine C est prisée pour sa…" at bounding box center [944, 430] width 615 height 75
click at [762, 439] on p "Autre ingrédient incontournable en cosmétique, la vitamine C est prisée pour sa…" at bounding box center [944, 430] width 615 height 75
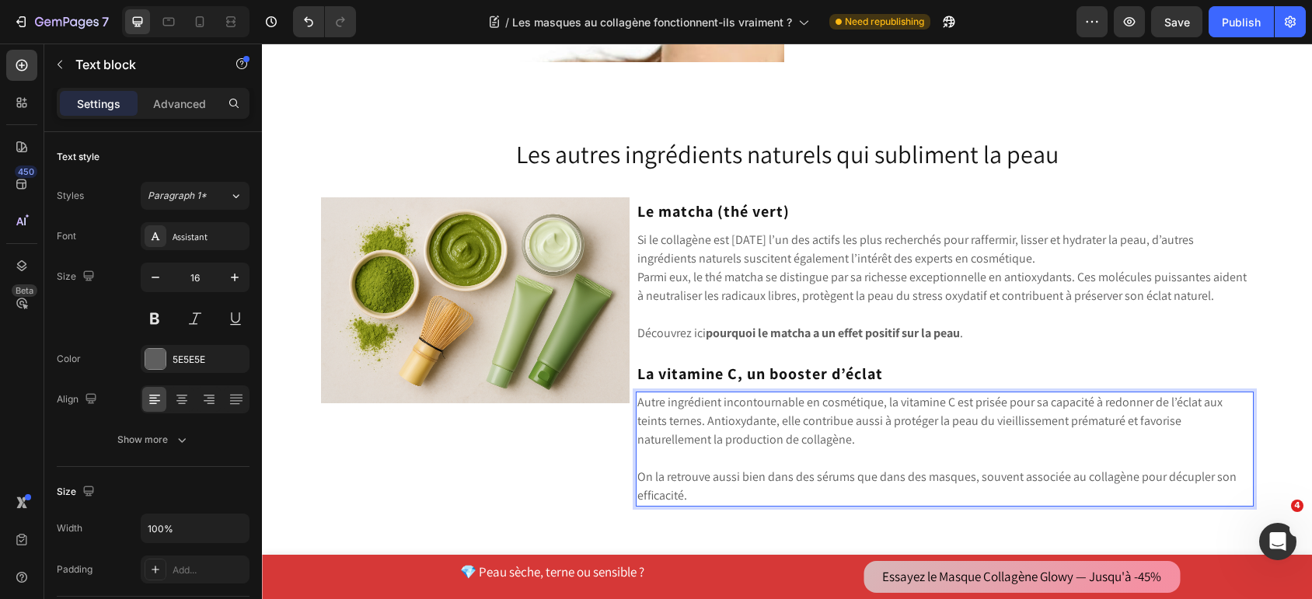
click at [1060, 340] on p "Découvrez ici pourquoi le matcha a un effet positif sur la peau ." at bounding box center [944, 333] width 615 height 19
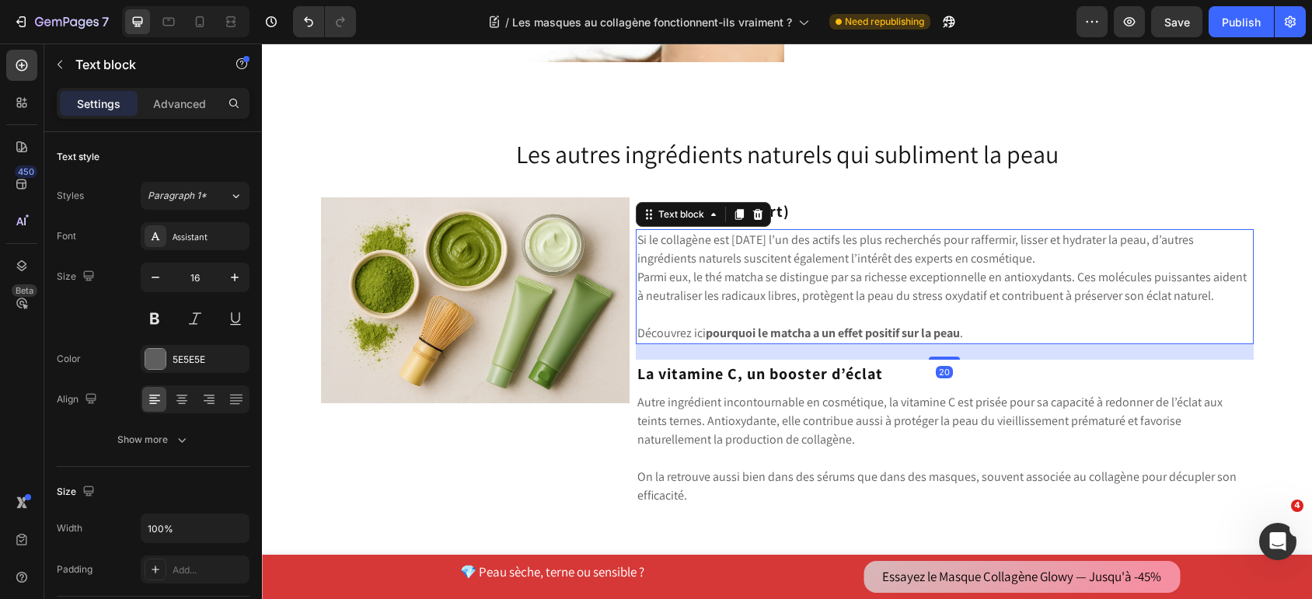
click at [855, 249] on p "Si le collagène est [DATE] l’un des actifs les plus recherchés pour raffermir, …" at bounding box center [944, 249] width 615 height 37
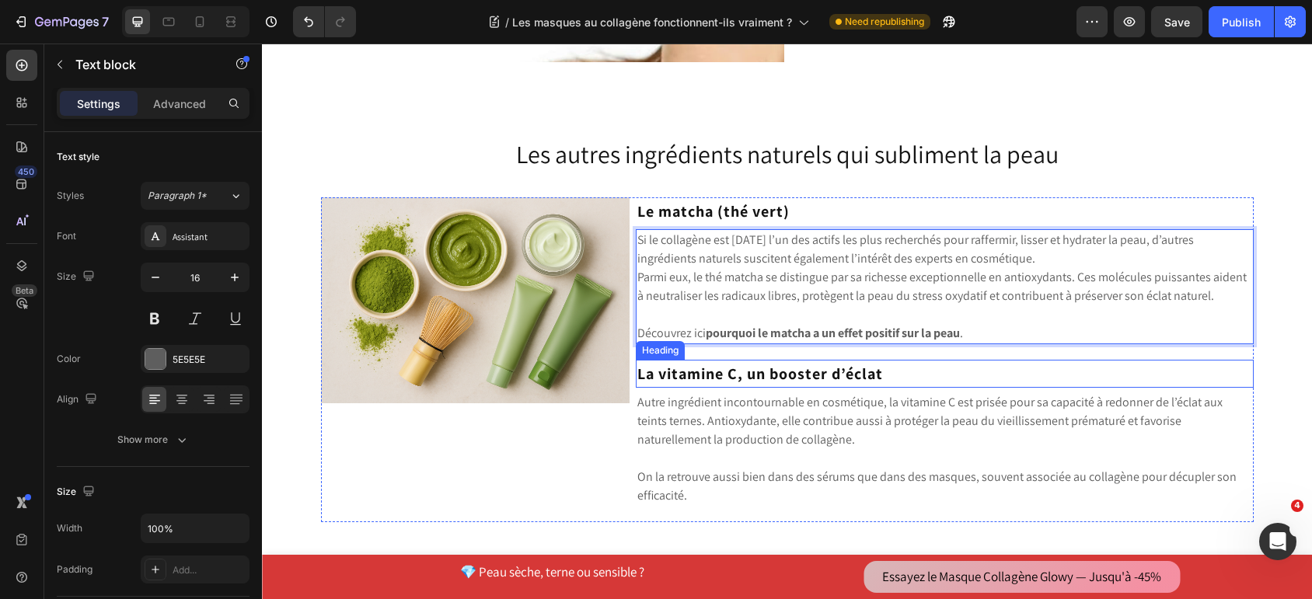
click at [837, 374] on strong "La vitamine C, un booster d’éclat" at bounding box center [760, 374] width 246 height 20
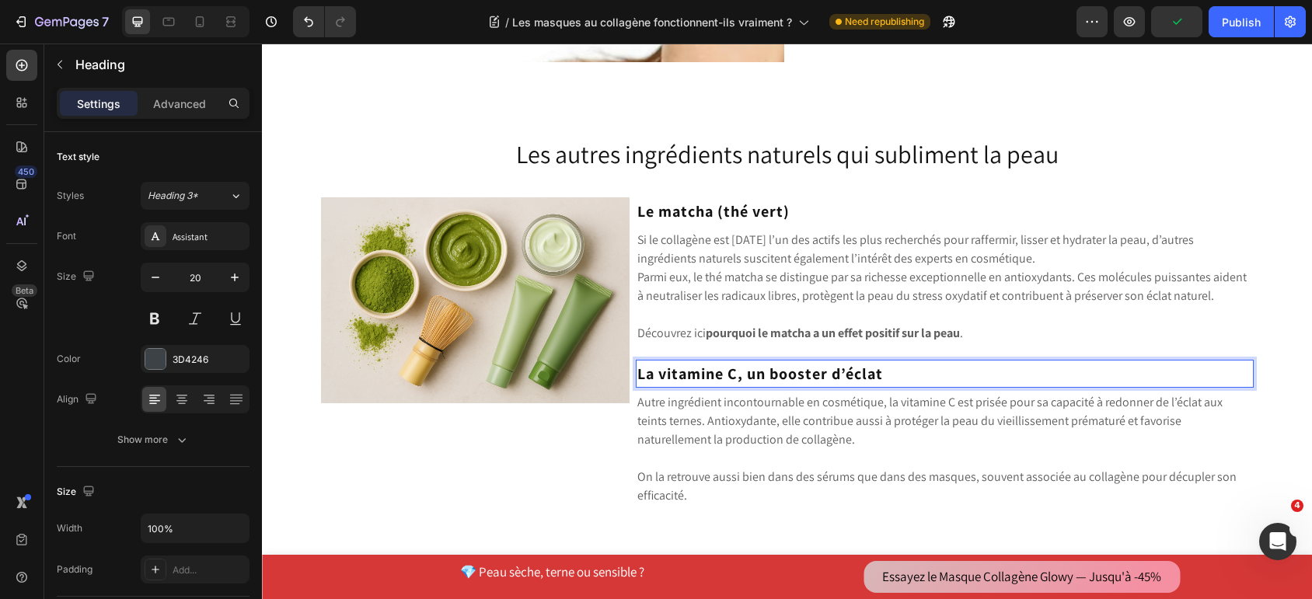
click at [892, 368] on p "La vitamine C, un booster d’éclat" at bounding box center [944, 373] width 615 height 25
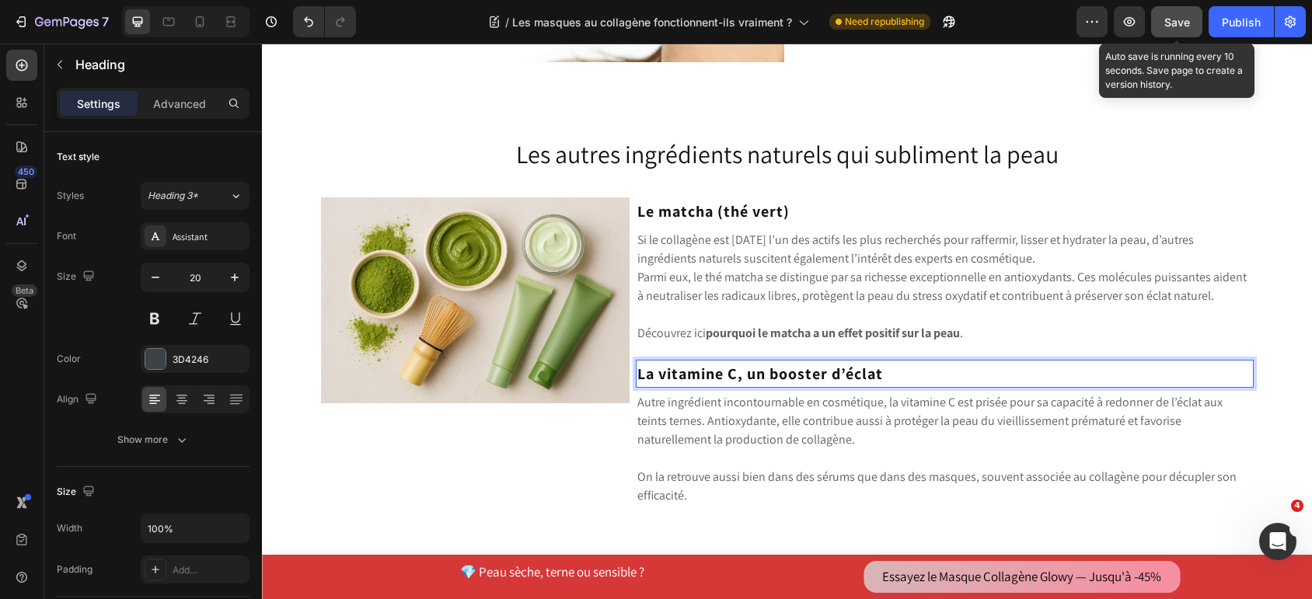
click at [1177, 32] on button "Save" at bounding box center [1176, 21] width 51 height 31
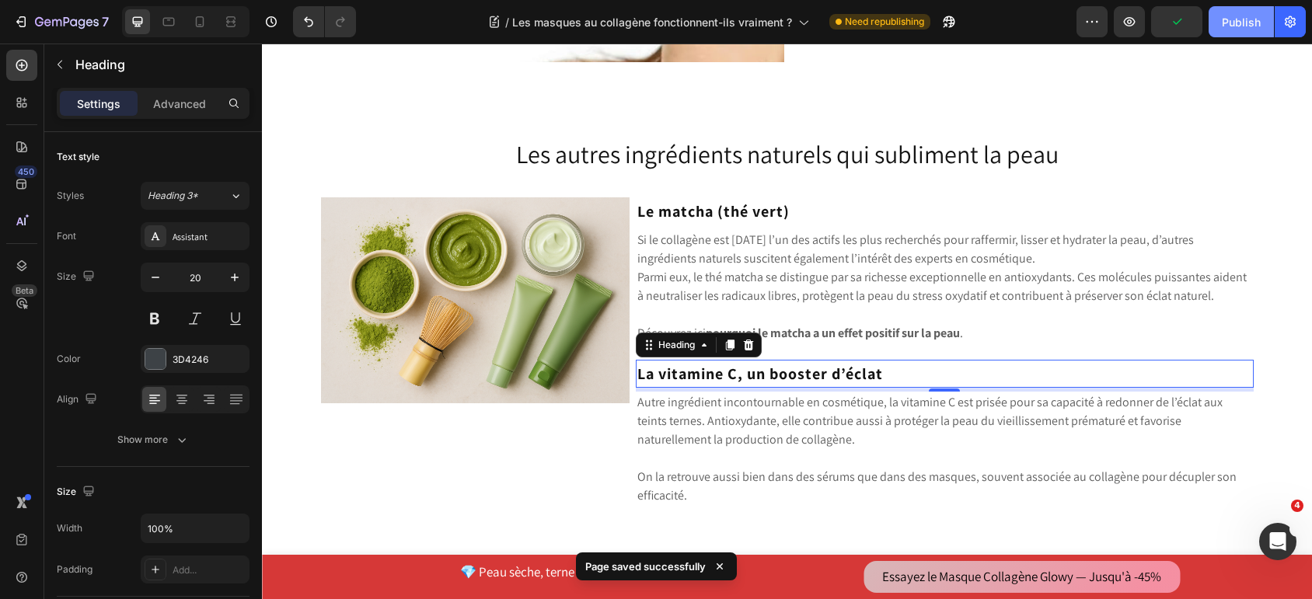
click at [1234, 28] on div "Publish" at bounding box center [1241, 22] width 39 height 16
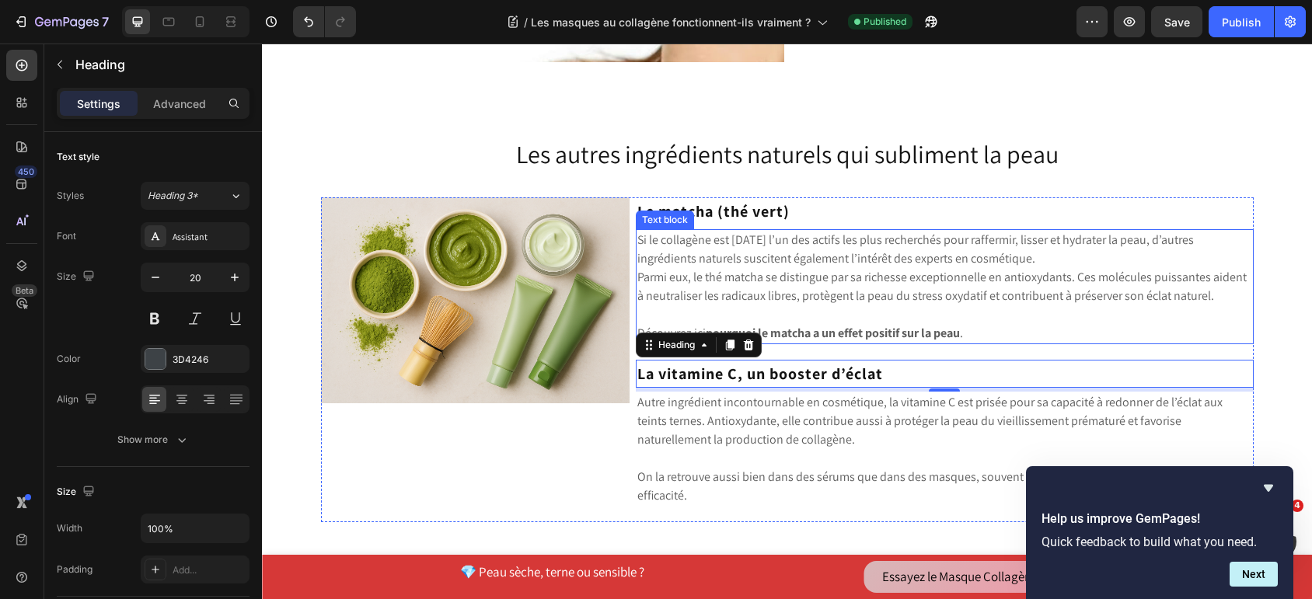
click at [786, 284] on p "Parmi eux, le thé matcha se distingue par sa richesse exceptionnelle en antioxy…" at bounding box center [944, 286] width 615 height 37
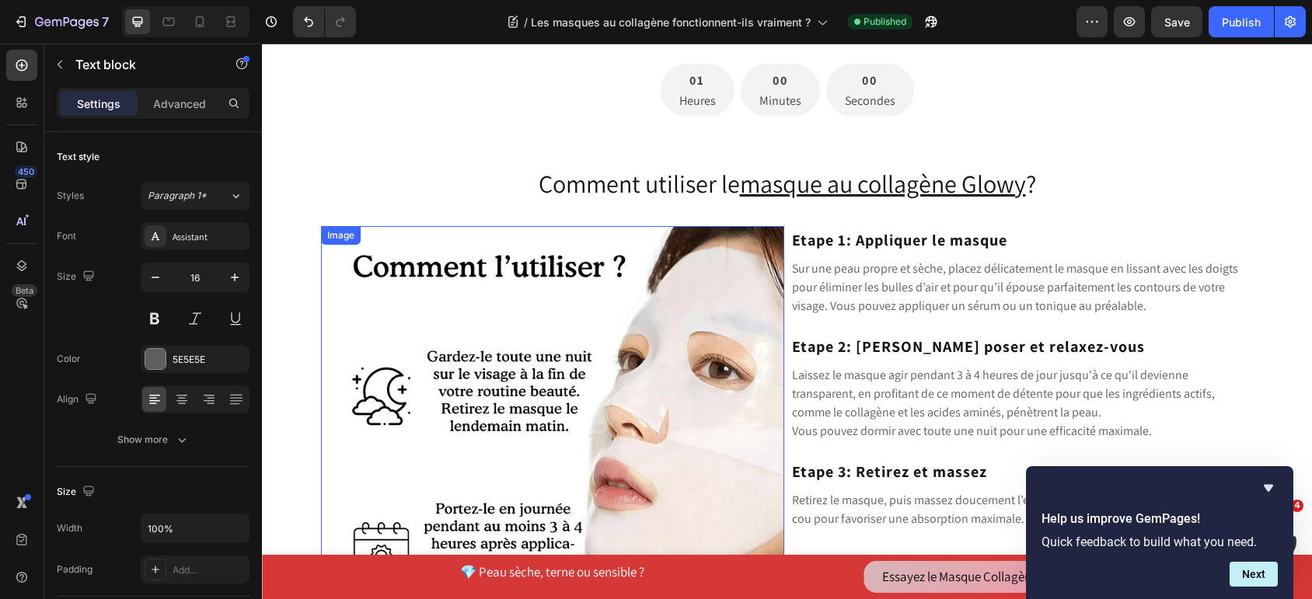
scroll to position [4813, 0]
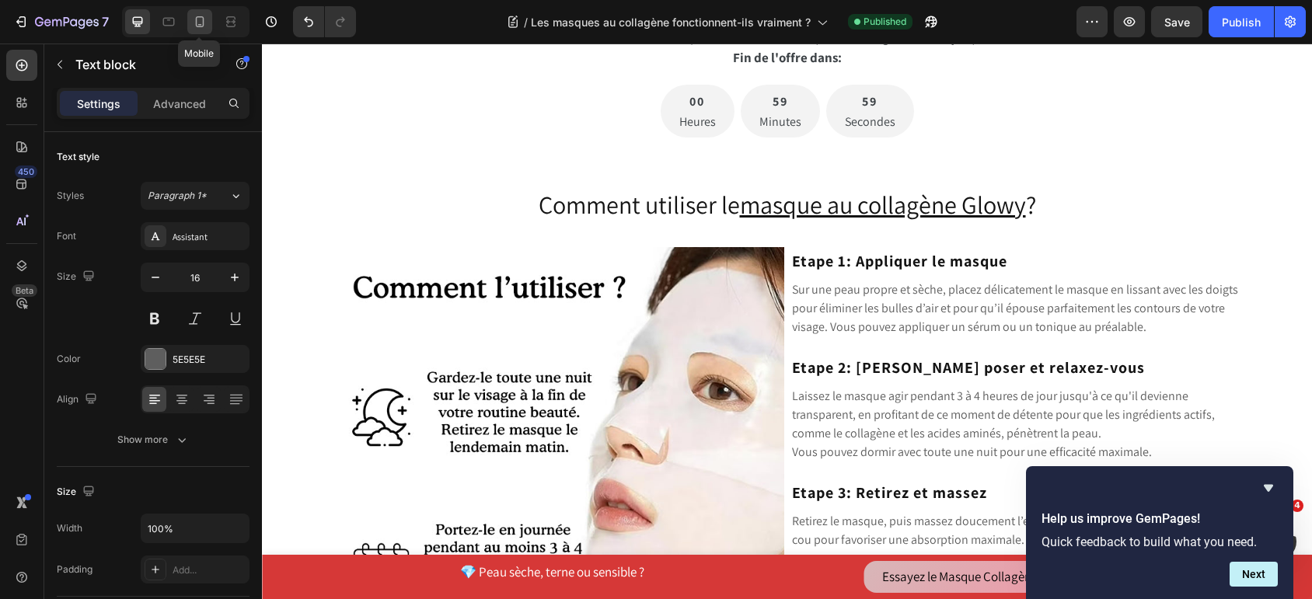
click at [204, 23] on icon at bounding box center [200, 22] width 16 height 16
type input "14"
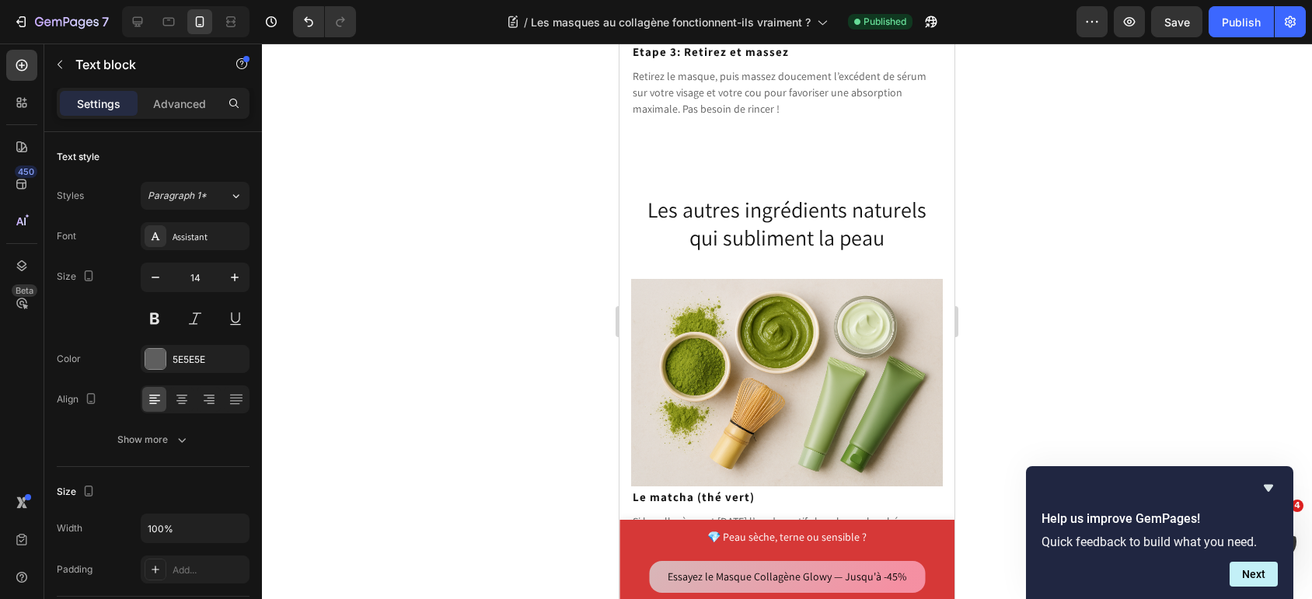
scroll to position [6171, 0]
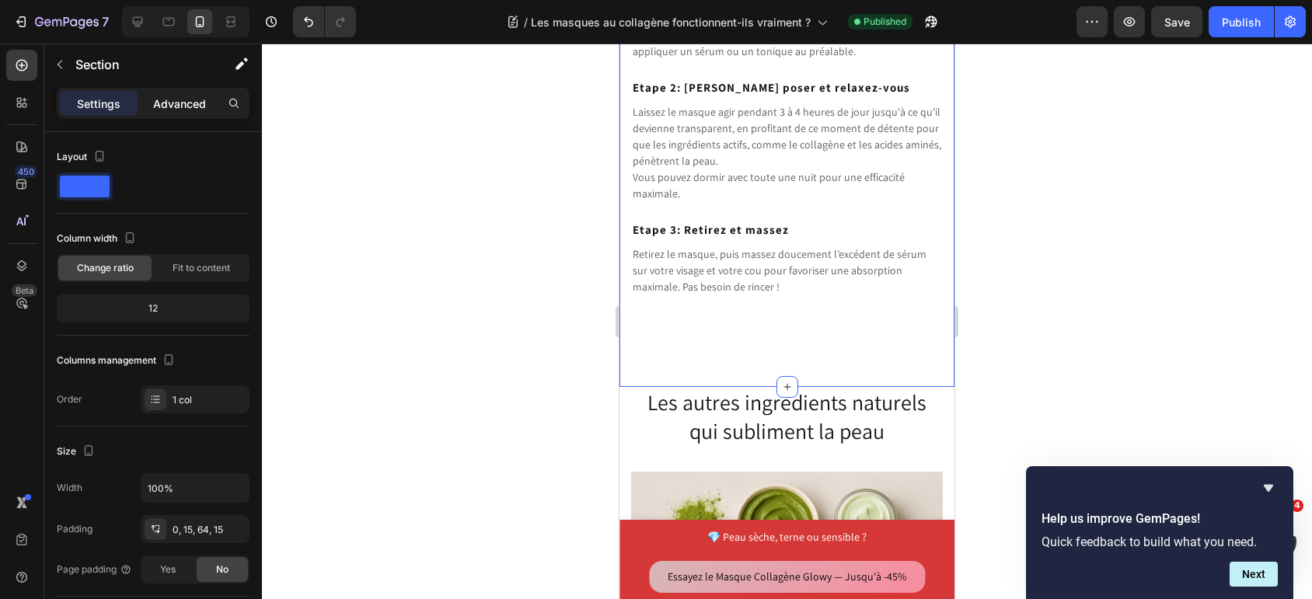
click at [159, 110] on p "Advanced" at bounding box center [179, 104] width 53 height 16
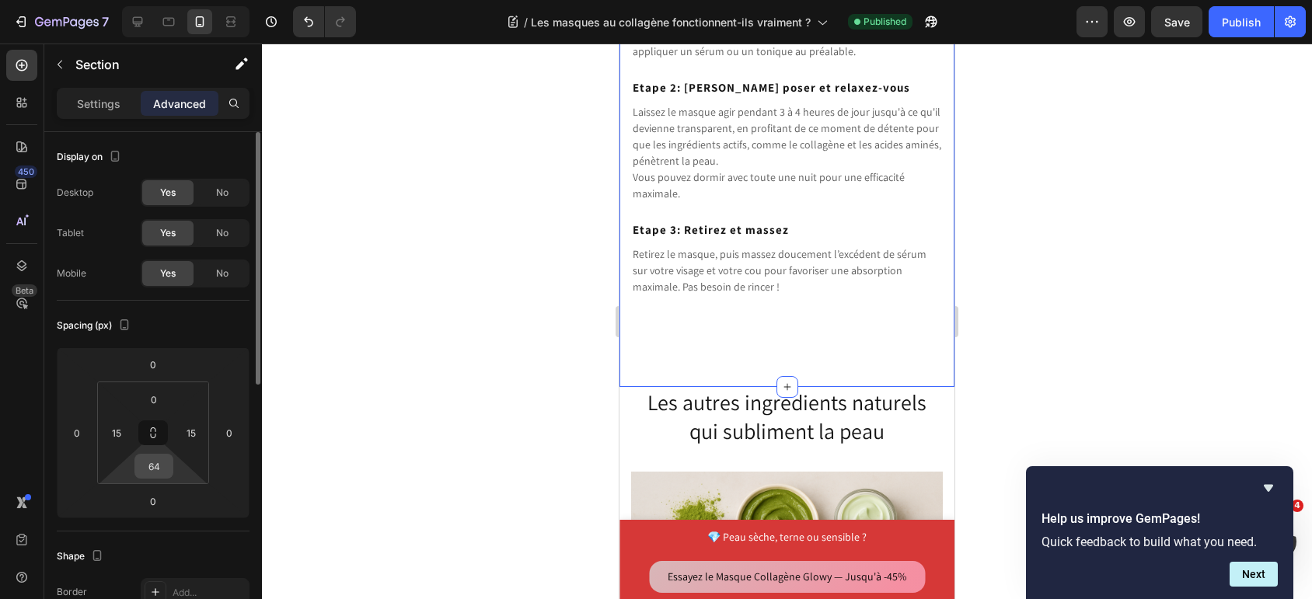
click at [169, 466] on div "64" at bounding box center [153, 466] width 39 height 25
click at [157, 466] on input "64" at bounding box center [153, 466] width 31 height 23
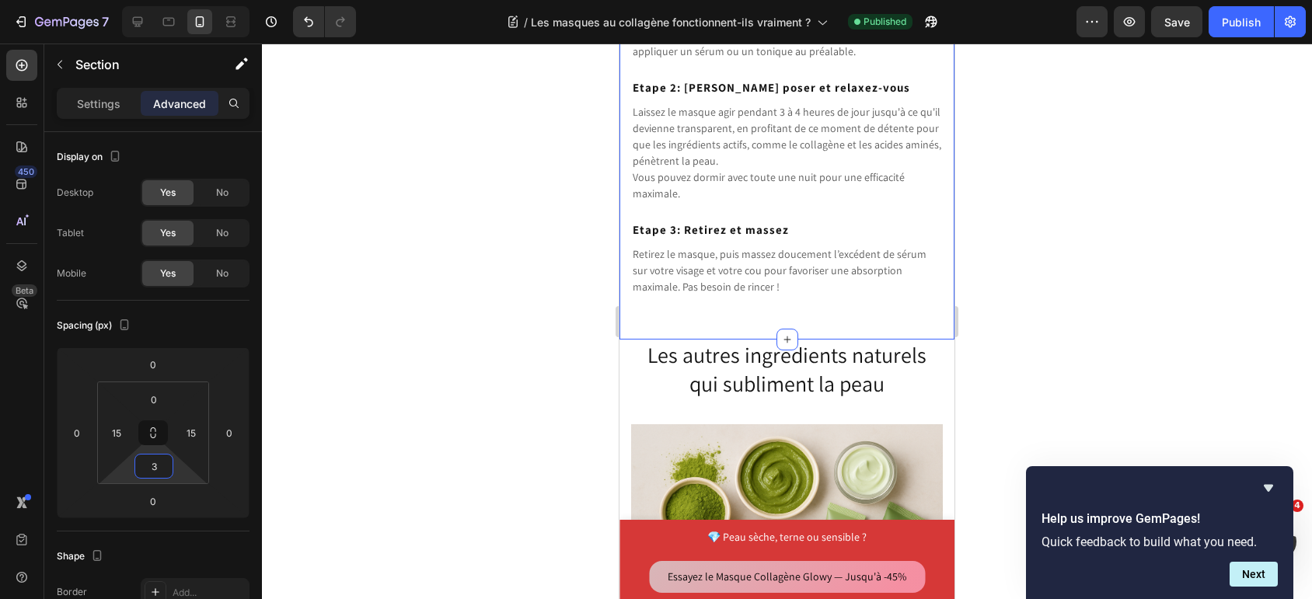
type input "30"
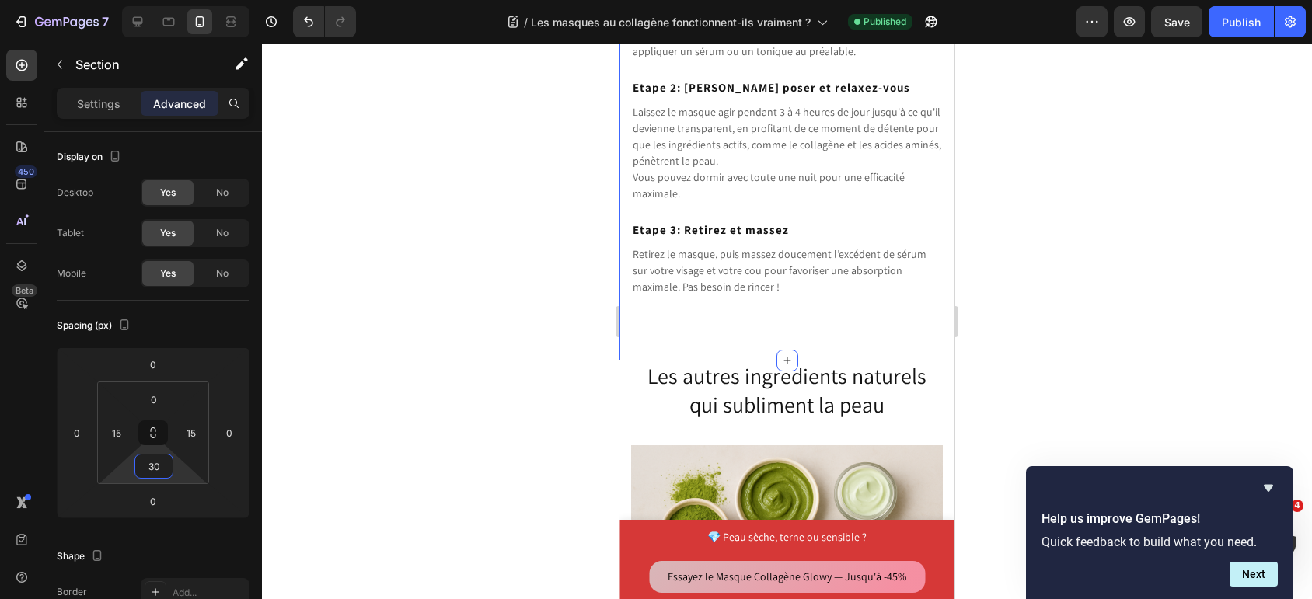
click at [806, 259] on p "Retirez le masque, puis massez doucement l’excédent de sérum sur votre visage e…" at bounding box center [787, 270] width 309 height 49
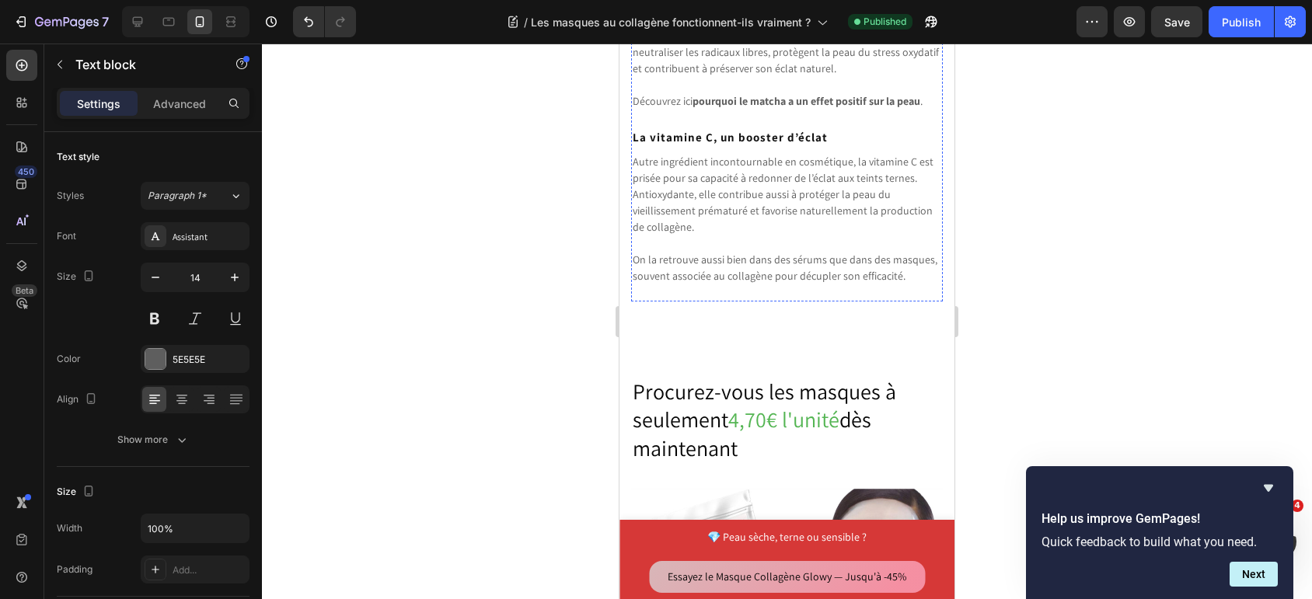
scroll to position [6896, 0]
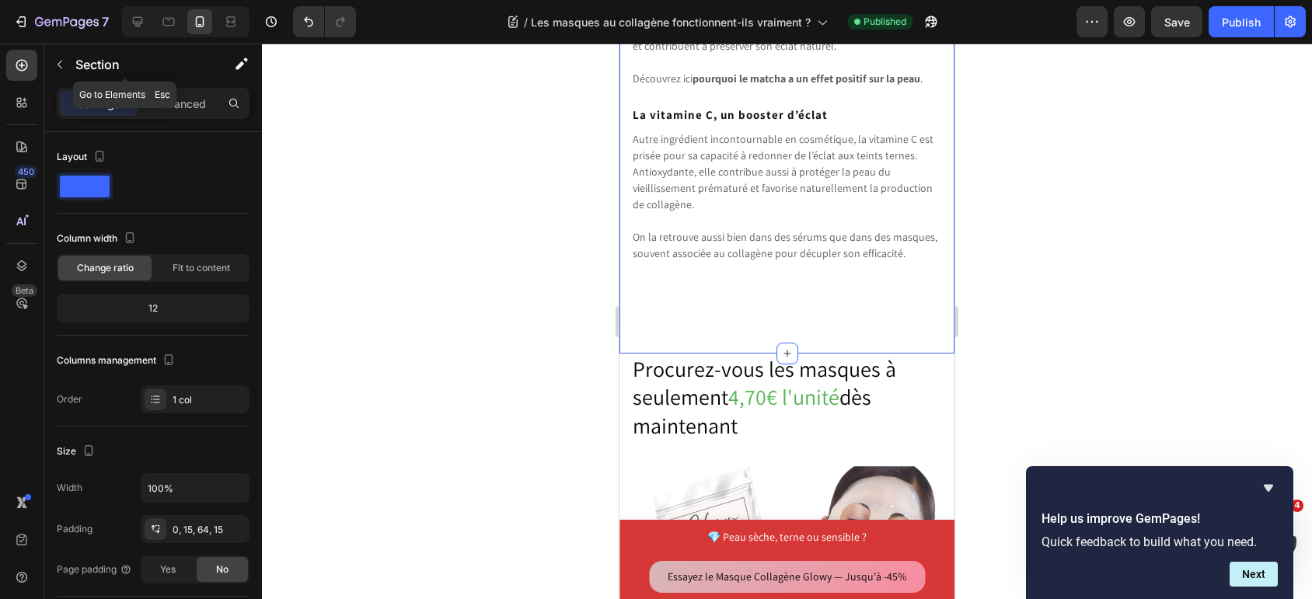
click at [173, 86] on div "Section" at bounding box center [125, 66] width 162 height 44
click at [171, 103] on p "Advanced" at bounding box center [179, 104] width 53 height 16
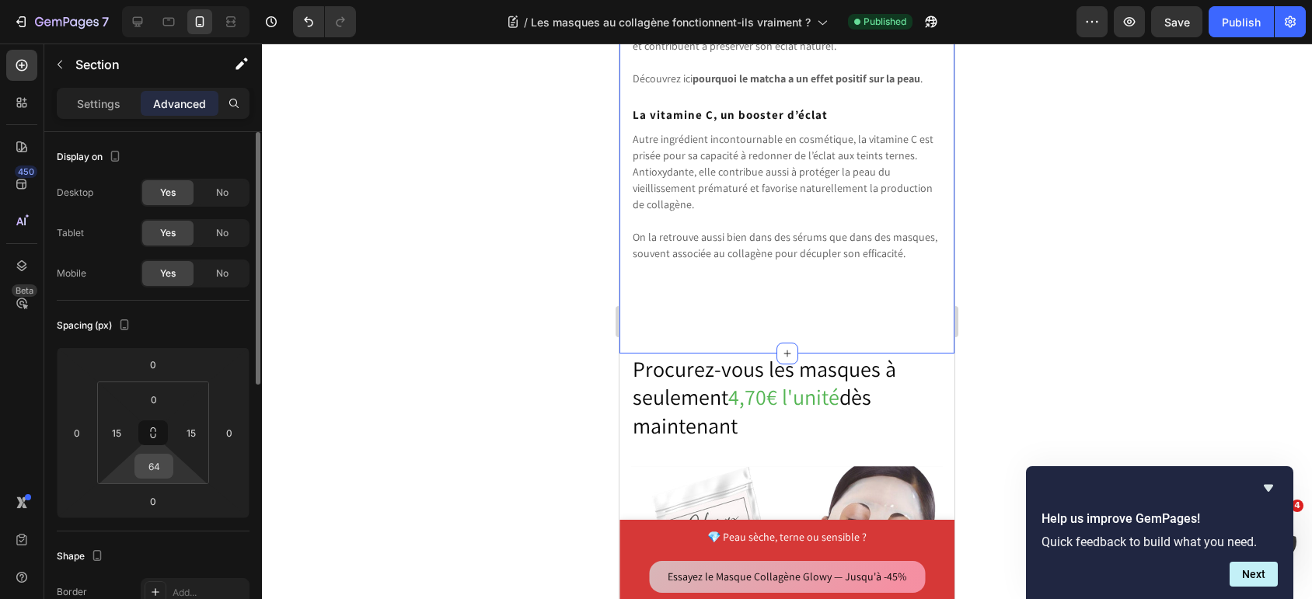
click at [157, 473] on input "64" at bounding box center [153, 466] width 31 height 23
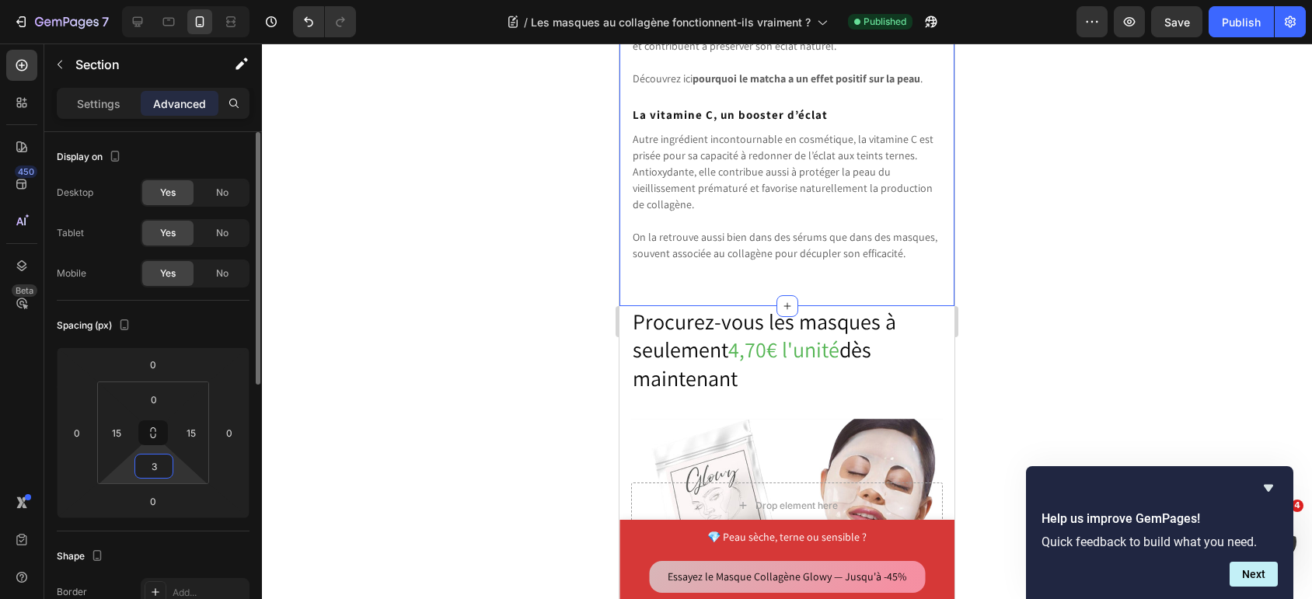
type input "30"
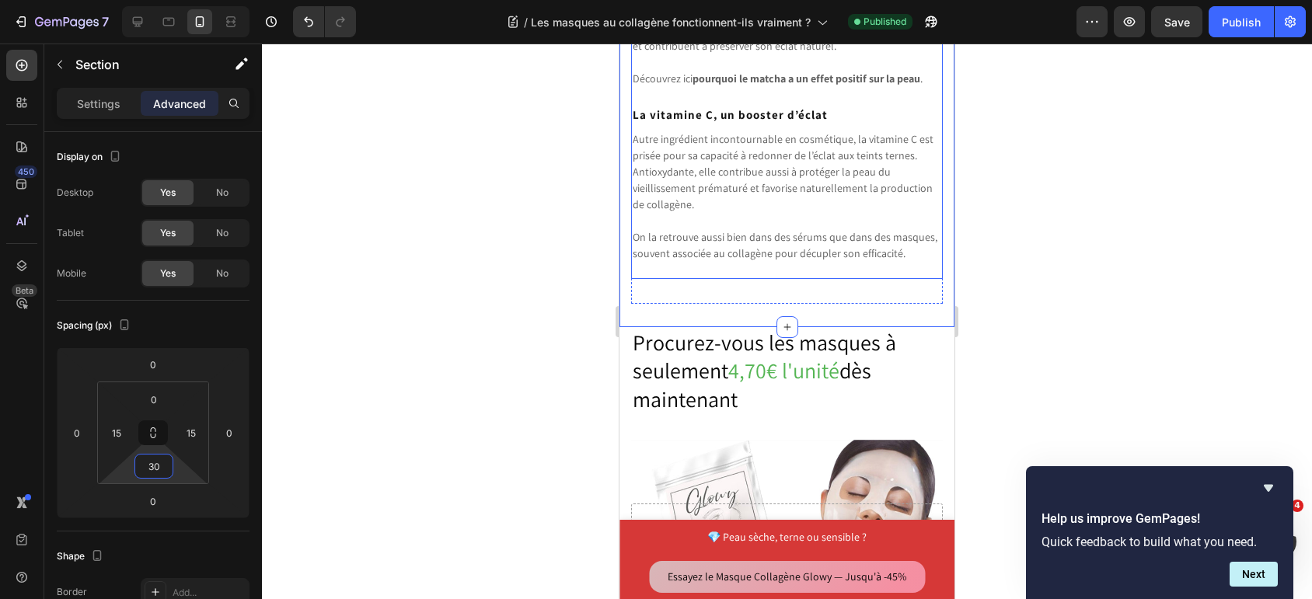
click at [776, 250] on p "On la retrouve aussi bien dans des sérums que dans des masques, souvent associé…" at bounding box center [787, 245] width 309 height 33
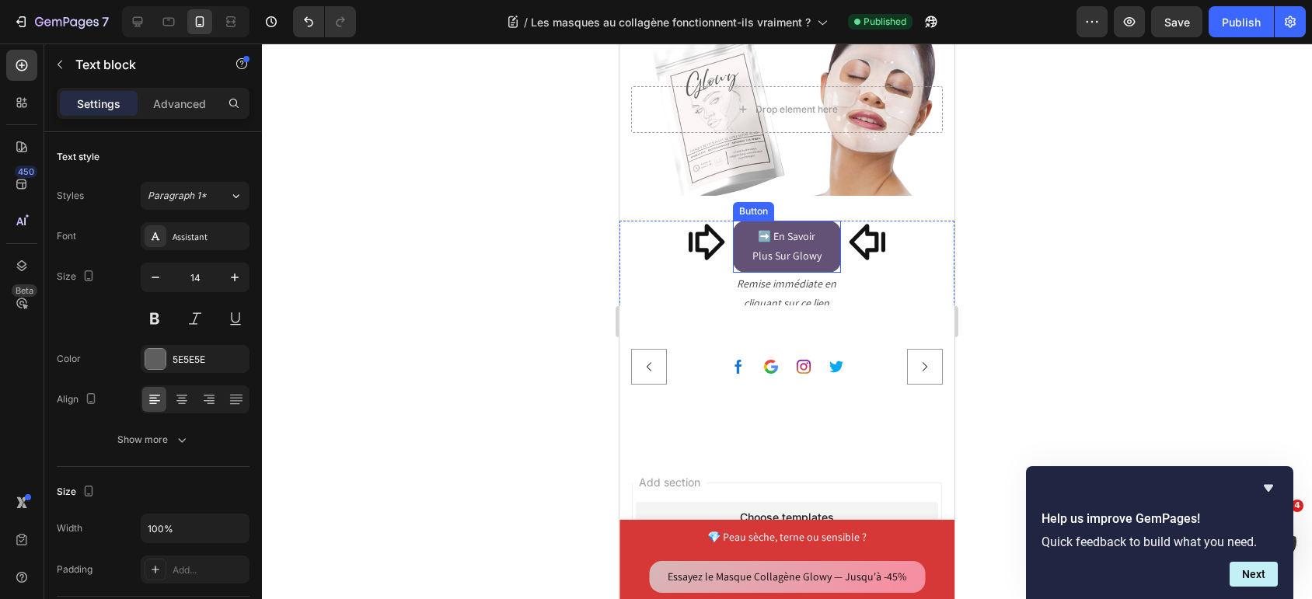
scroll to position [7310, 0]
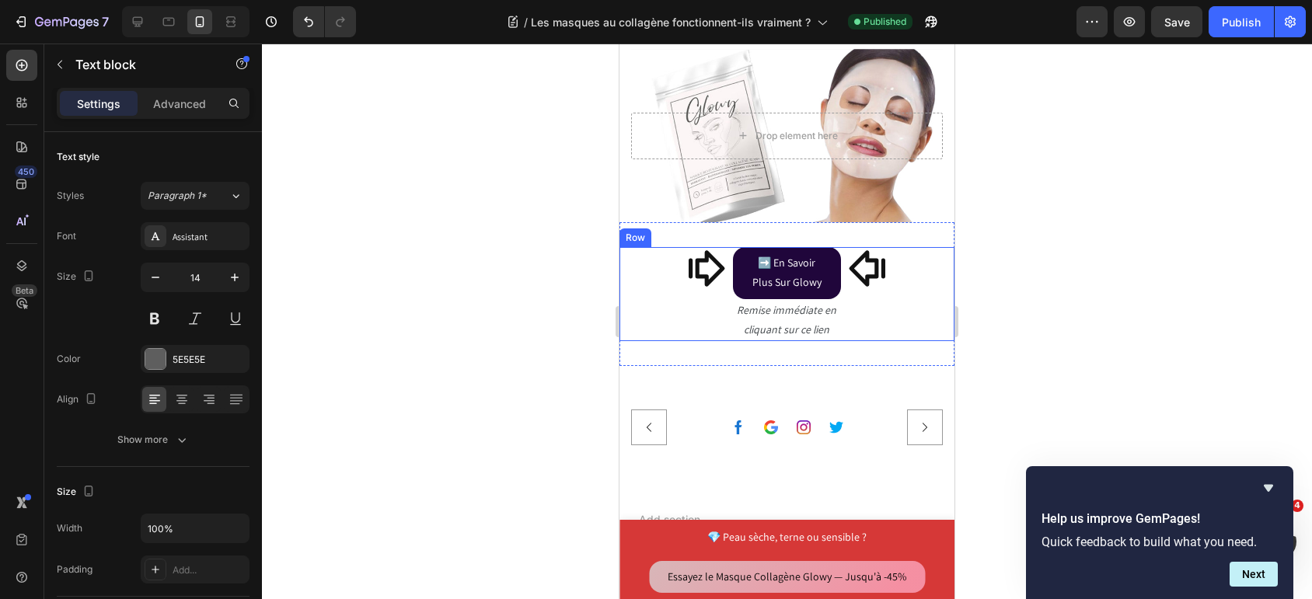
click at [699, 323] on div "Icon" at bounding box center [672, 294] width 107 height 94
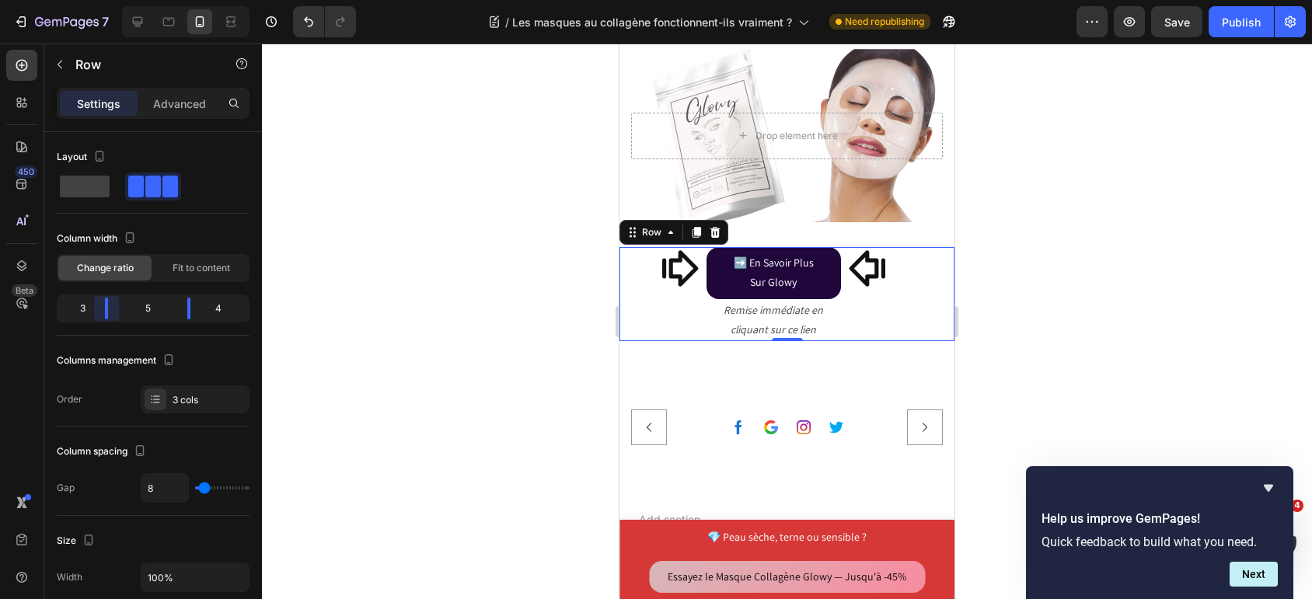
drag, startPoint x: 118, startPoint y: 315, endPoint x: 109, endPoint y: 315, distance: 9.3
click at [109, 0] on body "7 Version history / Les masques au collagène fonctionnent-ils vraiment ? Need r…" at bounding box center [656, 0] width 1312 height 0
drag, startPoint x: 182, startPoint y: 312, endPoint x: 199, endPoint y: 312, distance: 17.1
click at [199, 0] on body "7 Version history / Les masques au collagène fonctionnent-ils vraiment ? Need r…" at bounding box center [656, 0] width 1312 height 0
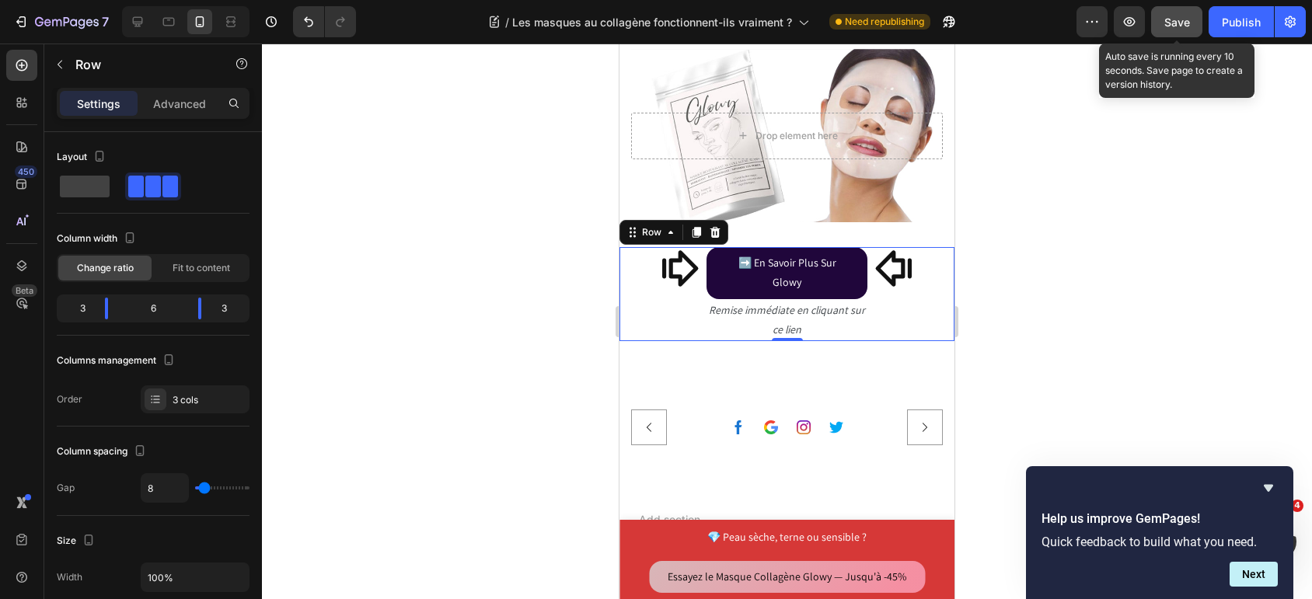
click at [1156, 23] on button "Save" at bounding box center [1176, 21] width 51 height 31
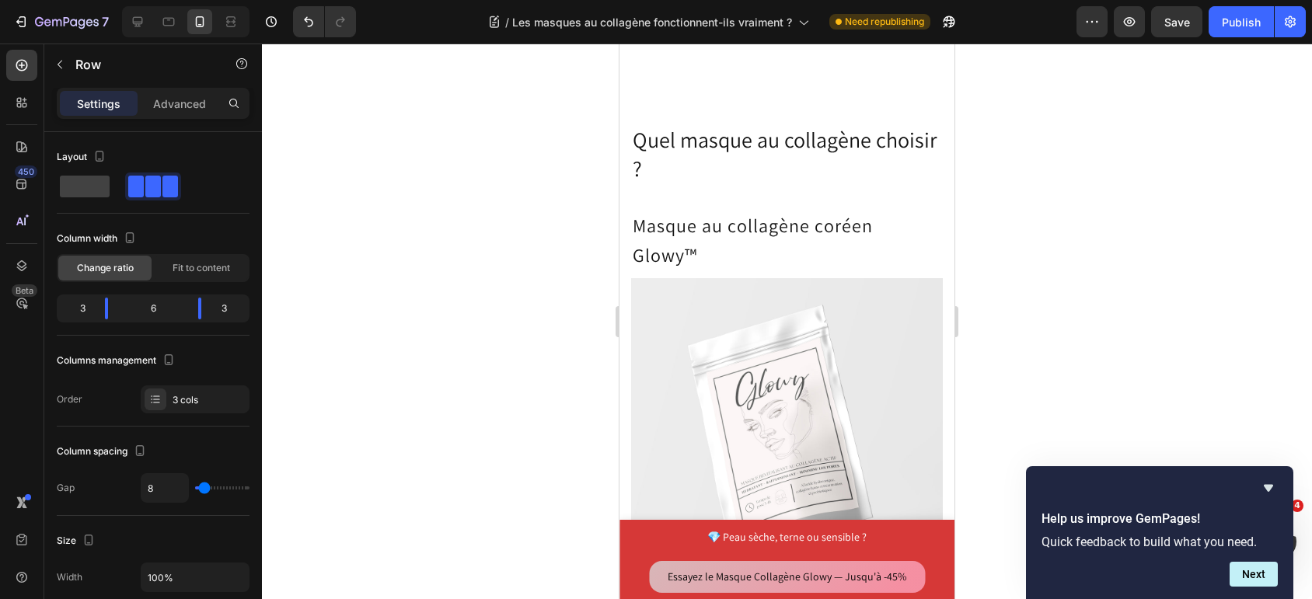
scroll to position [3890, 0]
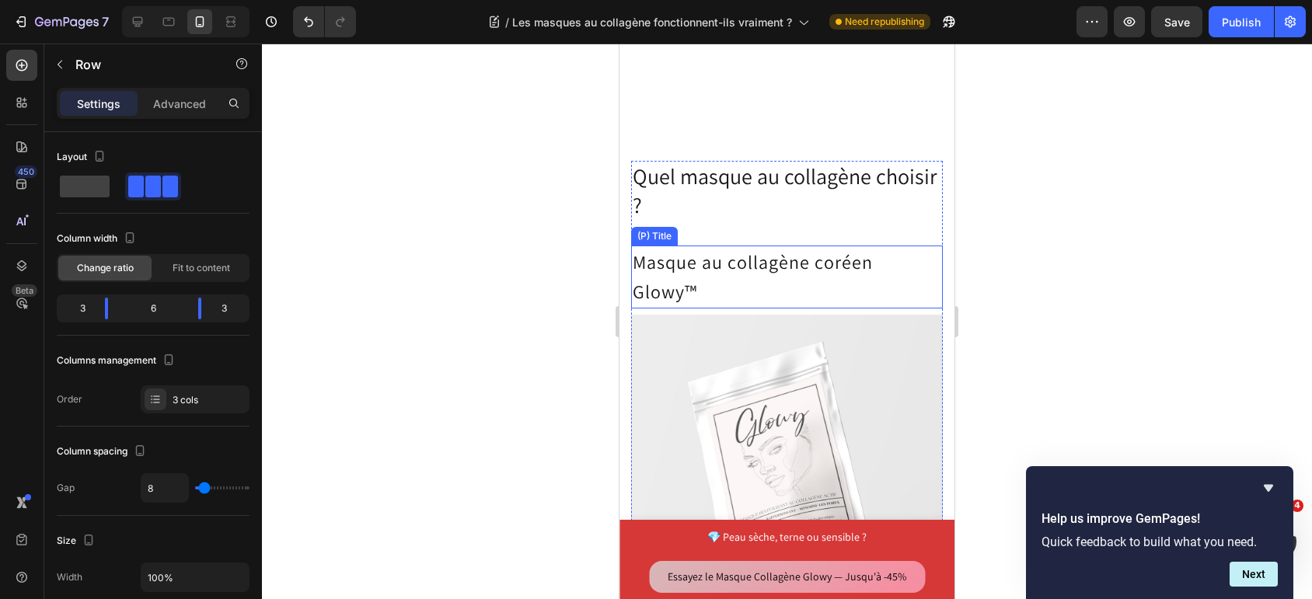
click at [766, 280] on h3 "Masque au collagène coréen Glowy™" at bounding box center [787, 277] width 312 height 63
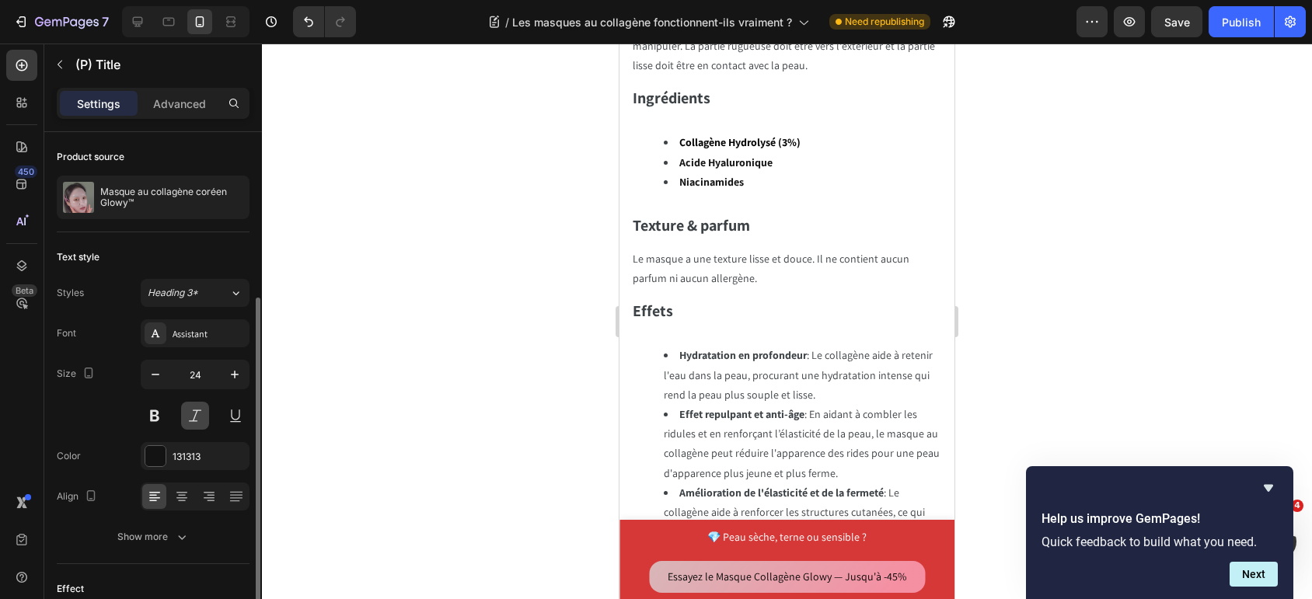
scroll to position [103, 0]
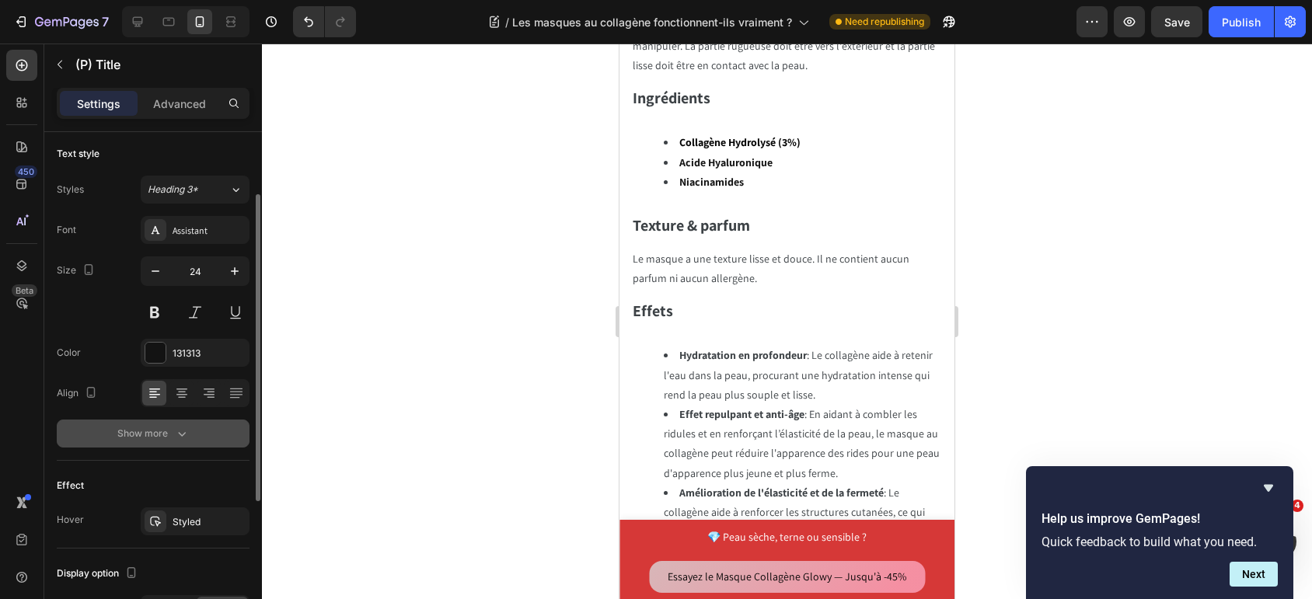
click at [178, 437] on icon "button" at bounding box center [182, 434] width 16 height 16
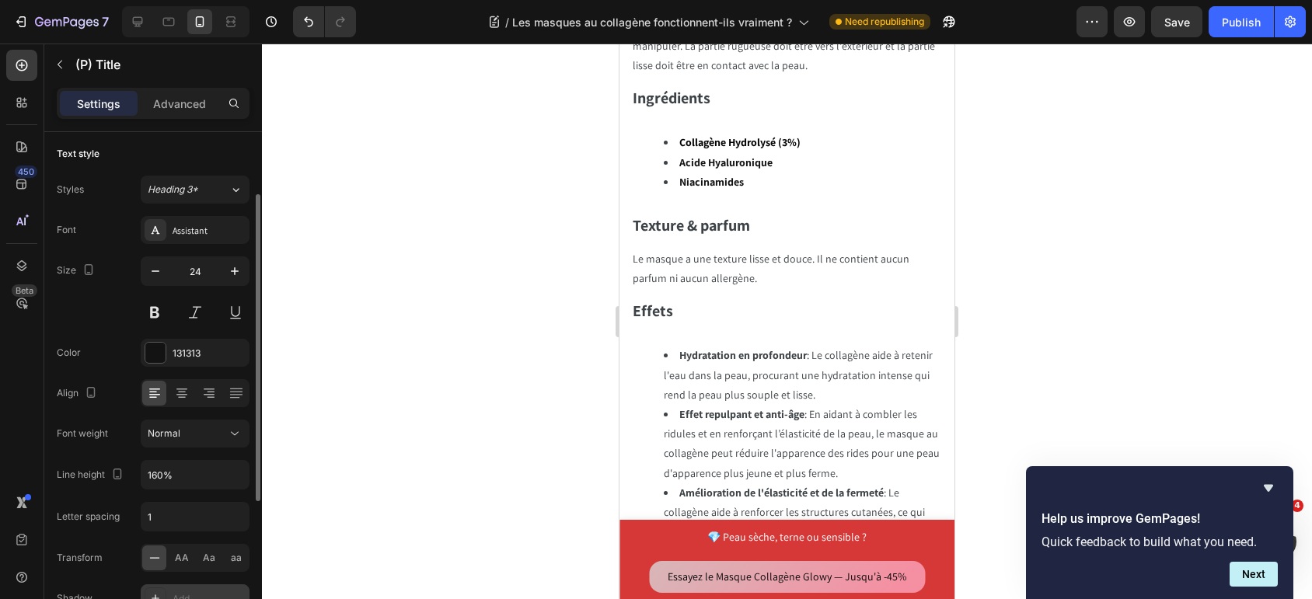
scroll to position [207, 0]
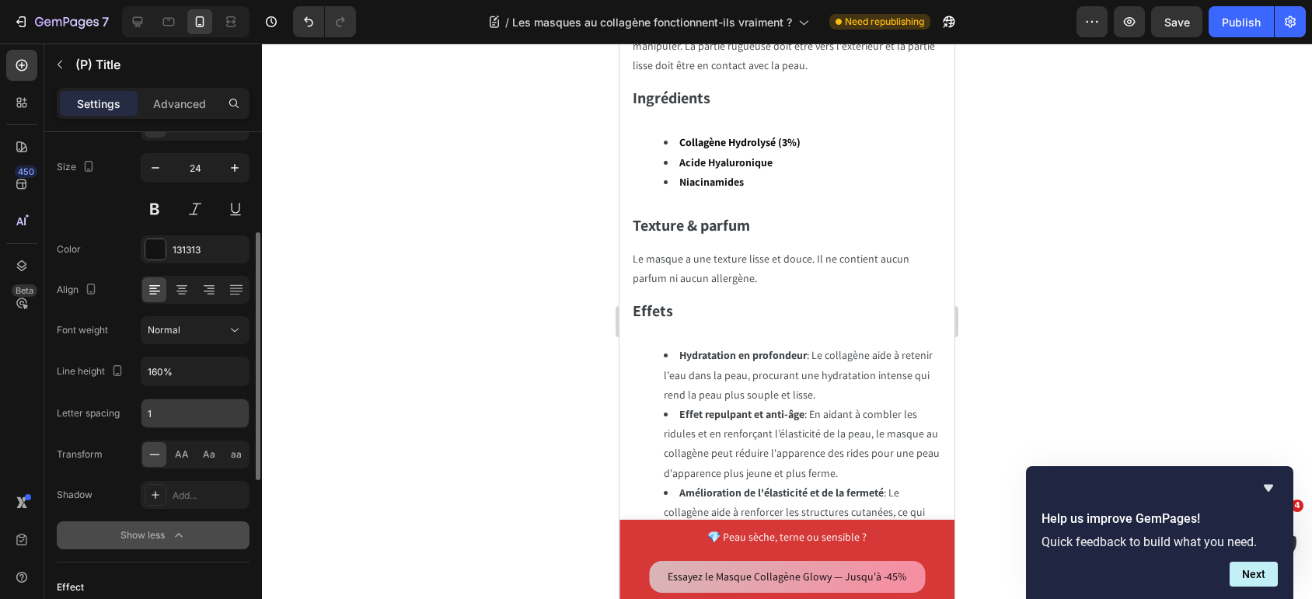
click at [185, 412] on input "1" at bounding box center [194, 413] width 107 height 28
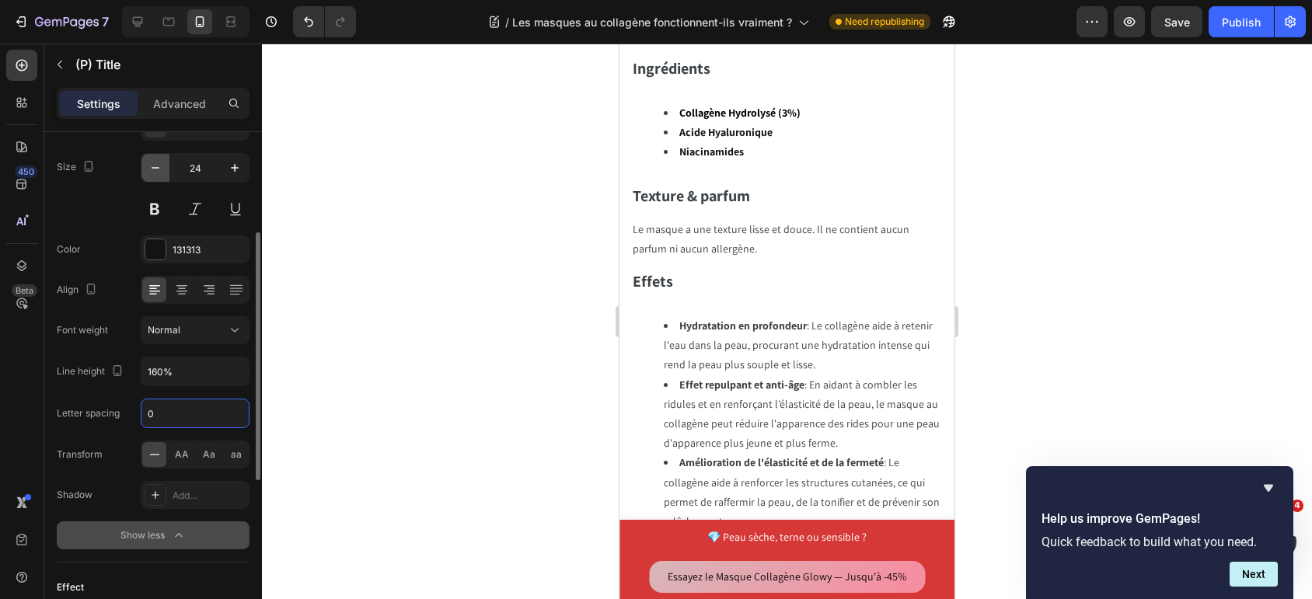
type input "0"
click at [152, 163] on icon "button" at bounding box center [156, 168] width 16 height 16
type input "22"
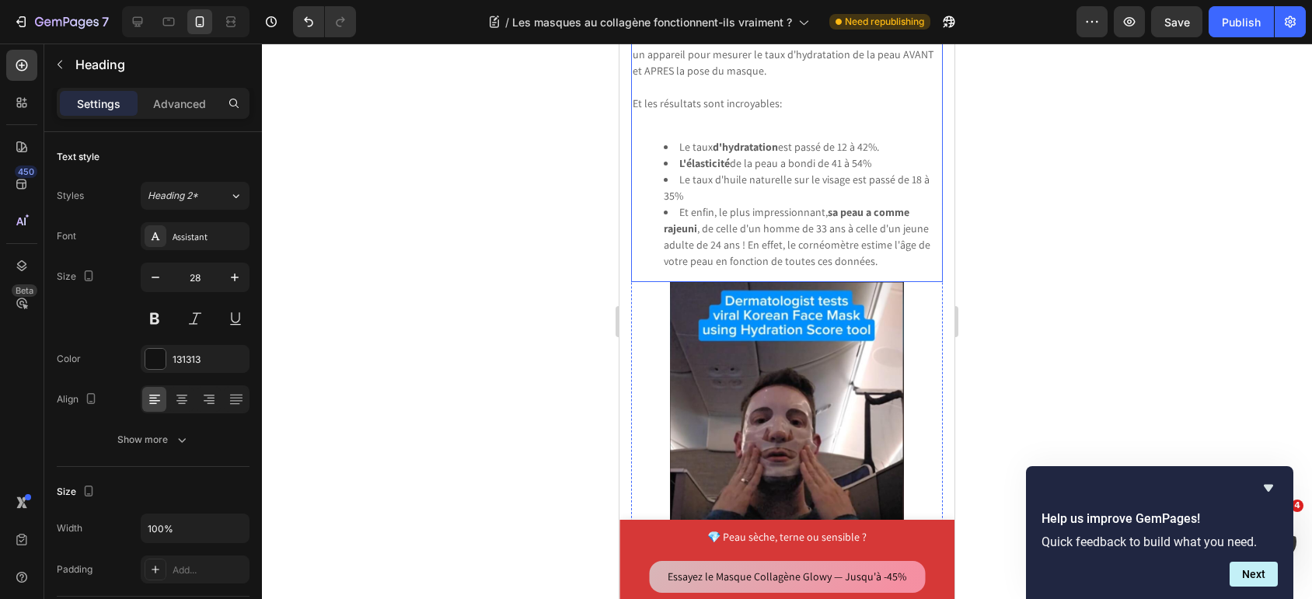
scroll to position [3372, 0]
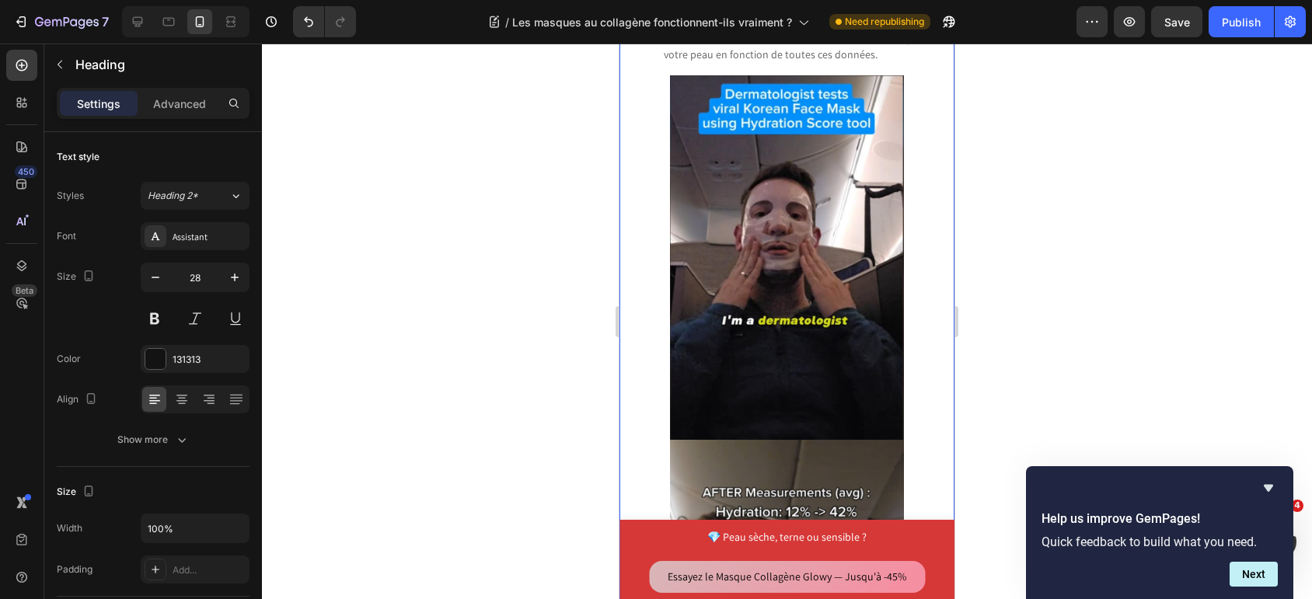
click at [628, 412] on div "Un dermatologue donne son avis sur les masques [DEMOGRAPHIC_DATA] au collagène,…" at bounding box center [786, 313] width 335 height 1558
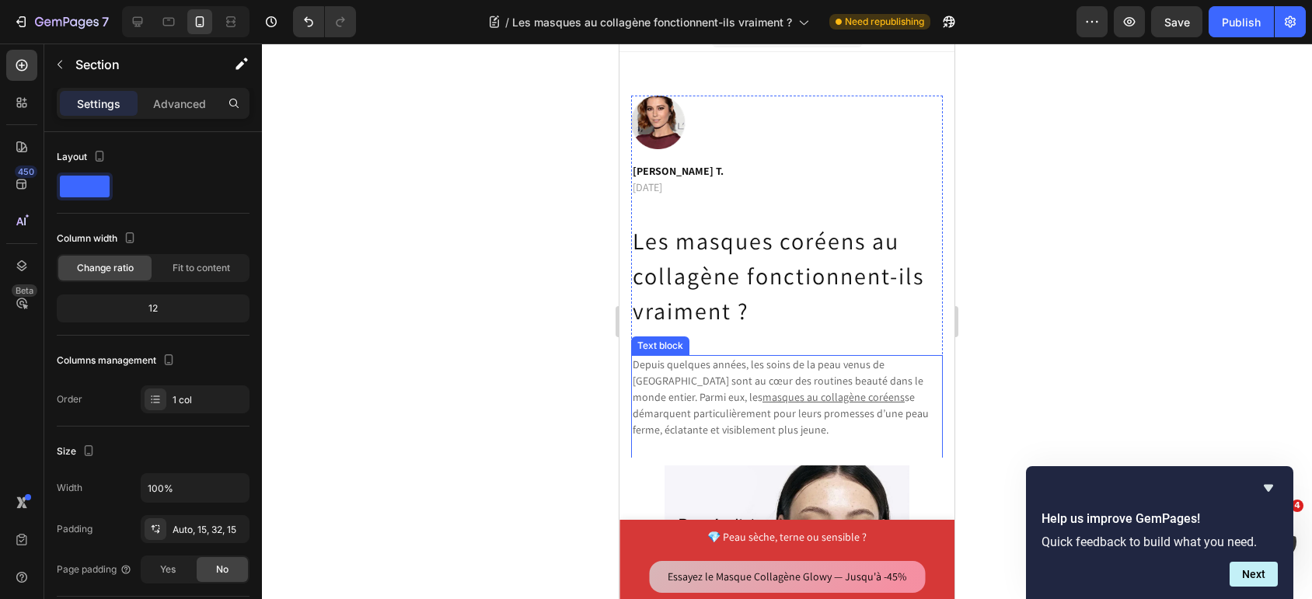
scroll to position [0, 0]
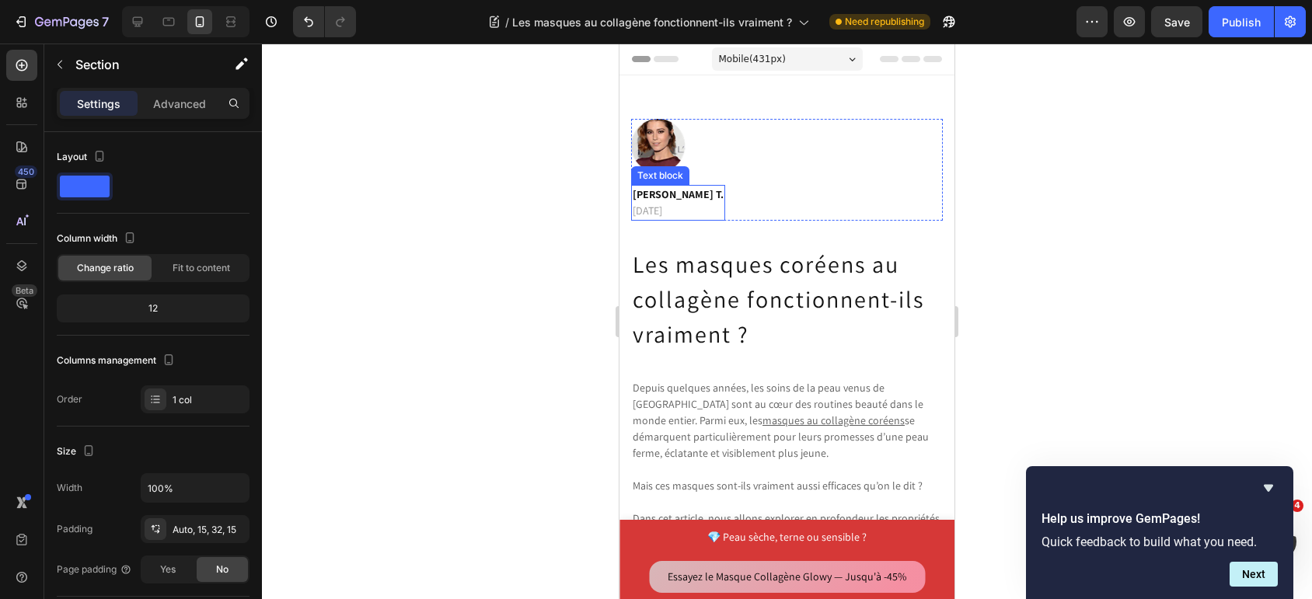
click at [653, 214] on p "[DATE]" at bounding box center [678, 211] width 91 height 16
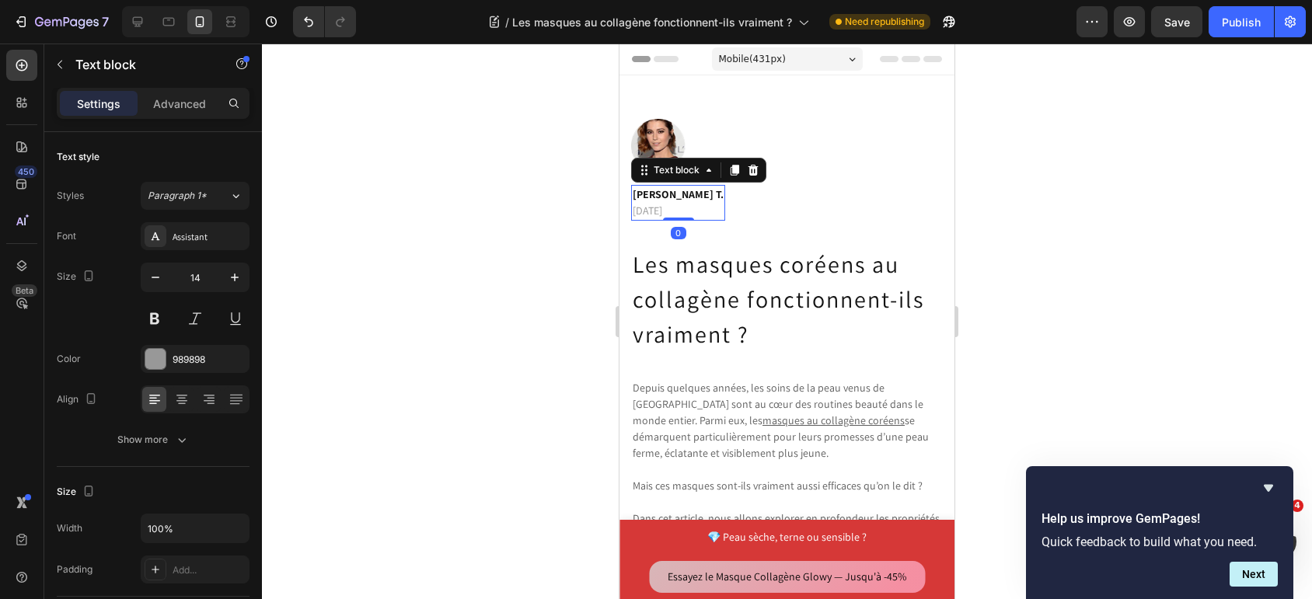
click at [637, 214] on p "[DATE]" at bounding box center [678, 211] width 91 height 16
click at [668, 215] on p "[DATE]" at bounding box center [678, 211] width 91 height 16
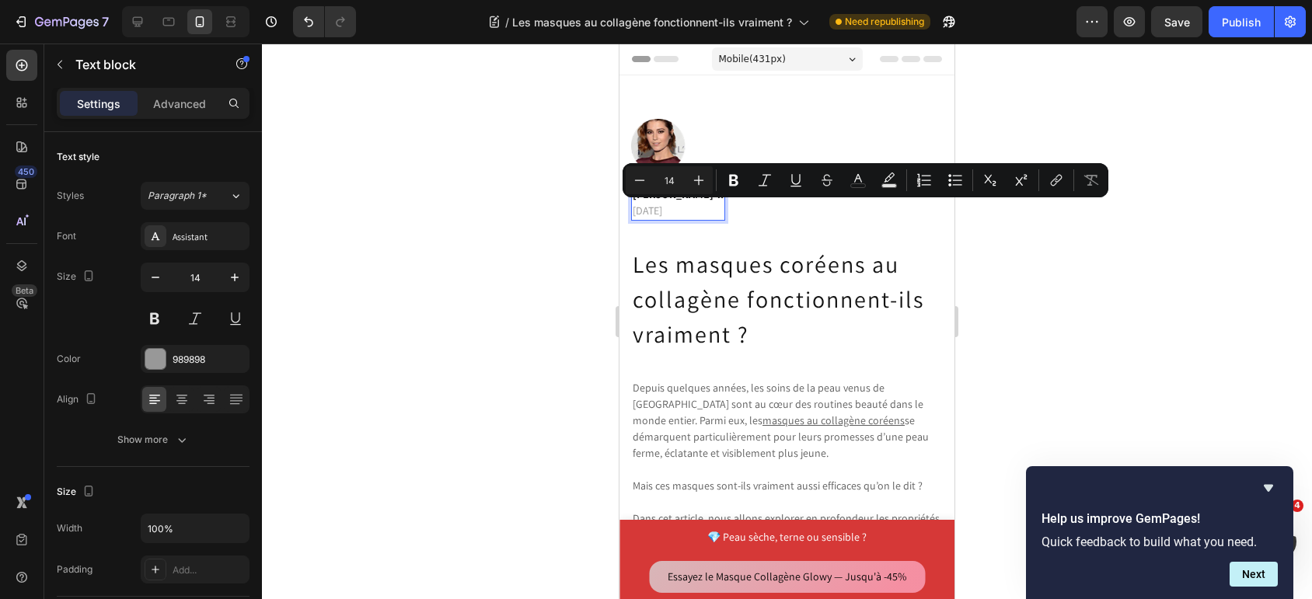
click at [664, 215] on p "[DATE]" at bounding box center [678, 211] width 91 height 16
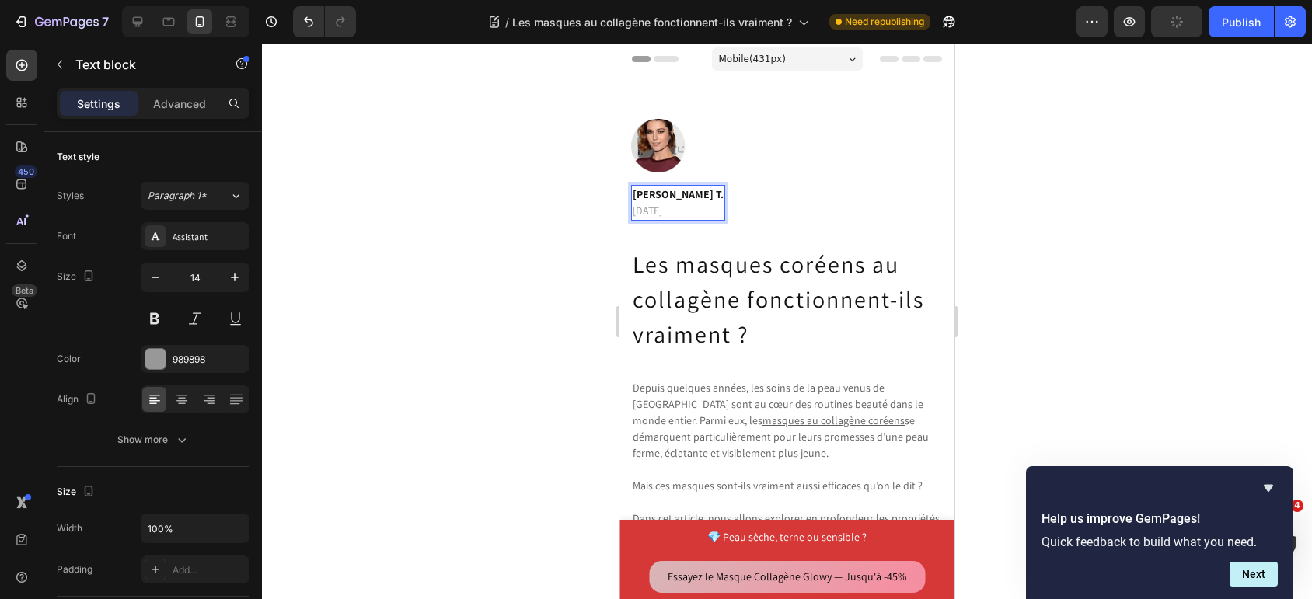
click at [716, 211] on p "[DATE]" at bounding box center [678, 211] width 91 height 16
click at [717, 211] on p "[DATE]" at bounding box center [678, 211] width 91 height 16
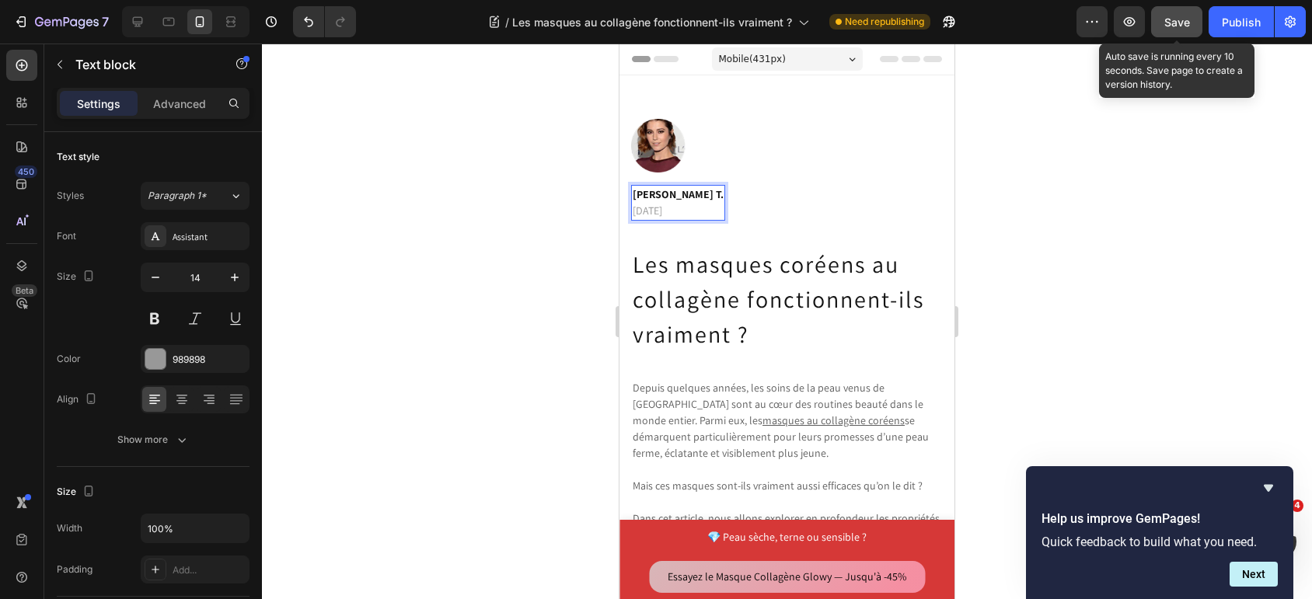
click at [1181, 26] on span "Save" at bounding box center [1177, 22] width 26 height 13
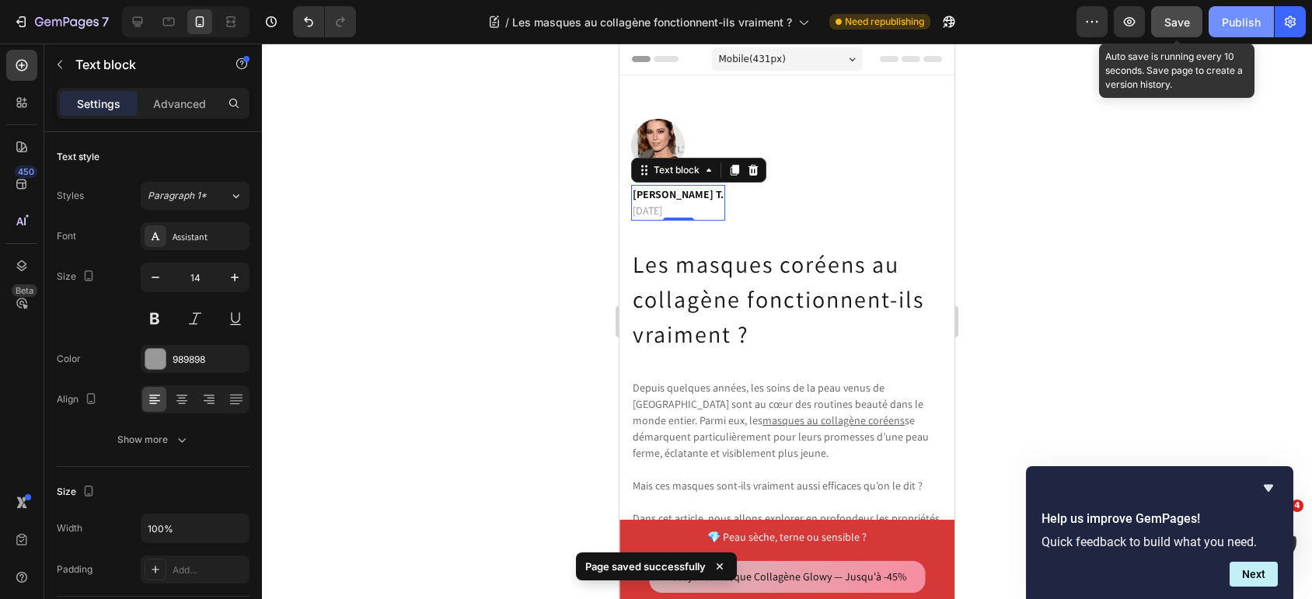
click at [1230, 26] on div "Publish" at bounding box center [1241, 22] width 39 height 16
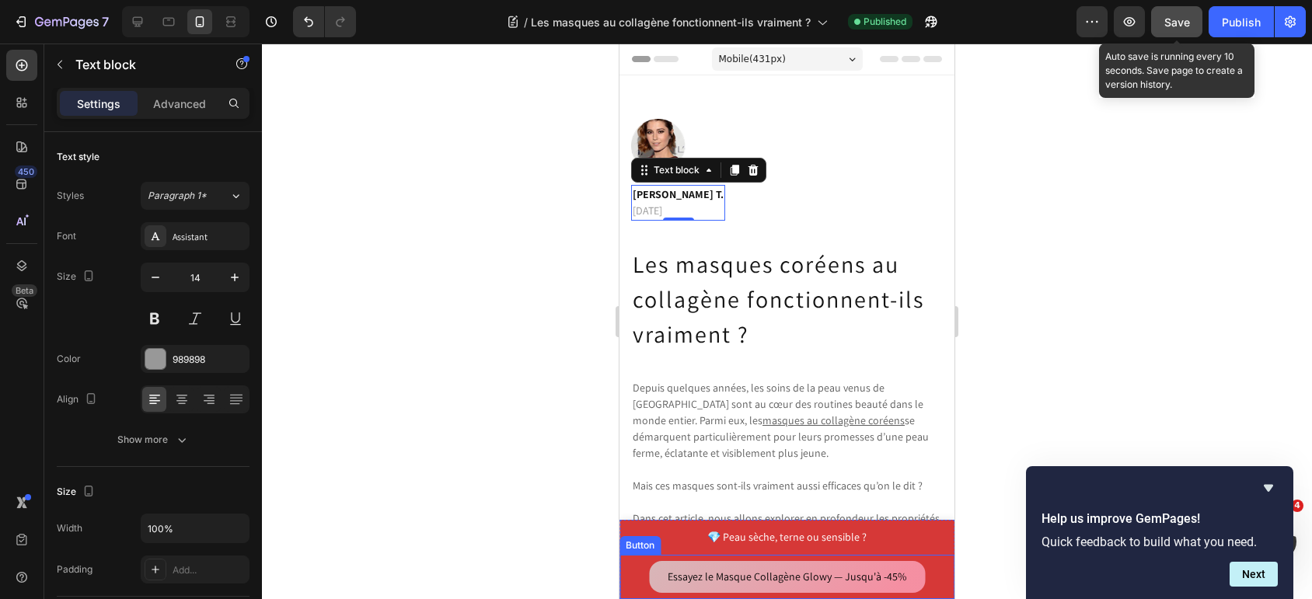
click at [634, 560] on div "Essayez le Masque Collagène Glowy — Jusqu'à -45% Button" at bounding box center [786, 577] width 335 height 44
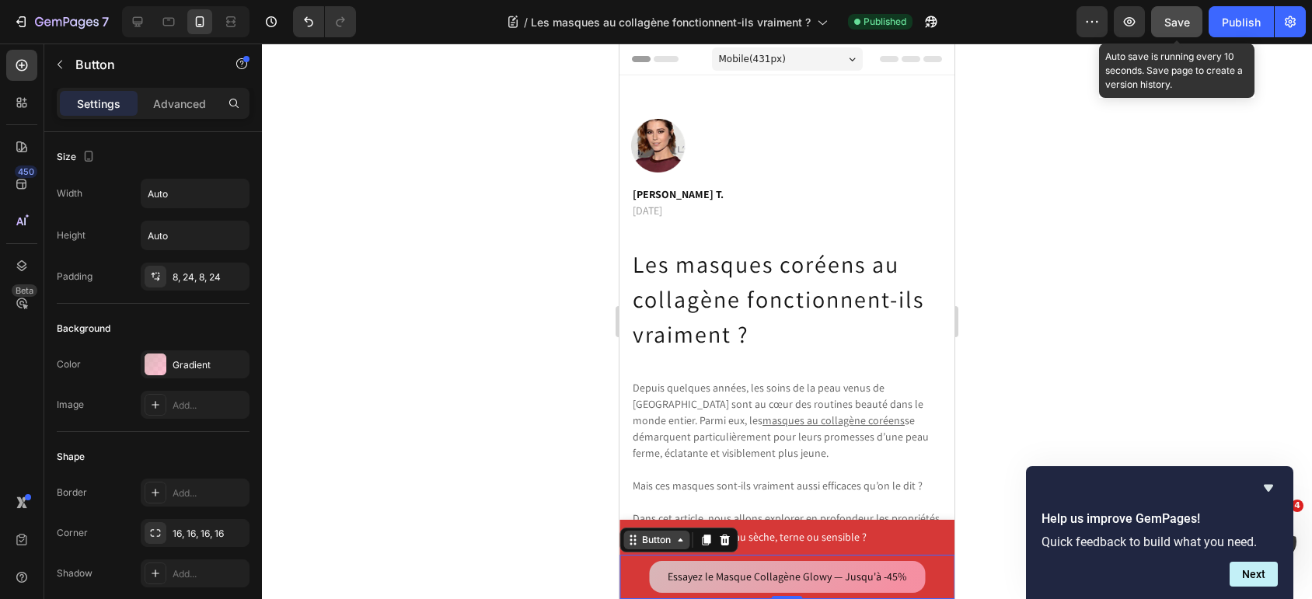
click at [639, 549] on div "Button" at bounding box center [656, 540] width 66 height 19
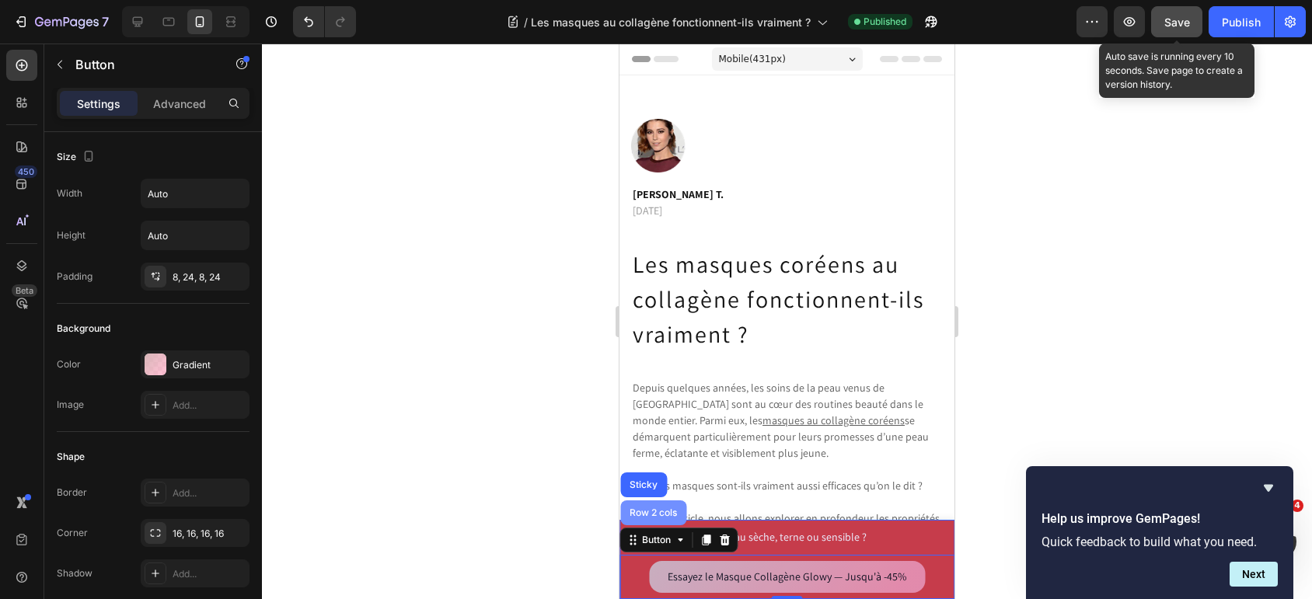
click at [660, 518] on div "Row 2 cols" at bounding box center [653, 513] width 66 height 25
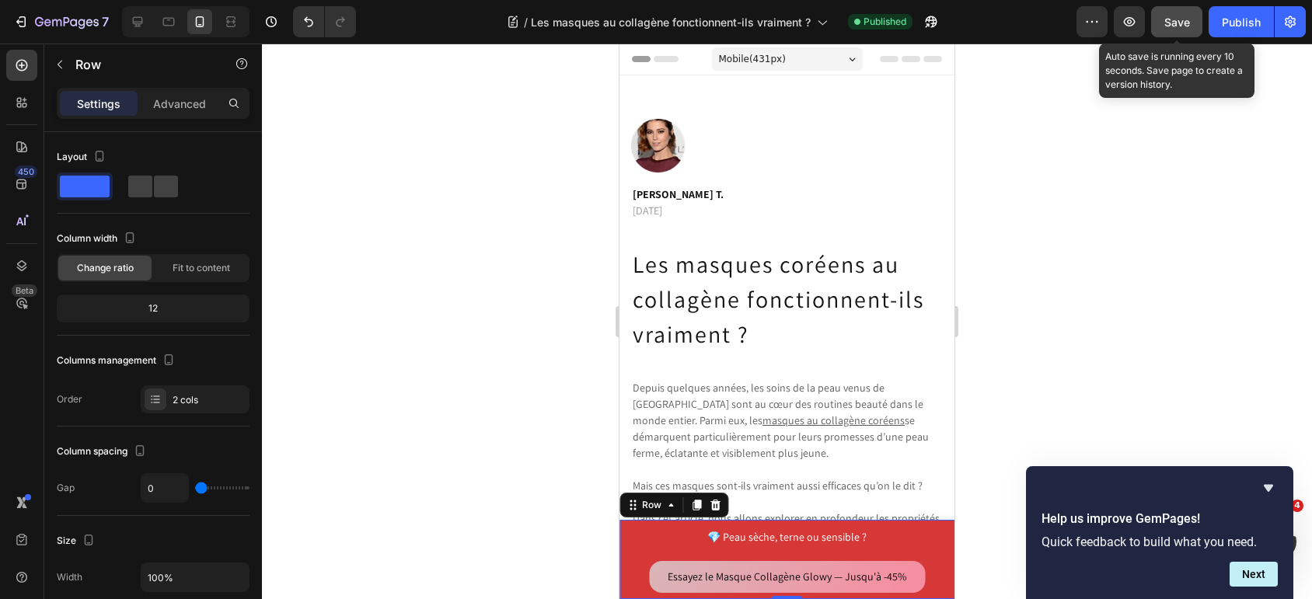
scroll to position [483, 0]
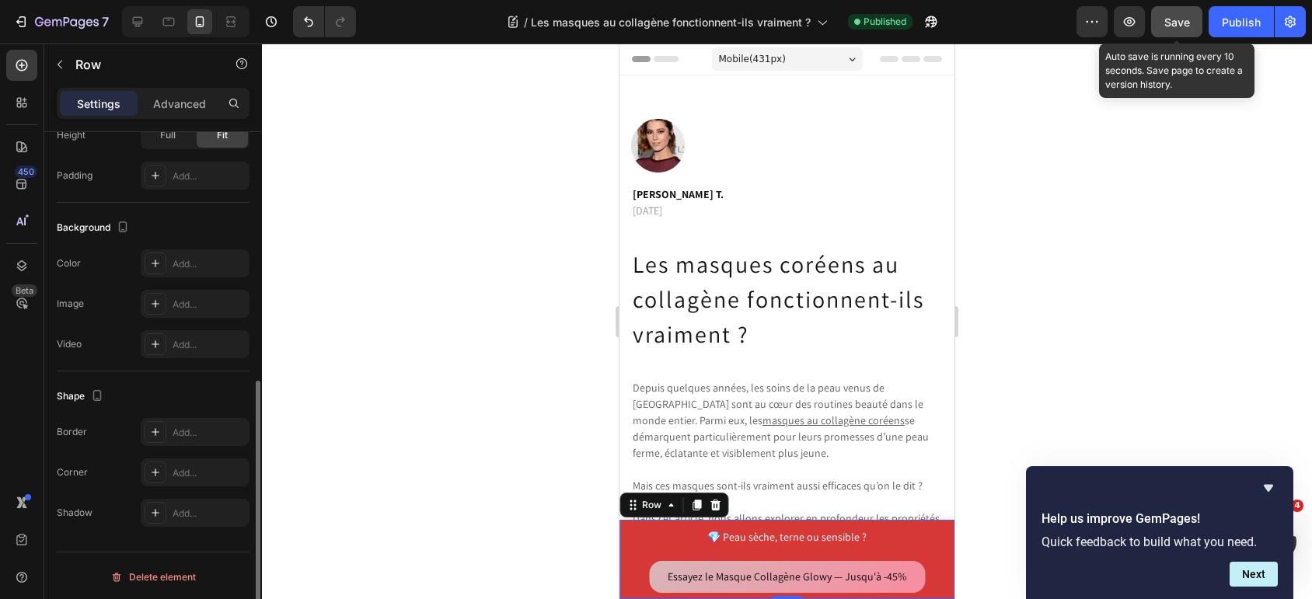
click at [173, 117] on div "Settings Advanced" at bounding box center [153, 103] width 193 height 31
click at [174, 110] on p "Advanced" at bounding box center [179, 104] width 53 height 16
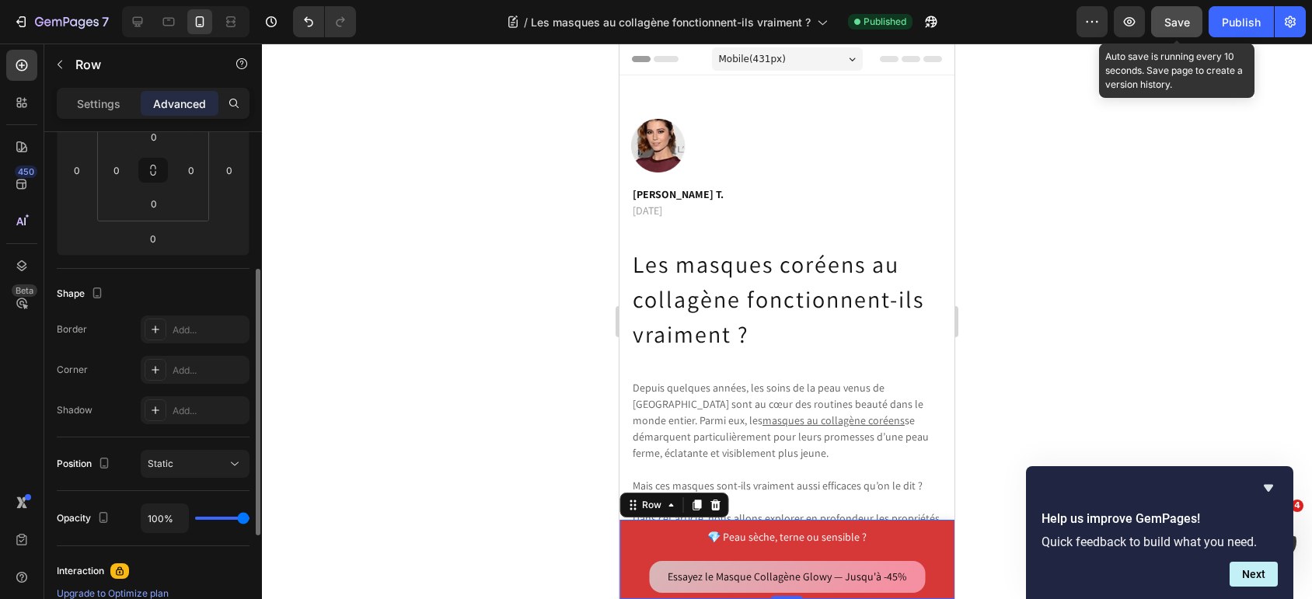
scroll to position [0, 0]
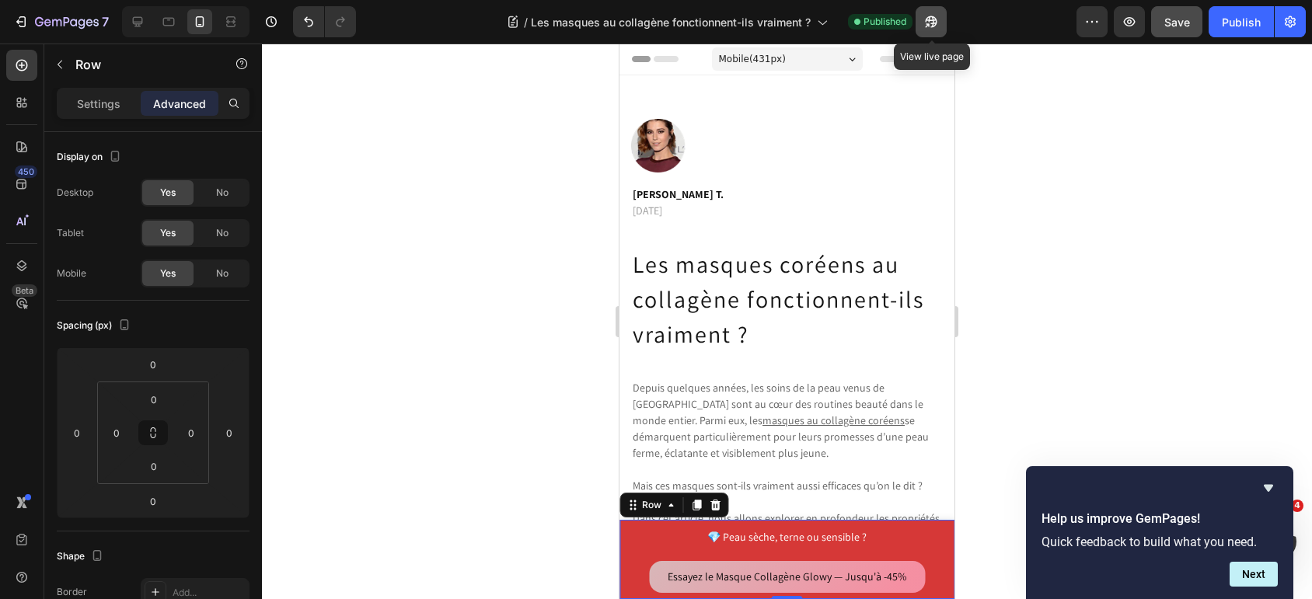
click at [926, 26] on icon "button" at bounding box center [931, 22] width 16 height 16
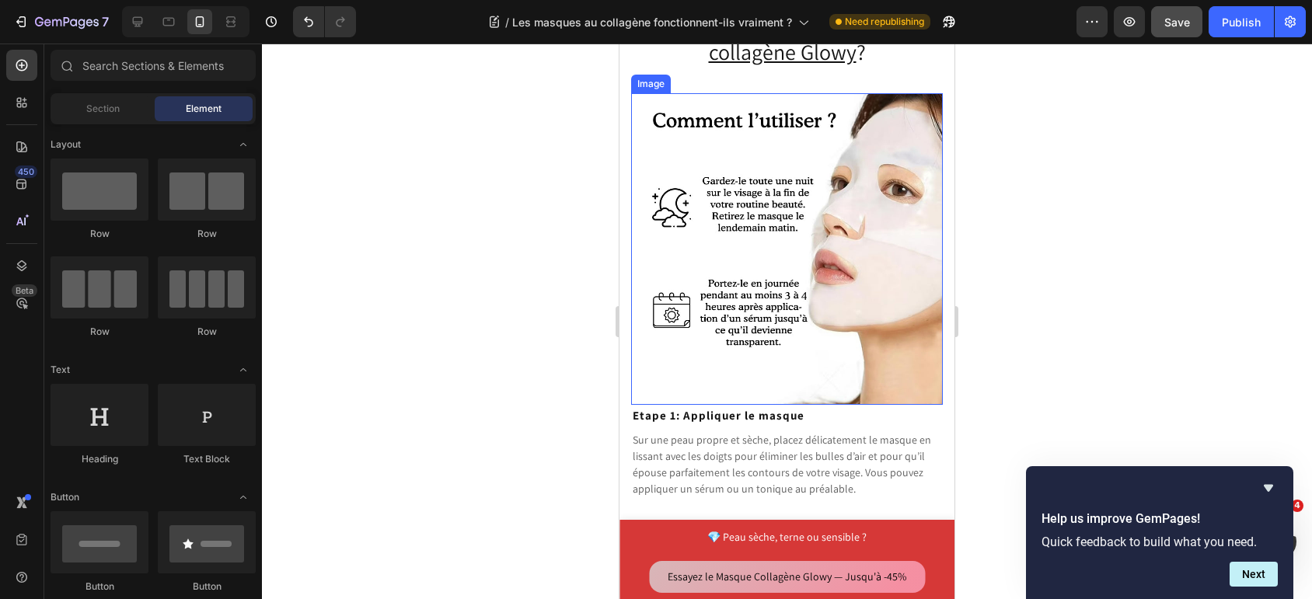
scroll to position [6782, 0]
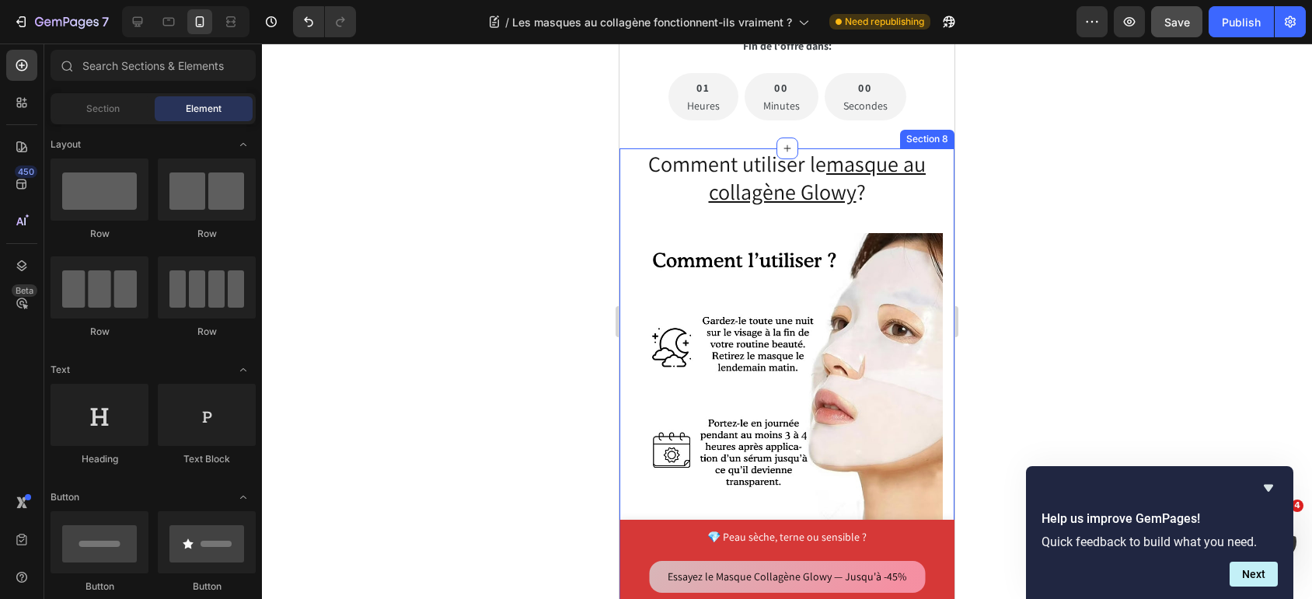
click at [628, 196] on div "Comment utiliser le masque au collagène Glowy ? Heading Image Row Etape 1: Appl…" at bounding box center [786, 543] width 335 height 790
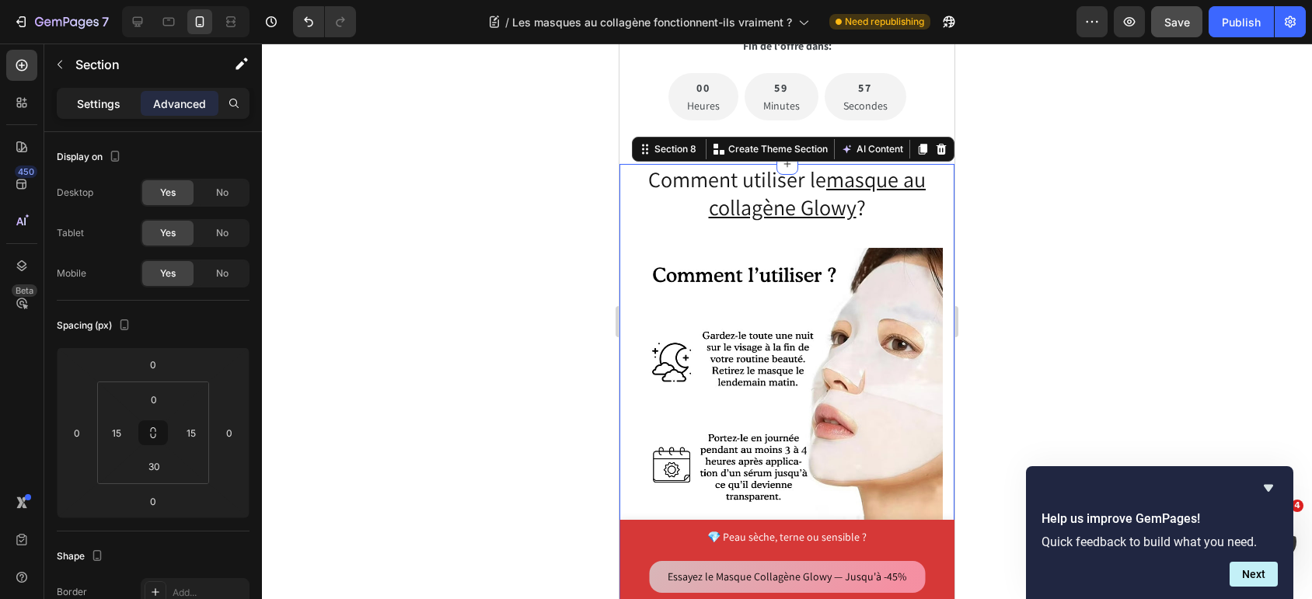
click at [89, 104] on p "Settings" at bounding box center [99, 104] width 44 height 16
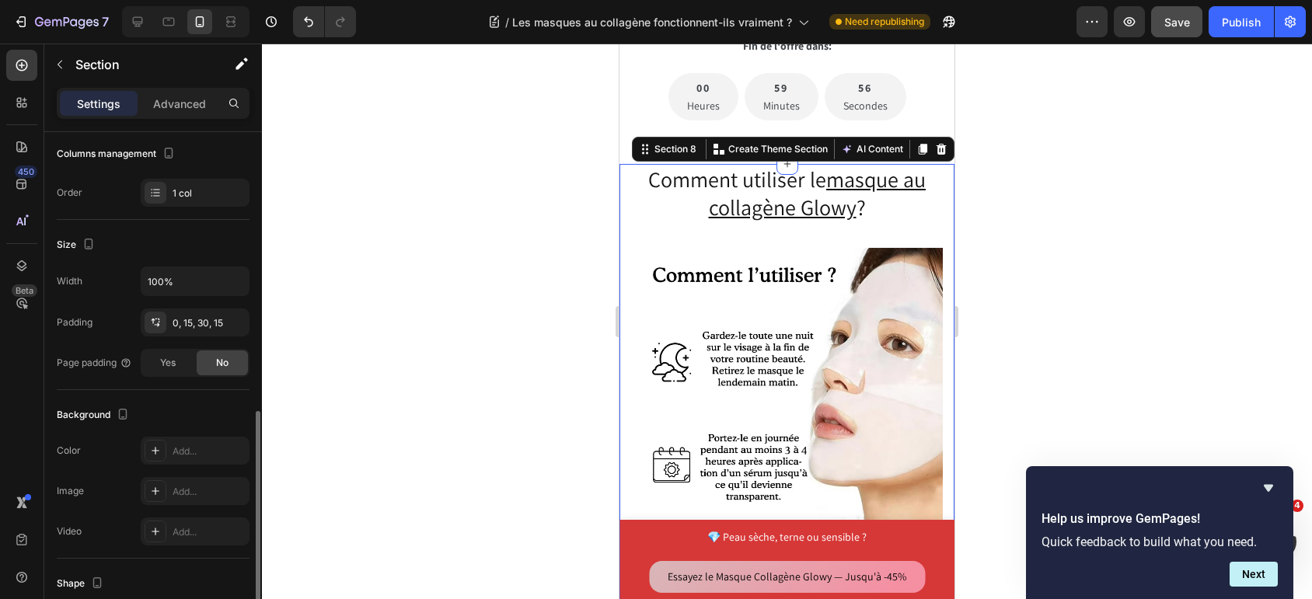
scroll to position [395, 0]
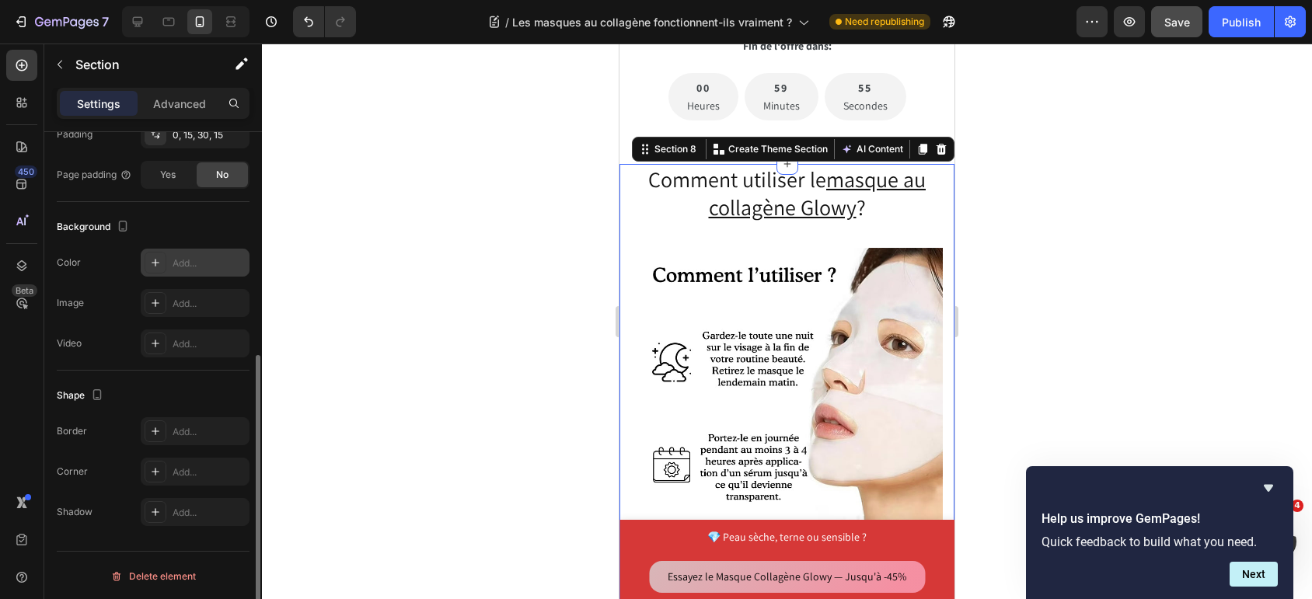
click at [187, 267] on div "Add..." at bounding box center [209, 263] width 73 height 14
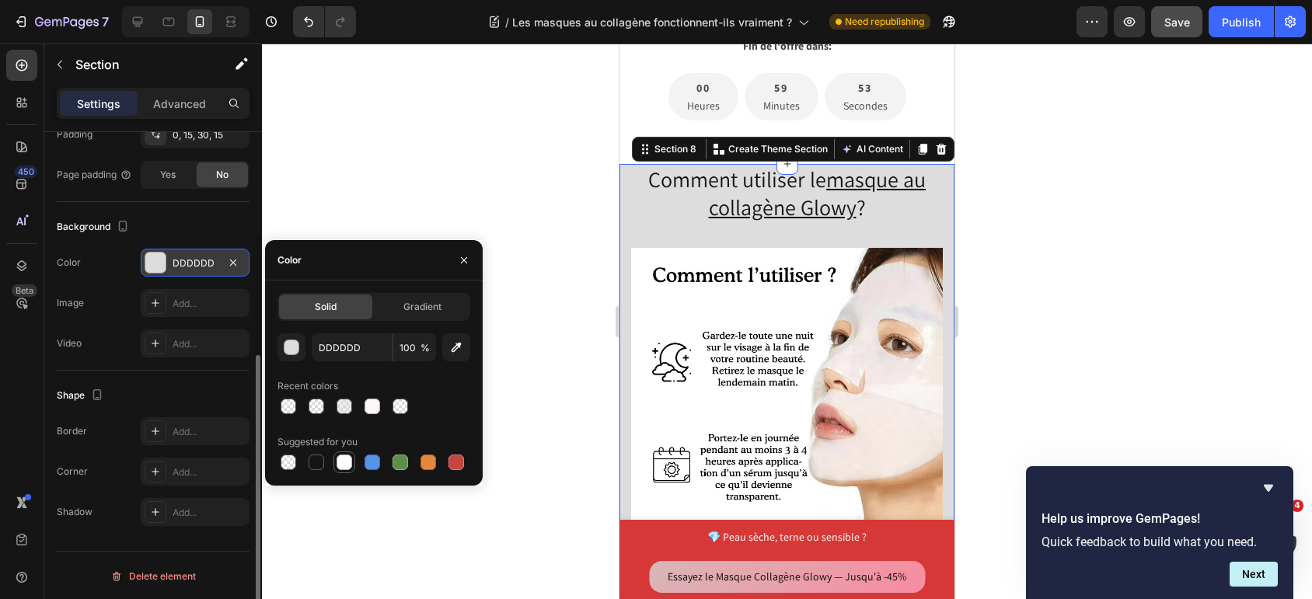
click at [343, 462] on div at bounding box center [345, 463] width 16 height 16
type input "FFFFFF"
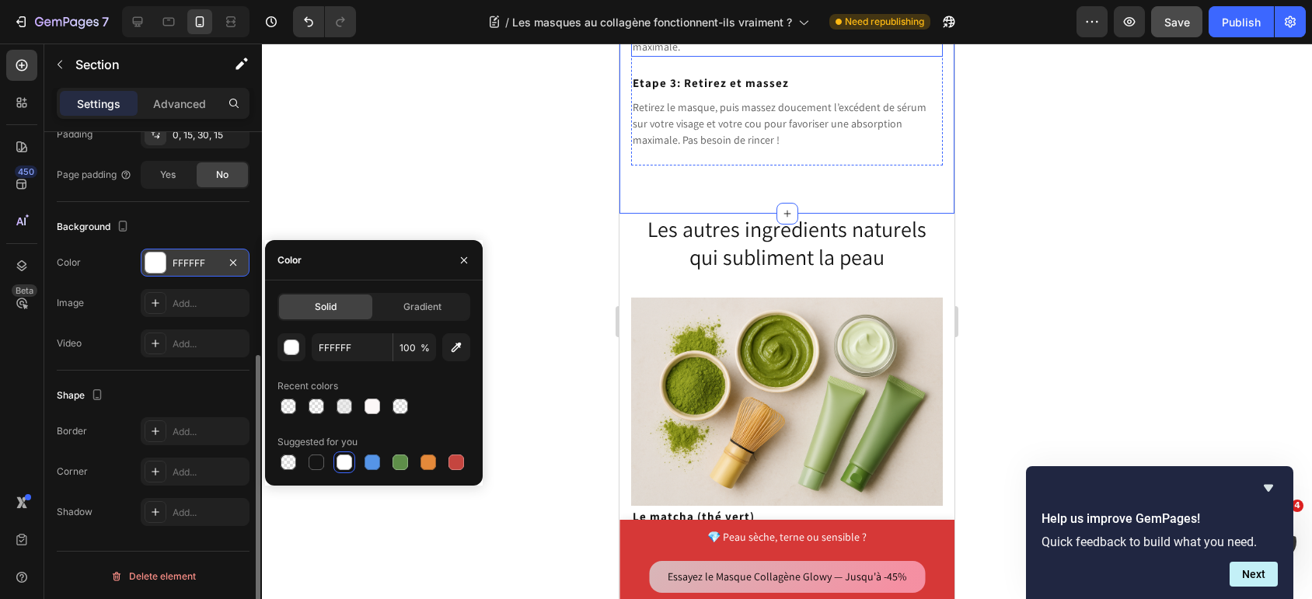
scroll to position [7508, 0]
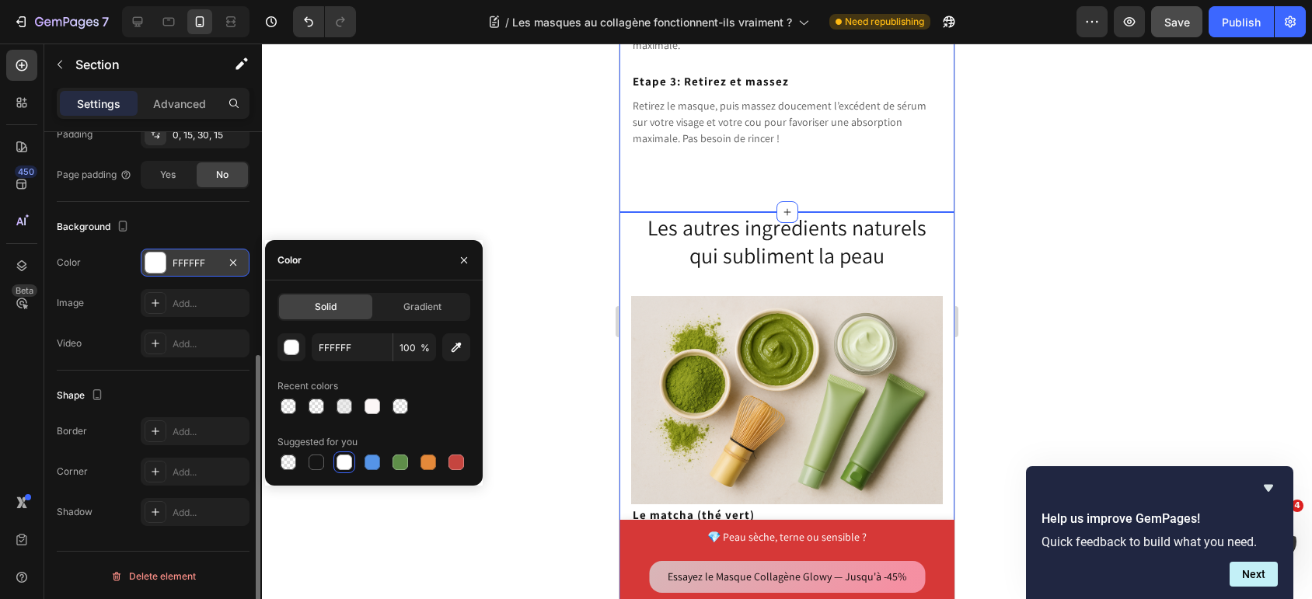
click at [628, 246] on div "Les autres ingrédients naturels qui subliment la peau Heading Image Row Le matc…" at bounding box center [786, 576] width 335 height 729
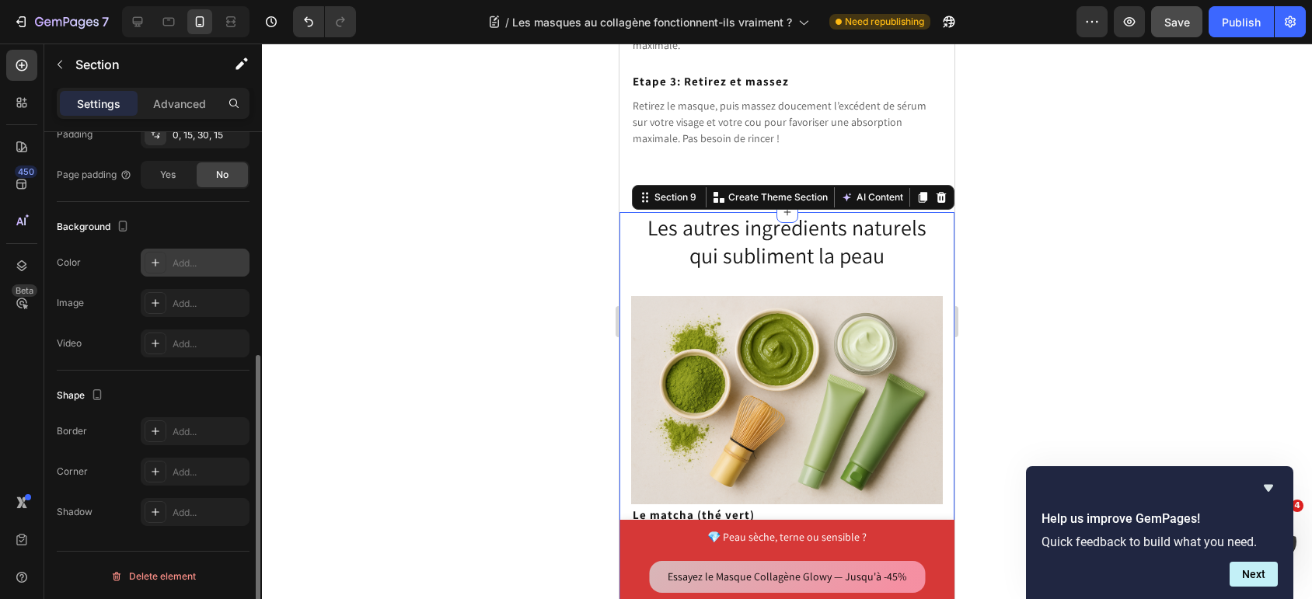
click at [179, 263] on div "Add..." at bounding box center [209, 263] width 73 height 14
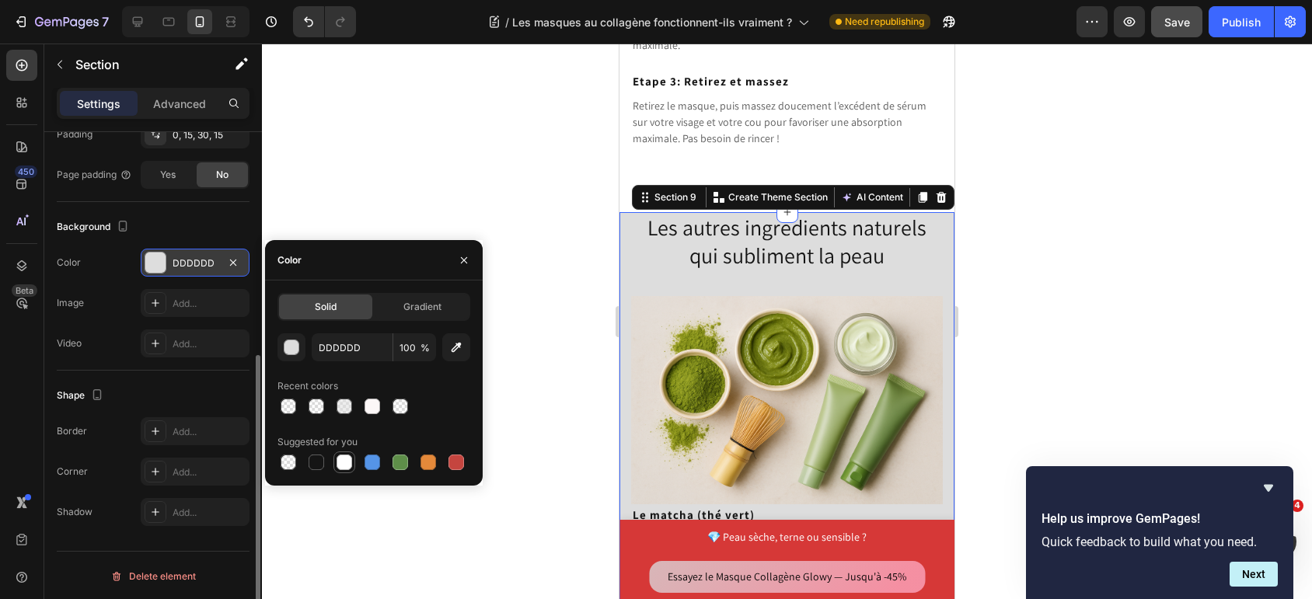
click at [346, 466] on div at bounding box center [345, 463] width 16 height 16
type input "FFFFFF"
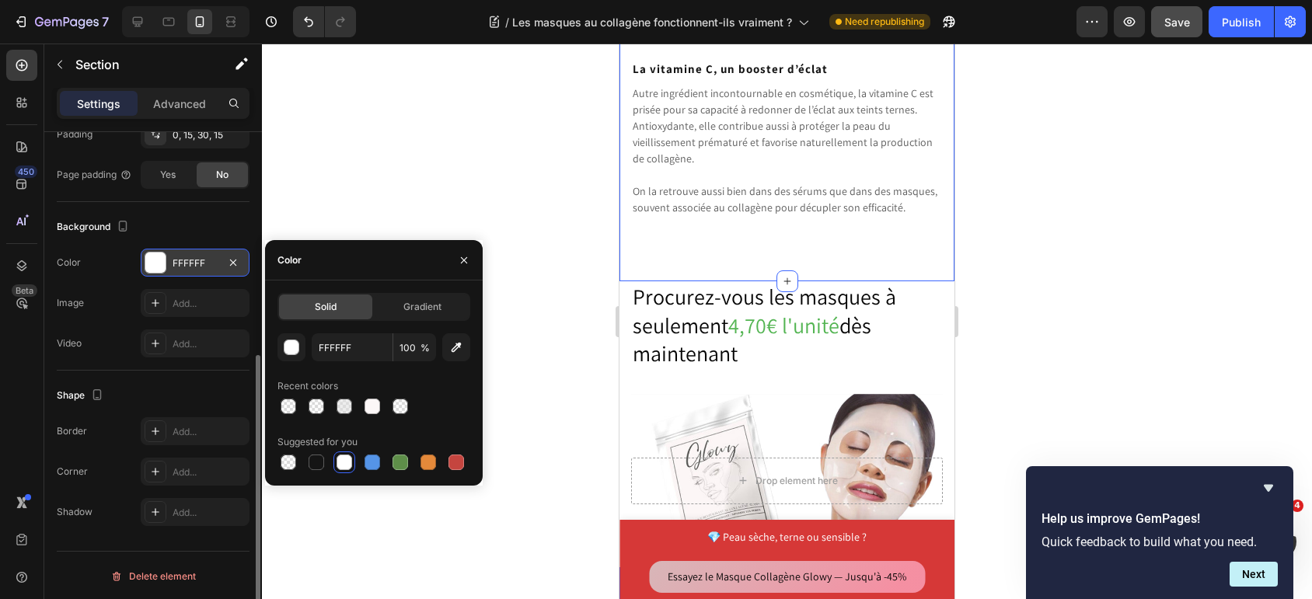
scroll to position [8441, 0]
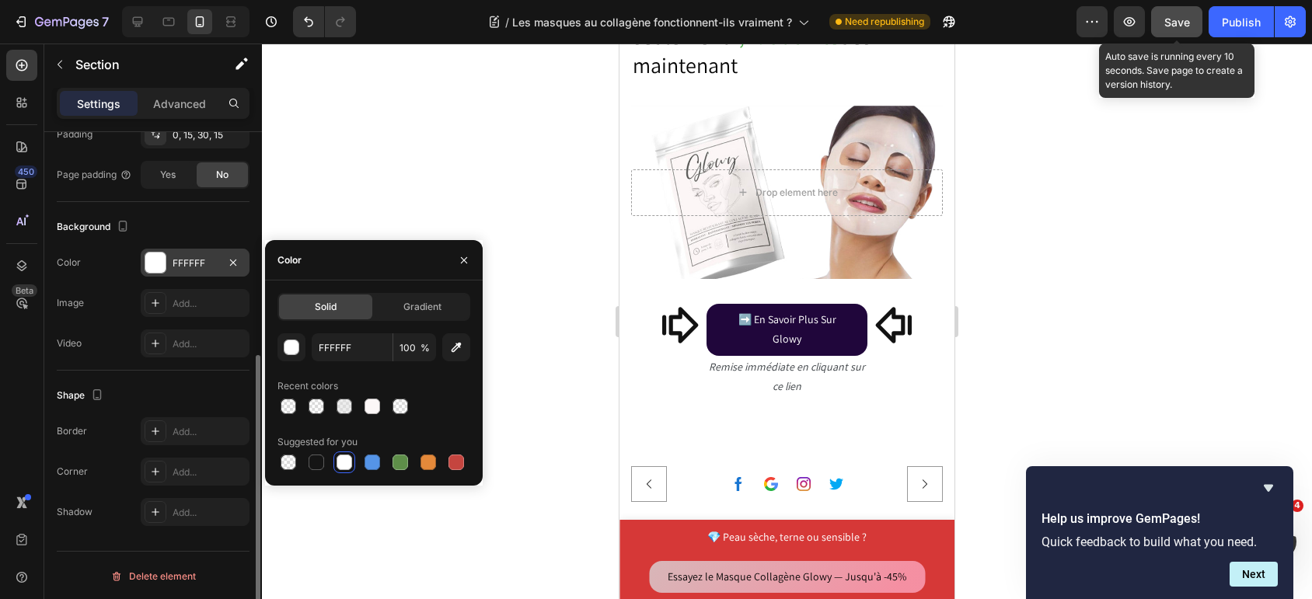
click at [1174, 33] on button "Save" at bounding box center [1176, 21] width 51 height 31
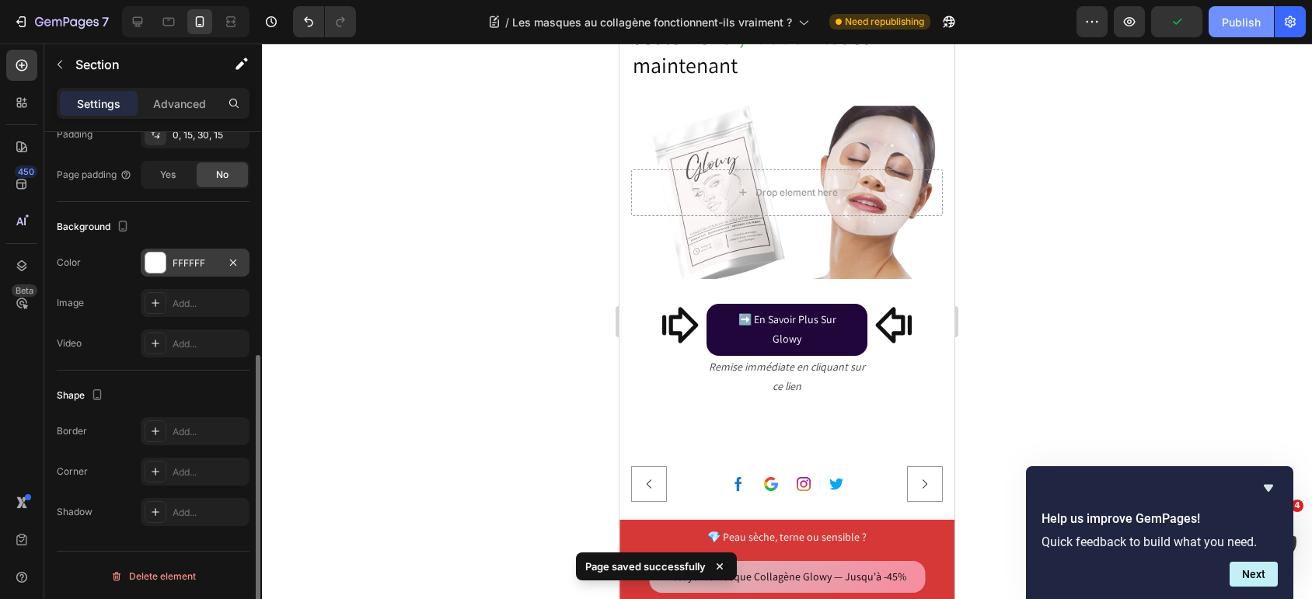
click at [1219, 25] on button "Publish" at bounding box center [1241, 21] width 65 height 31
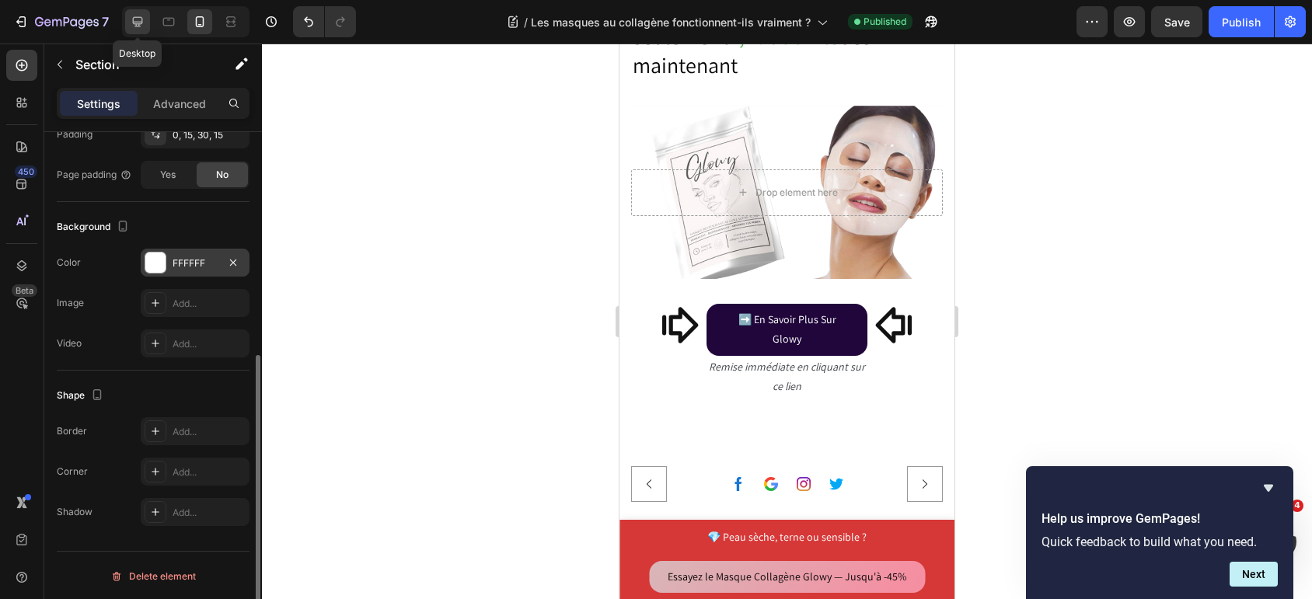
click at [142, 25] on icon at bounding box center [138, 22] width 16 height 16
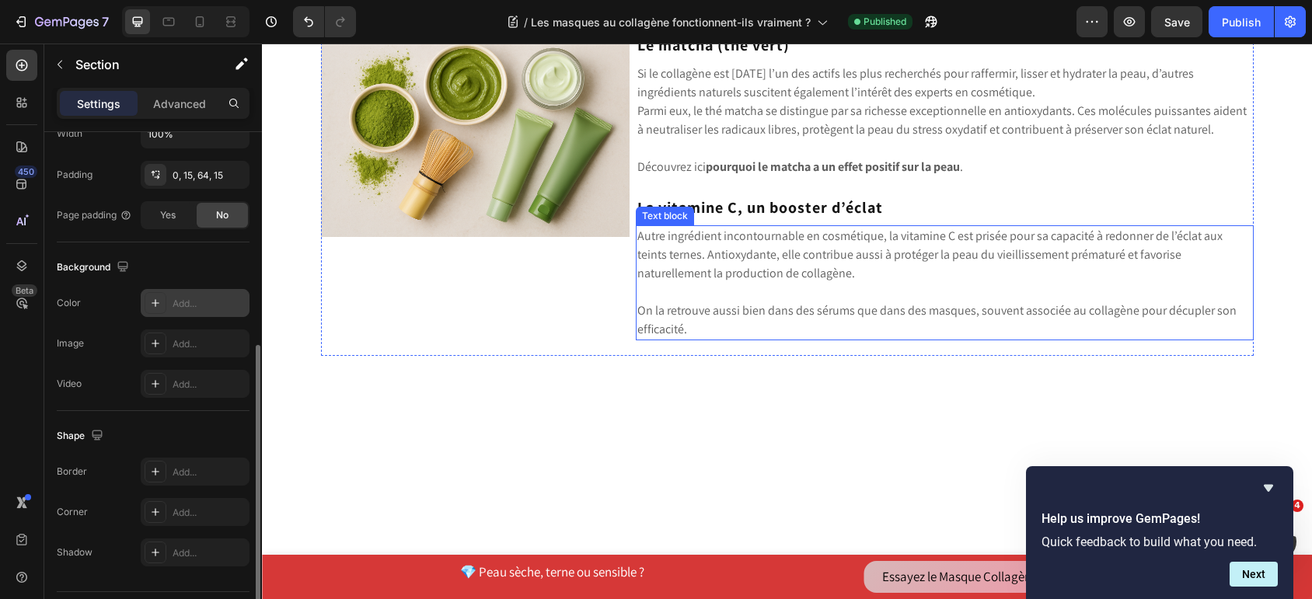
scroll to position [7606, 0]
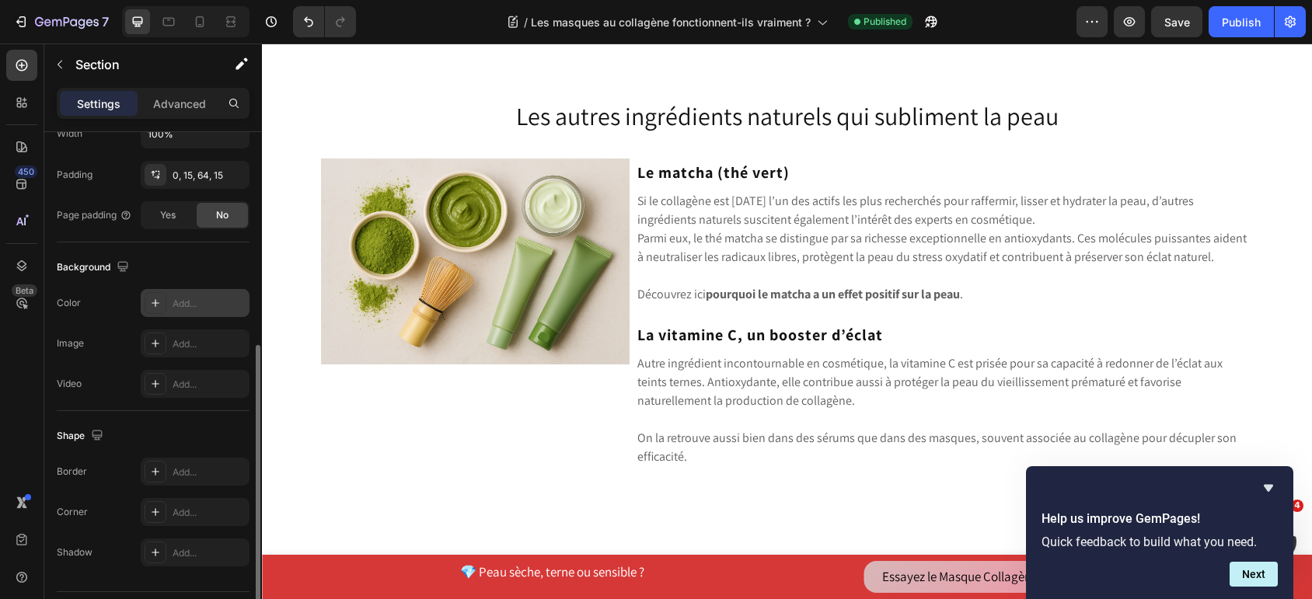
click at [297, 197] on div "Les autres ingrédients naturels qui subliment la peau Heading Image Row Le matc…" at bounding box center [787, 304] width 1027 height 410
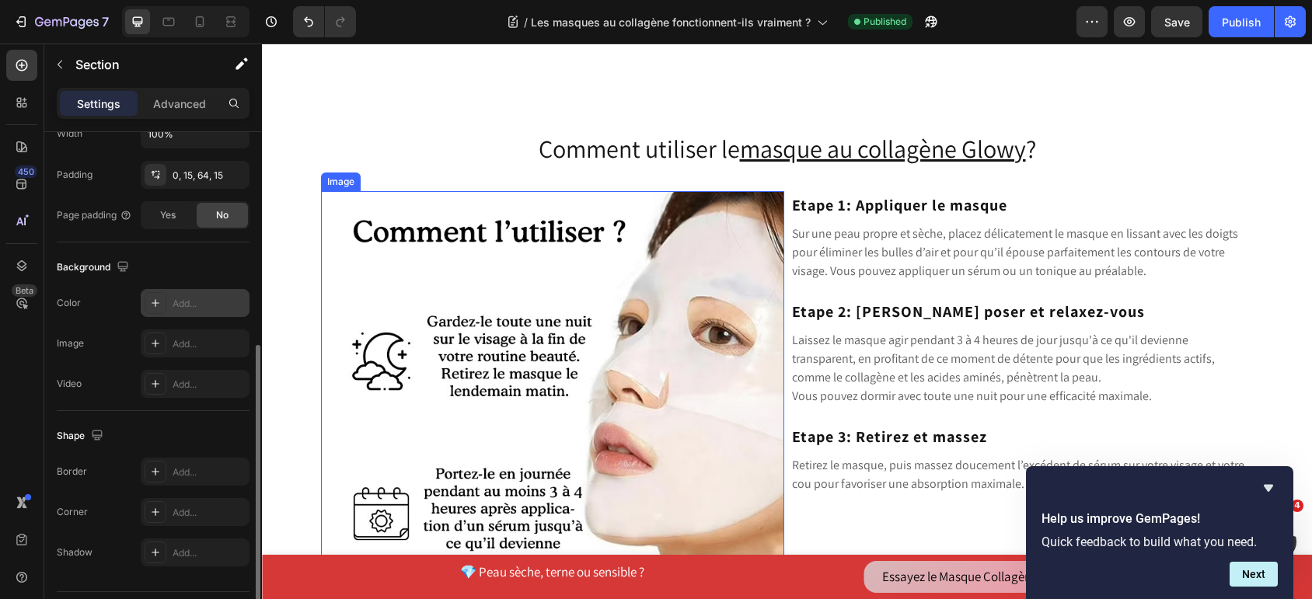
scroll to position [6777, 0]
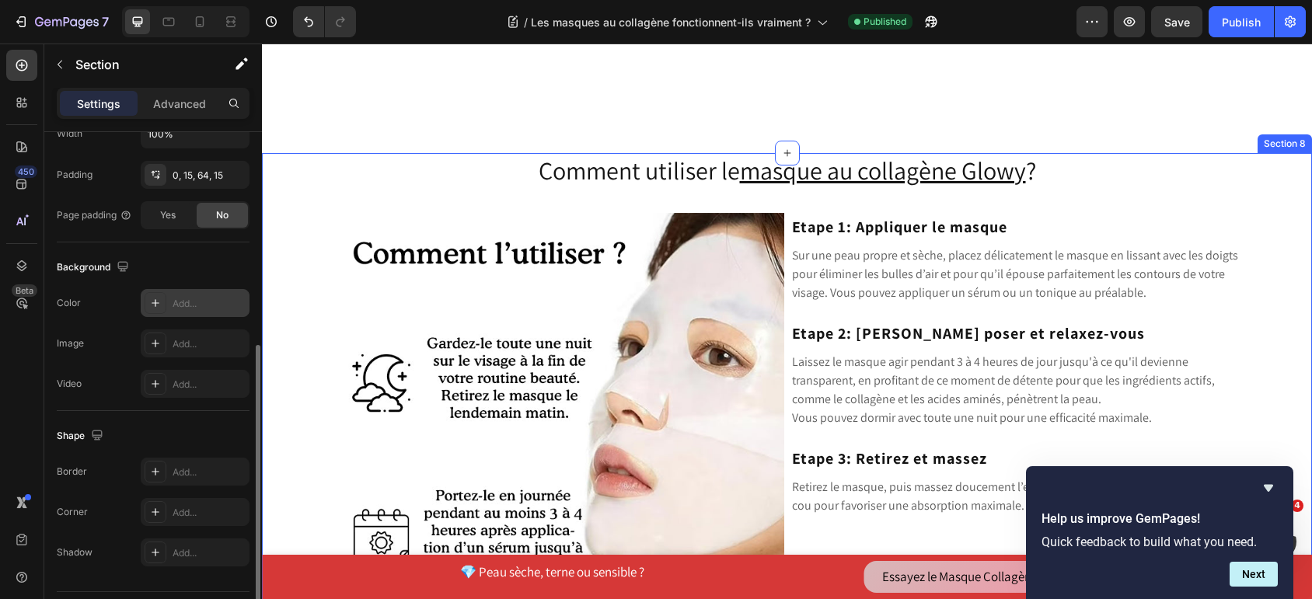
click at [291, 190] on div "Comment utiliser le masque au collagène Glowy ? Heading Image Row Etape 1: Appl…" at bounding box center [787, 427] width 1027 height 549
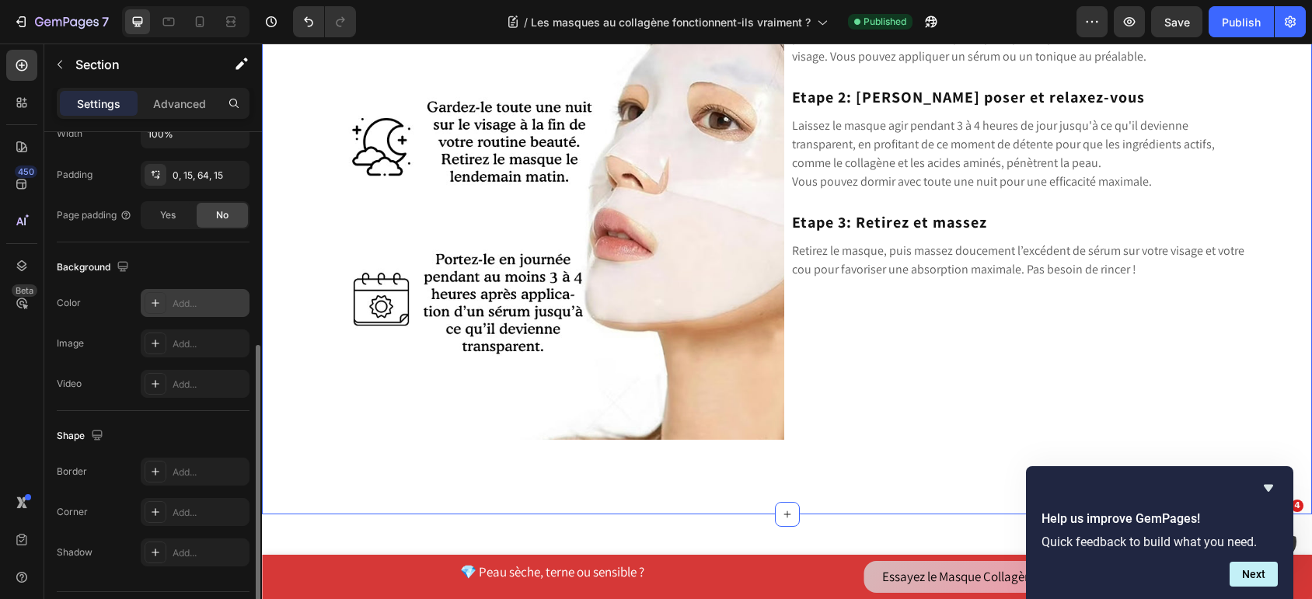
click at [196, 302] on div "Add..." at bounding box center [209, 304] width 73 height 14
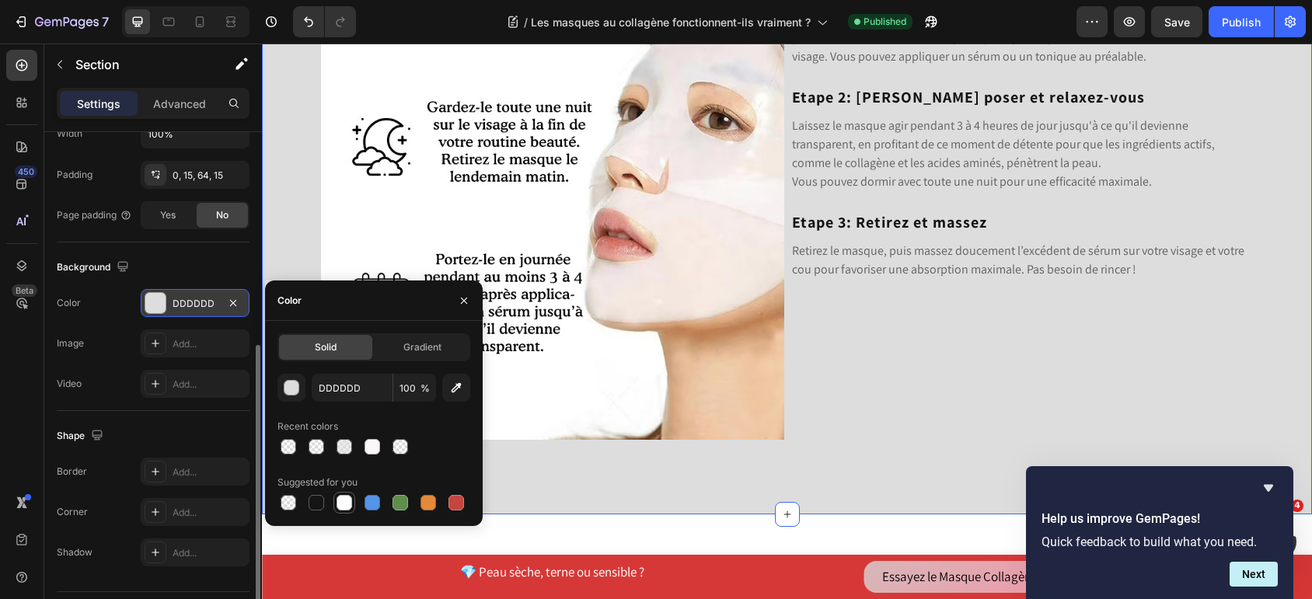
click at [340, 504] on div at bounding box center [345, 503] width 16 height 16
type input "FFFFFF"
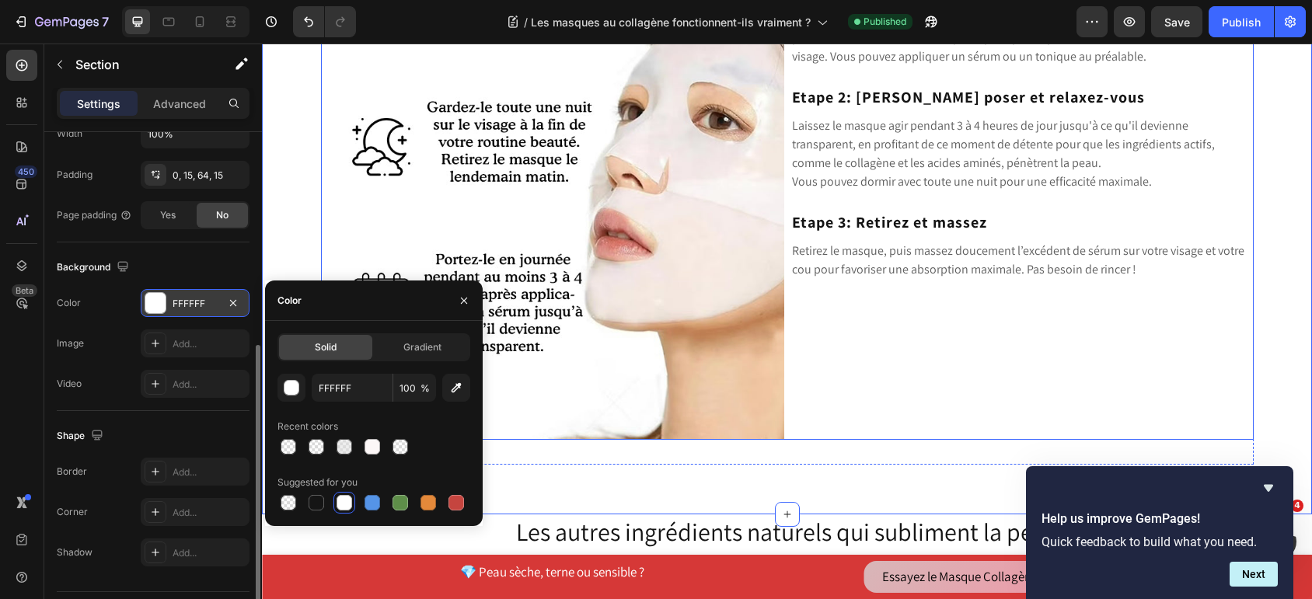
scroll to position [6984, 0]
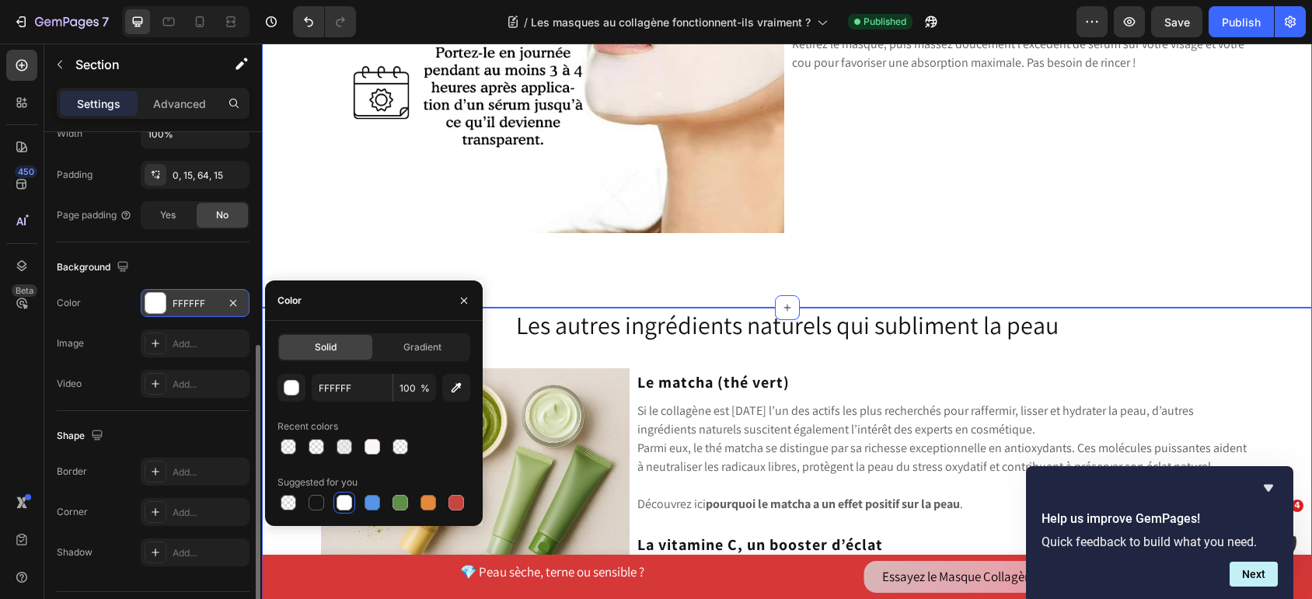
click at [1261, 337] on div "Les autres ingrédients naturels qui subliment la peau Heading Image Row Le matc…" at bounding box center [787, 513] width 1027 height 410
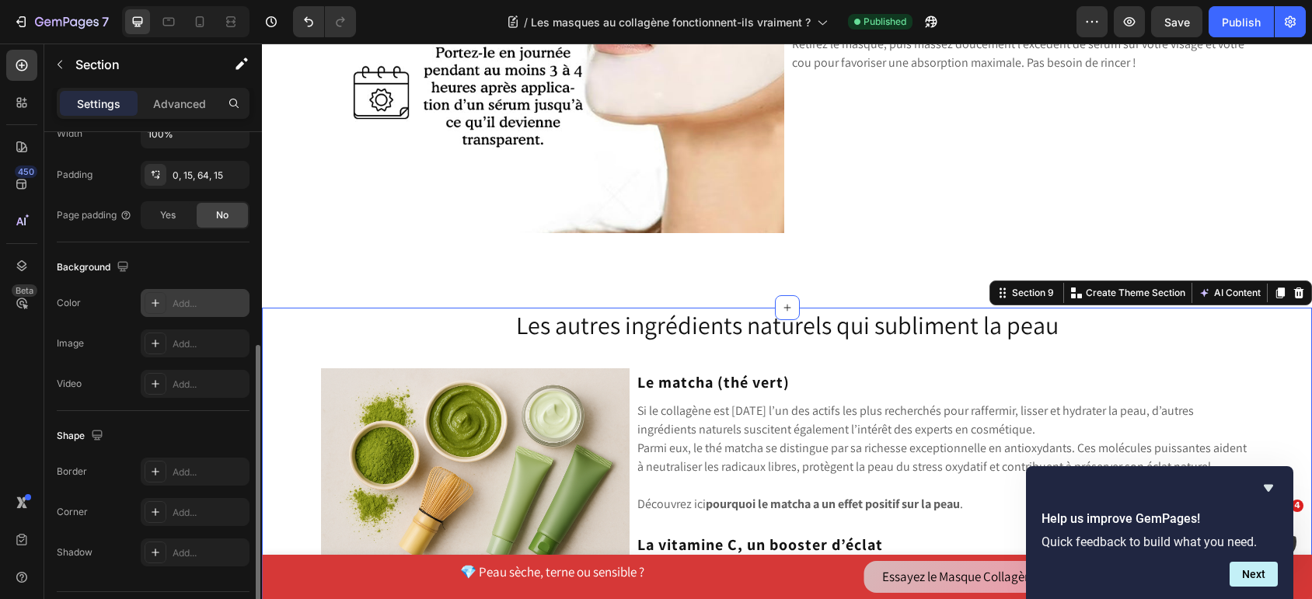
click at [193, 304] on div "Add..." at bounding box center [209, 304] width 73 height 14
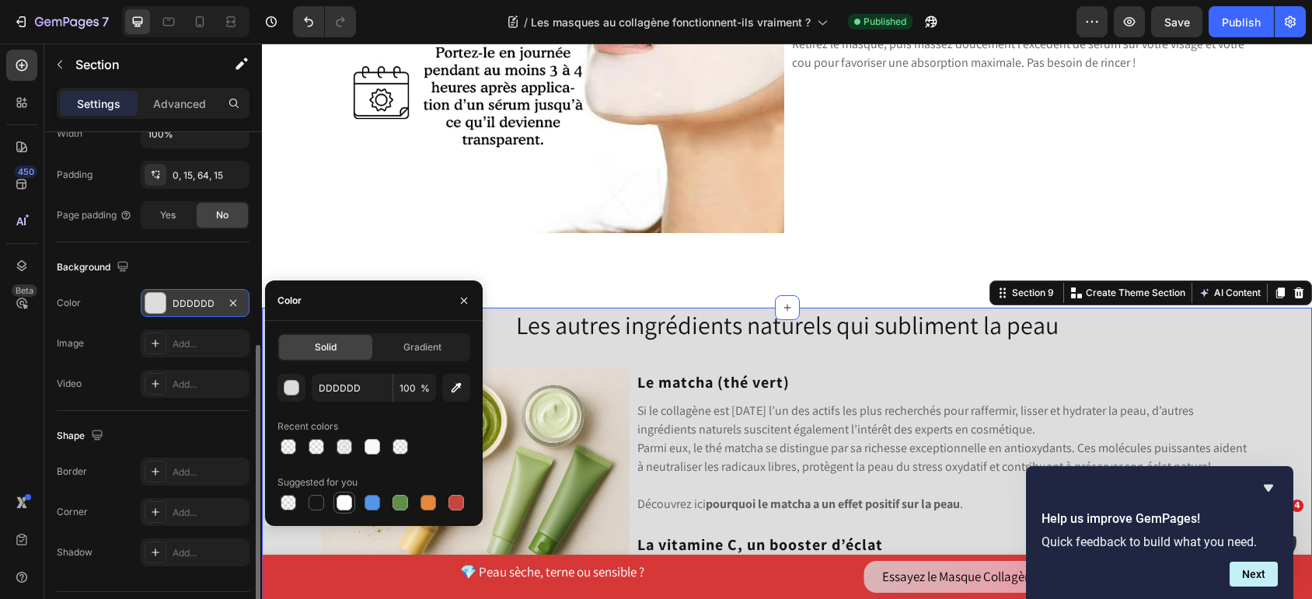
click at [344, 503] on div at bounding box center [345, 503] width 16 height 16
type input "FFFFFF"
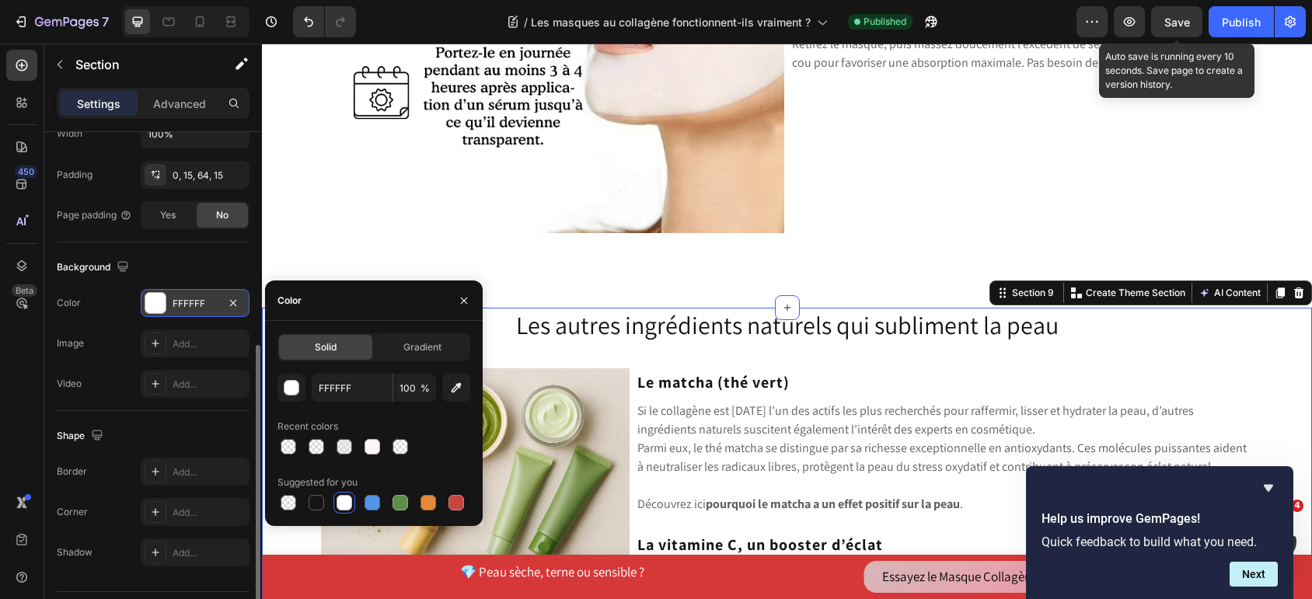
click at [1186, 30] on div "Save" at bounding box center [1177, 22] width 26 height 16
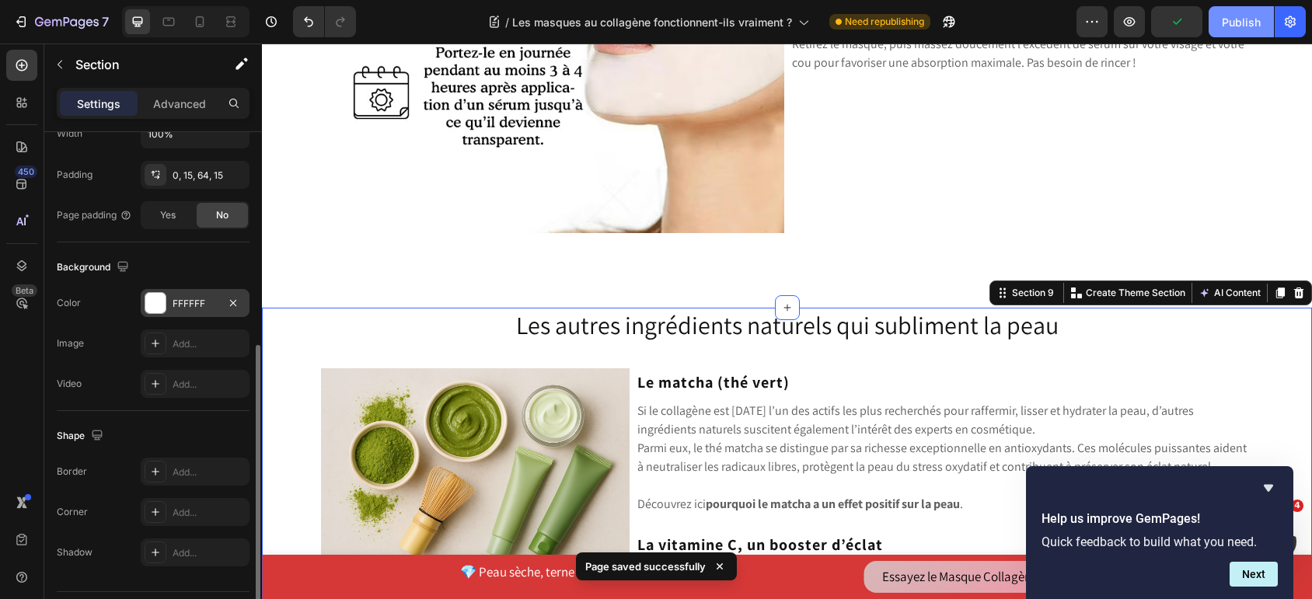
click at [1240, 25] on div "Publish" at bounding box center [1241, 22] width 39 height 16
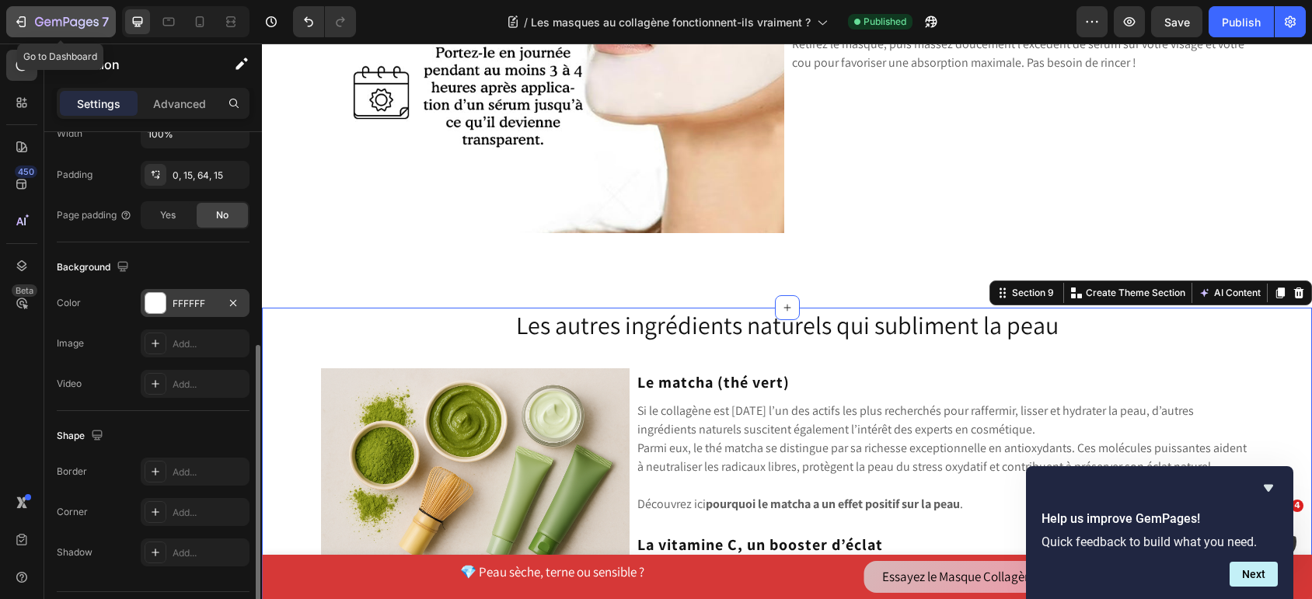
click at [54, 9] on button "7" at bounding box center [61, 21] width 110 height 31
